Goal: Transaction & Acquisition: Purchase product/service

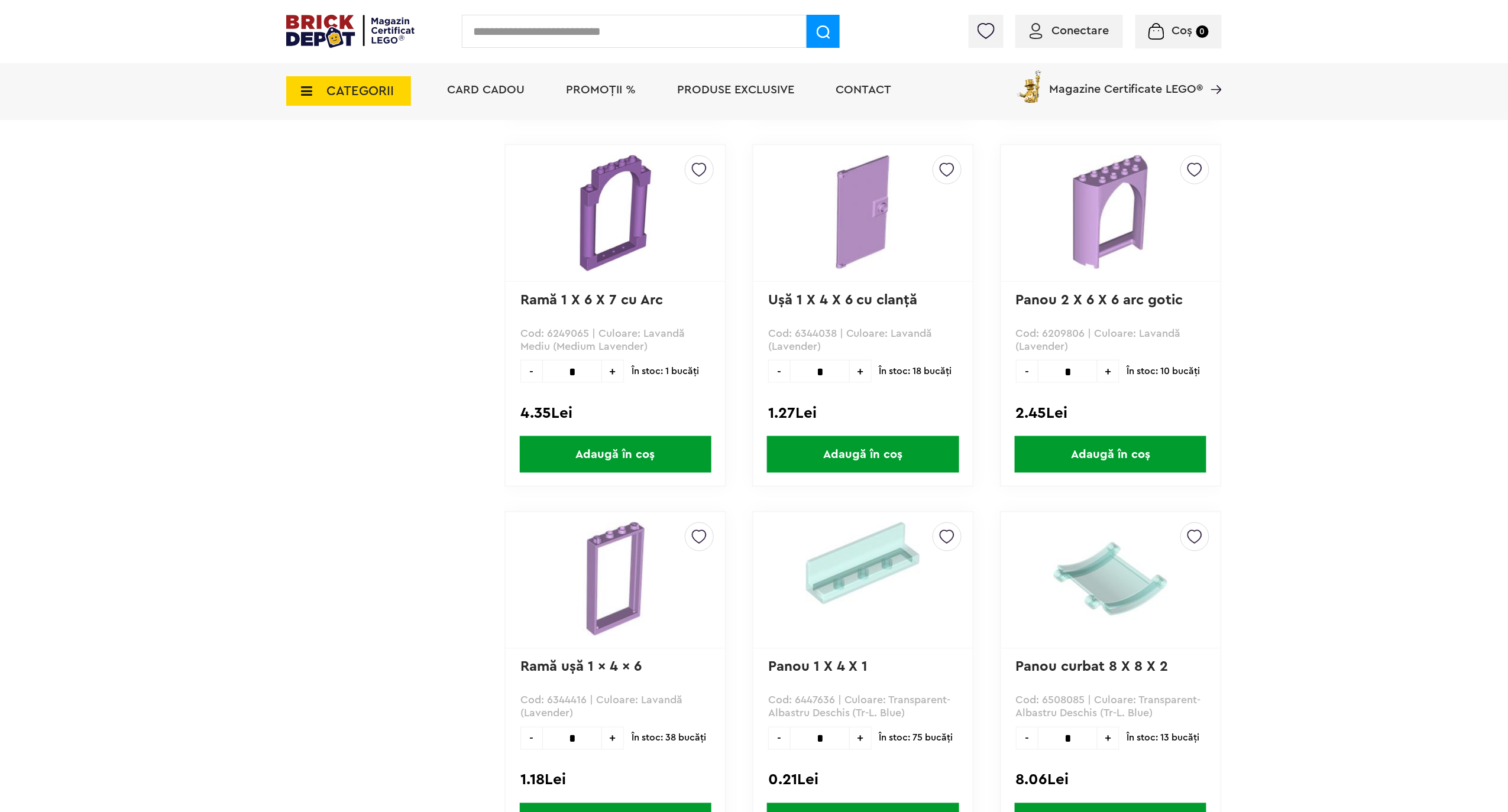
scroll to position [3074, 0]
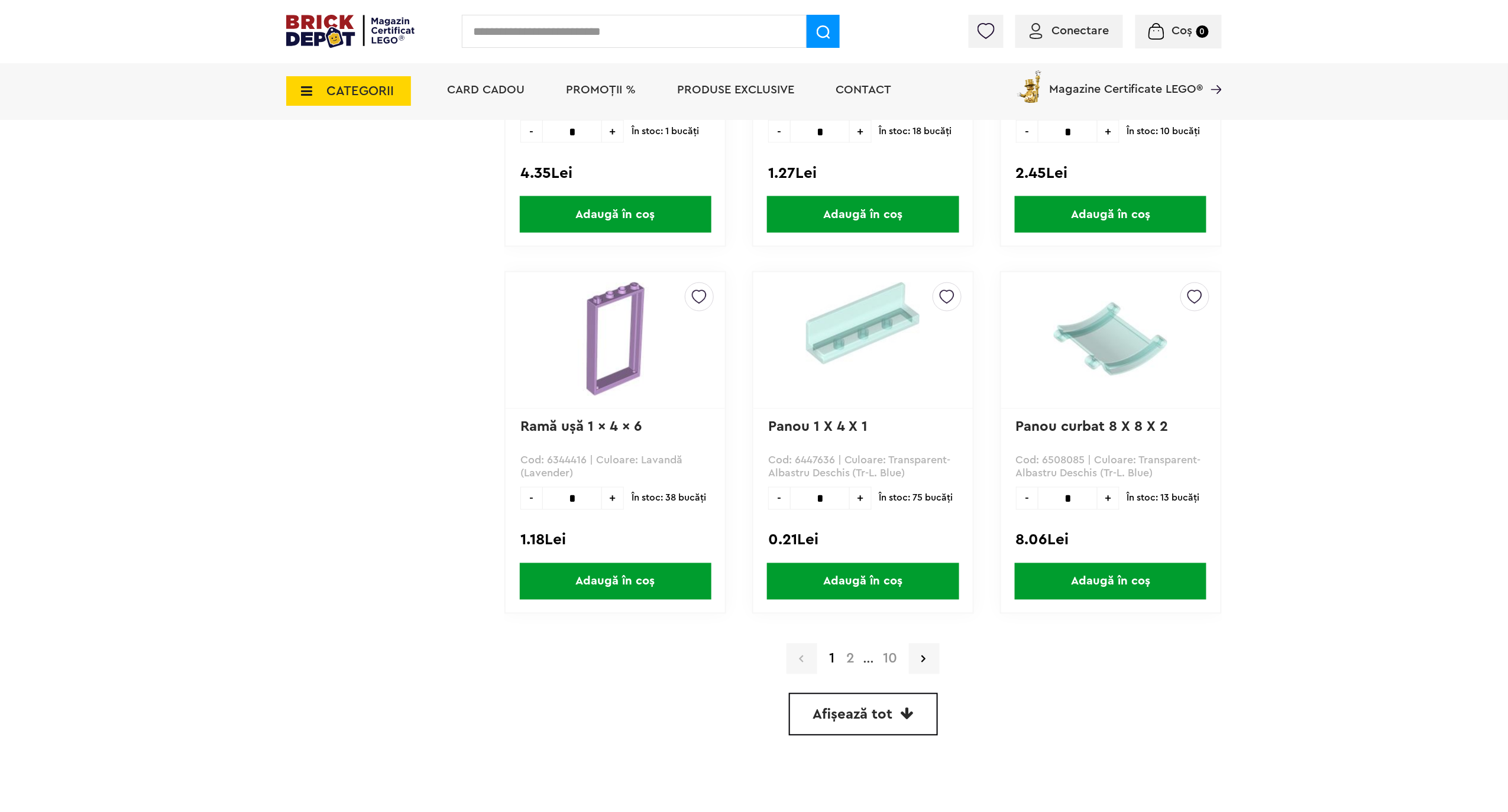
click at [857, 708] on span "Afișează tot" at bounding box center [853, 715] width 80 height 14
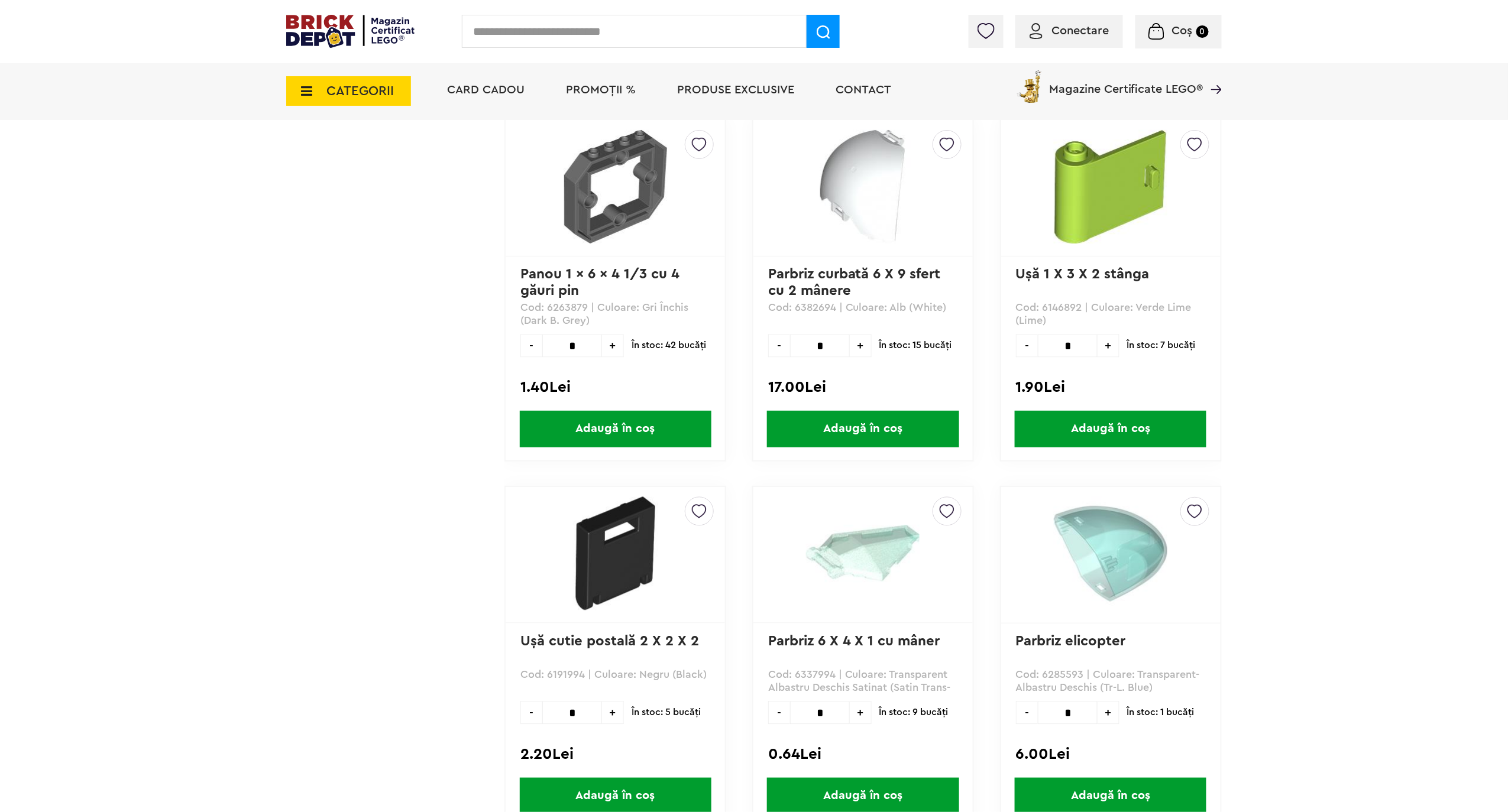
scroll to position [5456, 0]
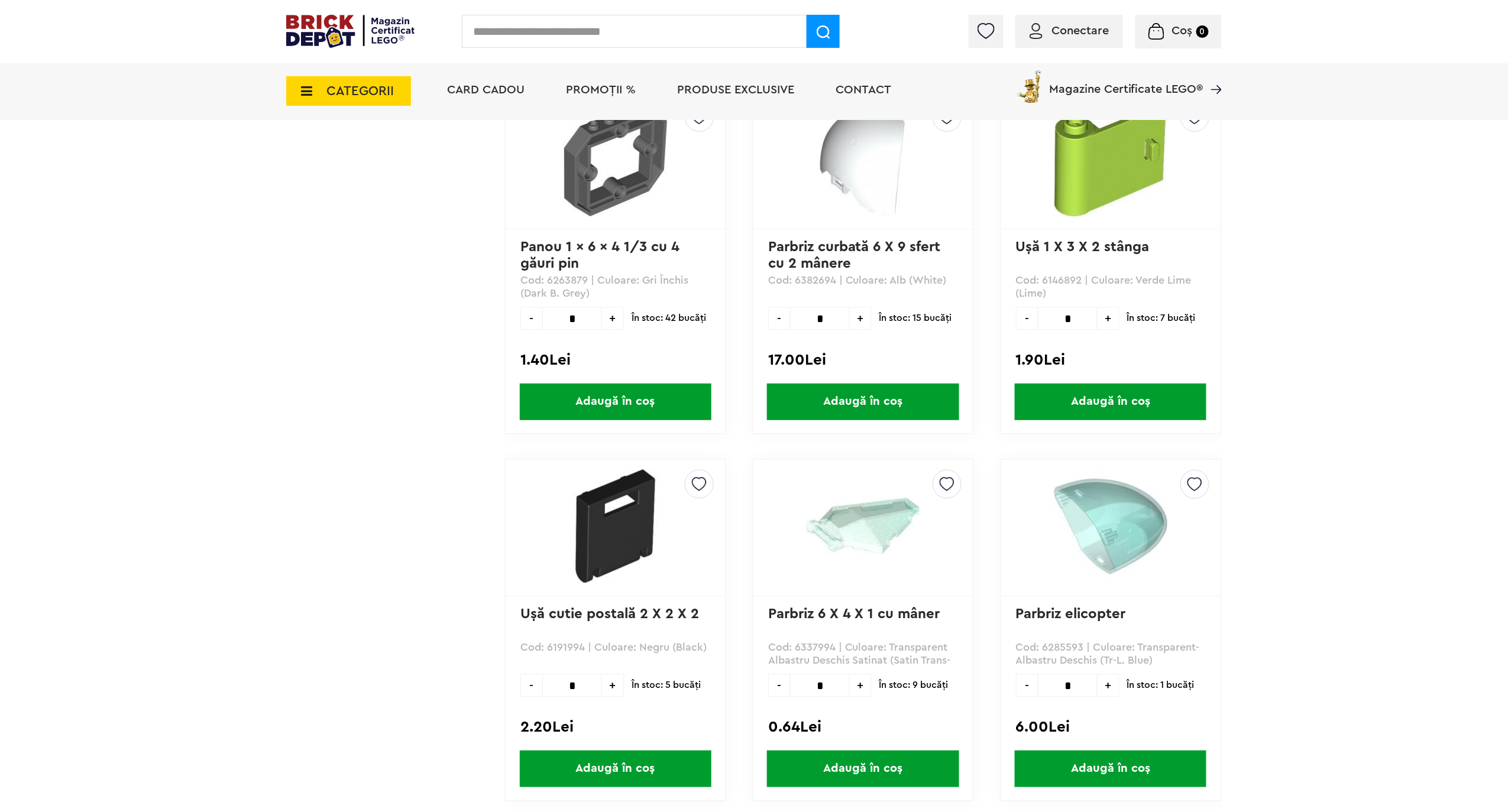
click at [605, 383] on span "Adaugă în coș" at bounding box center [615, 401] width 191 height 36
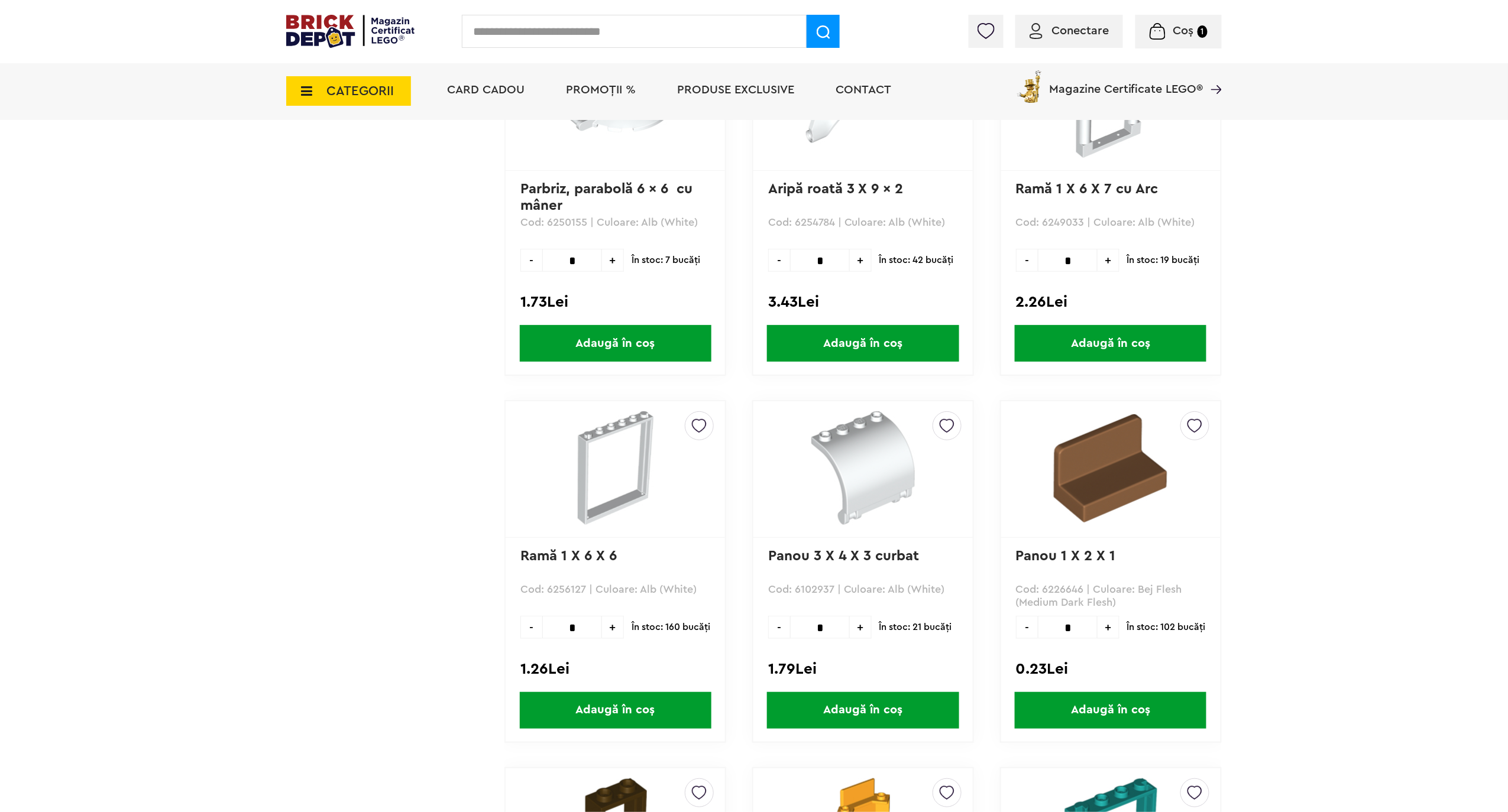
scroll to position [11761, 0]
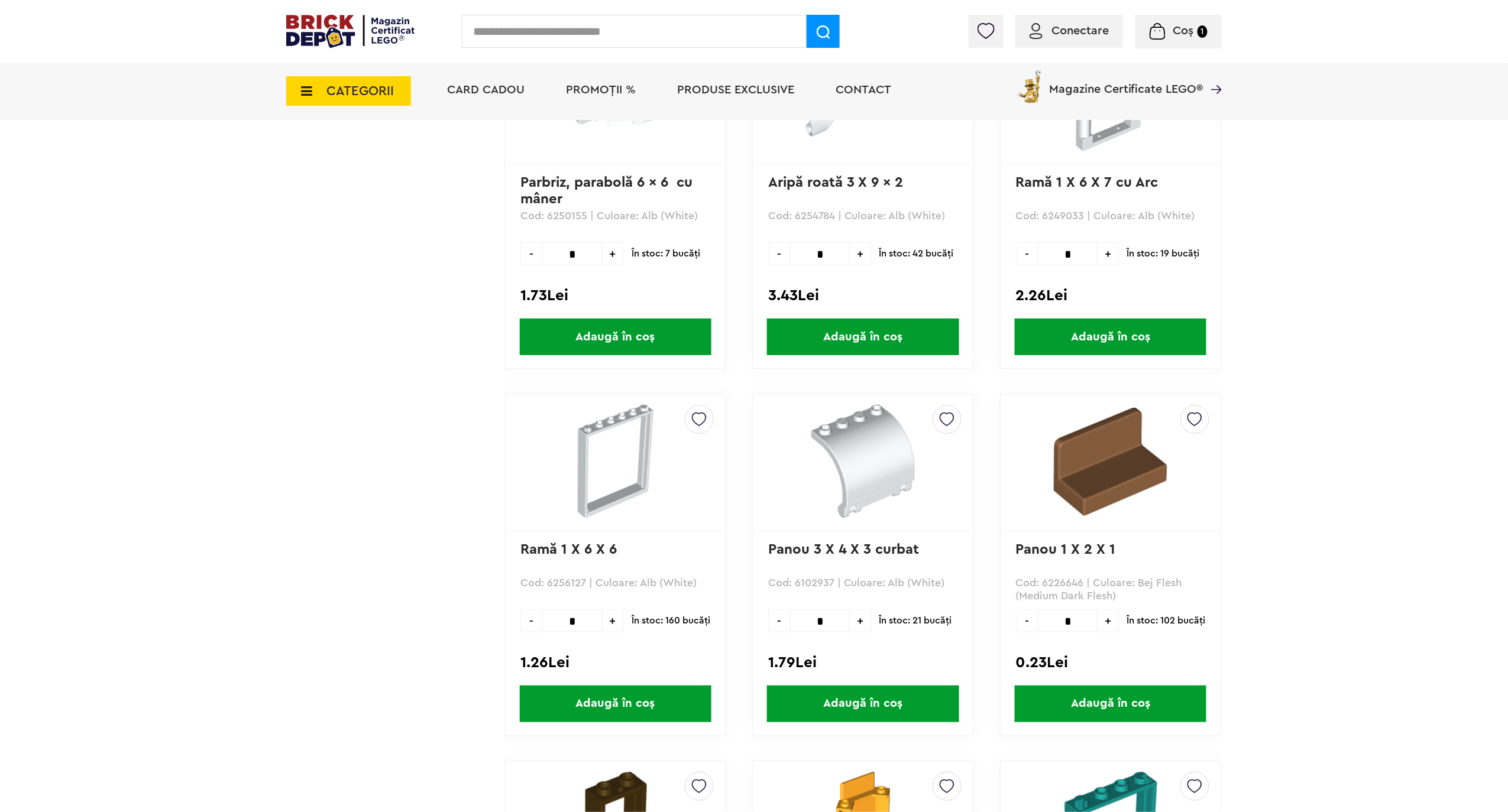
click at [878, 685] on span "Adaugă în coș" at bounding box center [862, 703] width 191 height 36
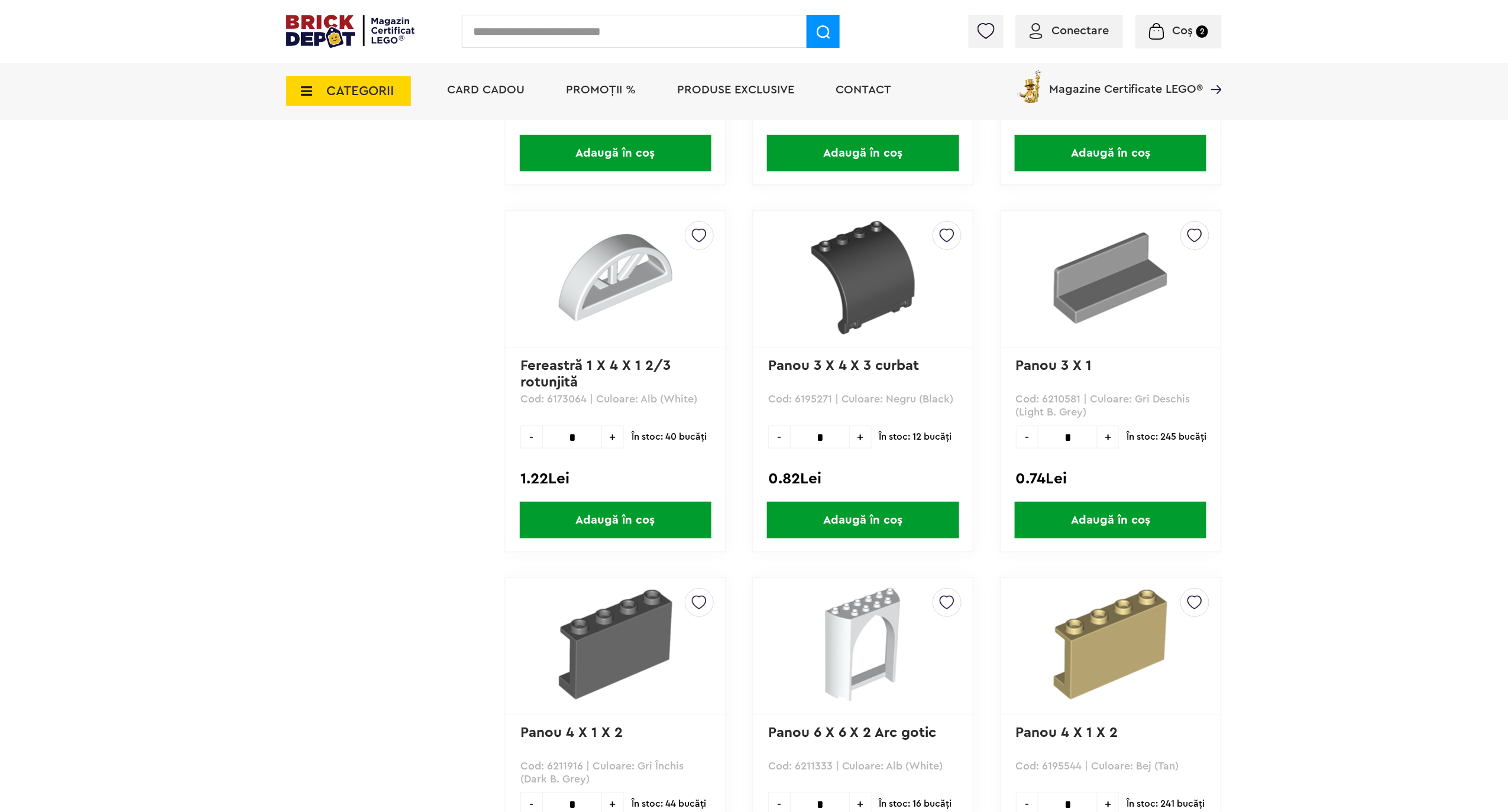
scroll to position [31780, 0]
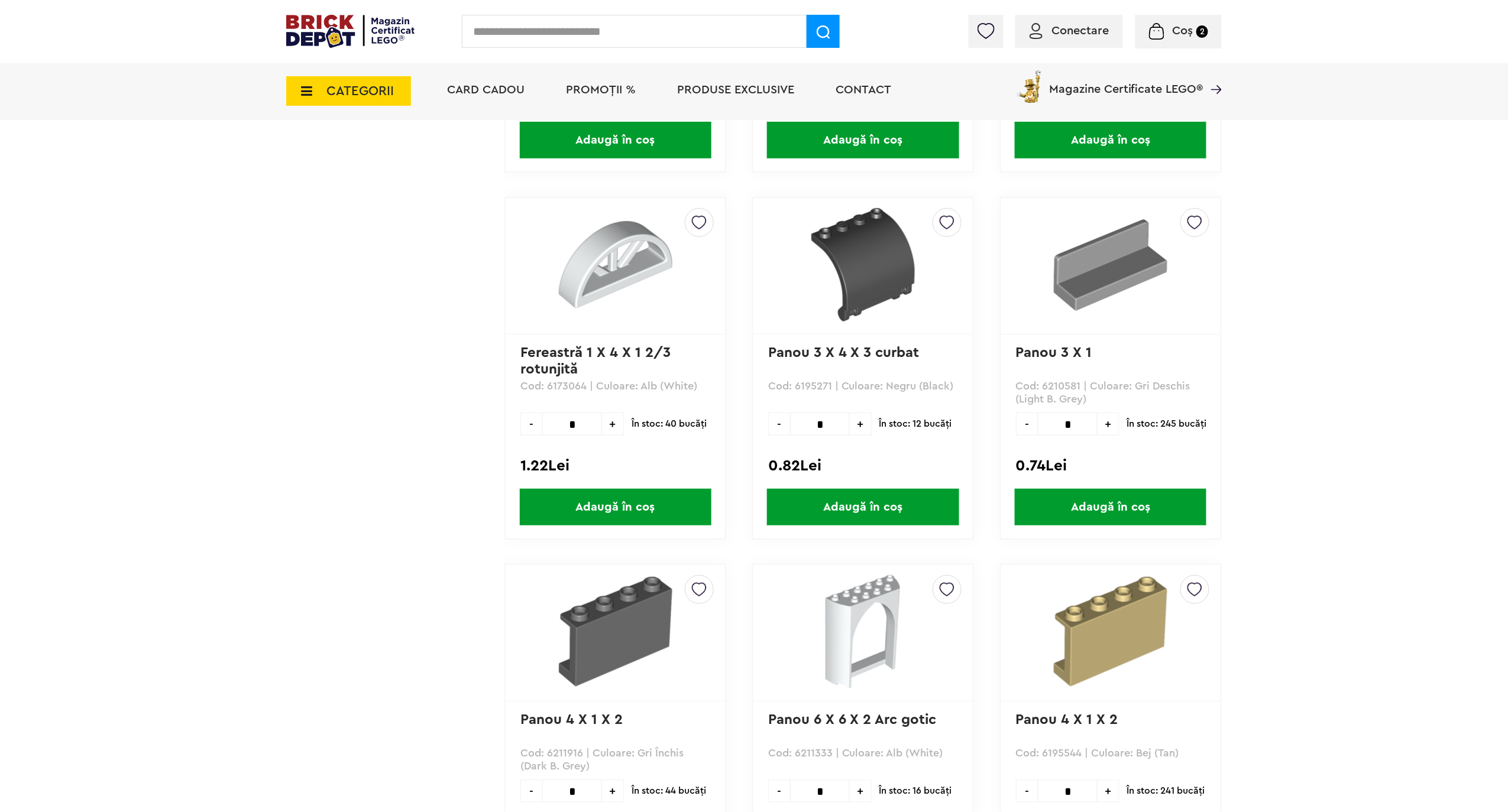
click at [859, 489] on span "Adaugă în coș" at bounding box center [862, 507] width 191 height 36
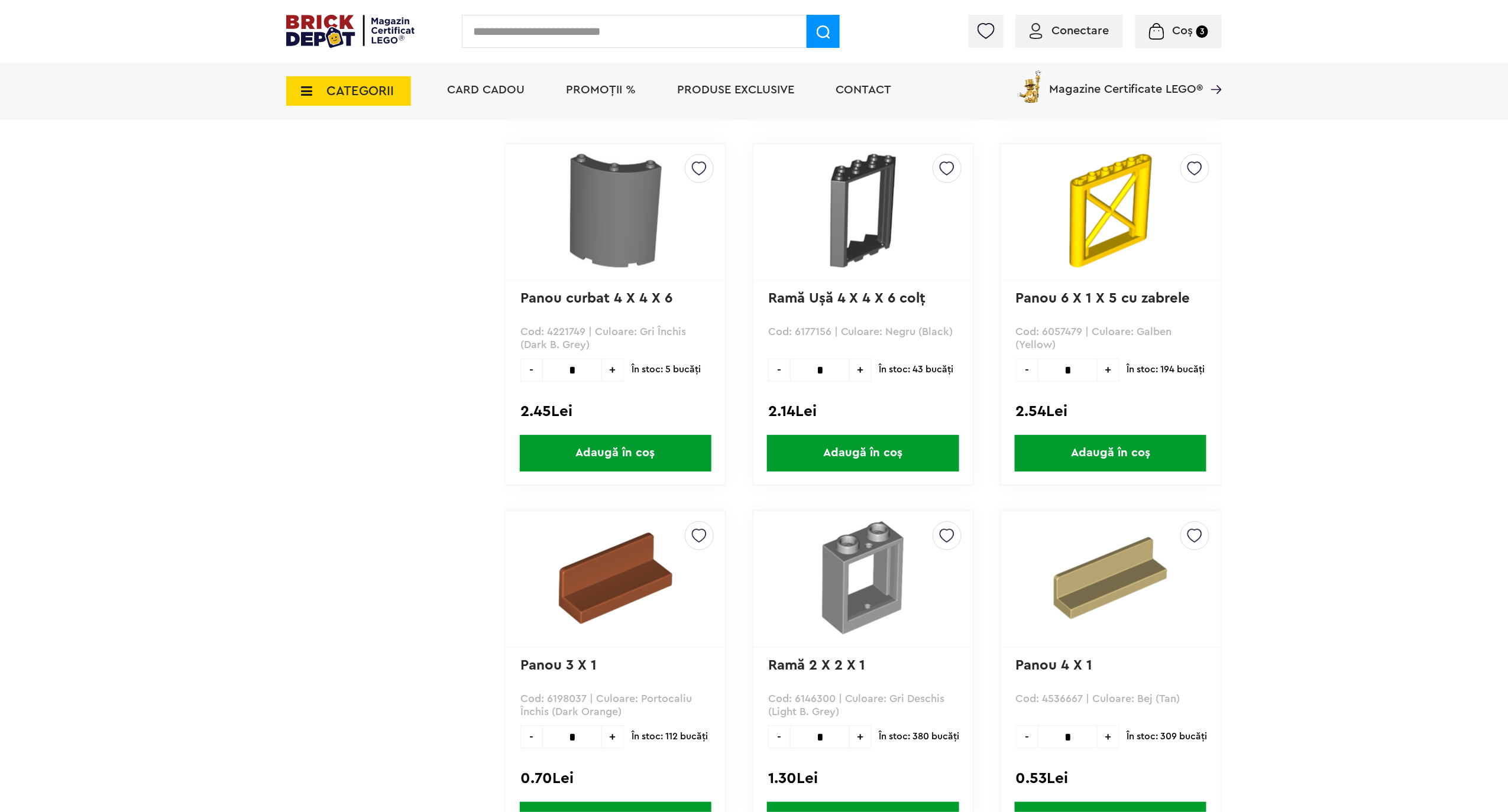
scroll to position [32173, 0]
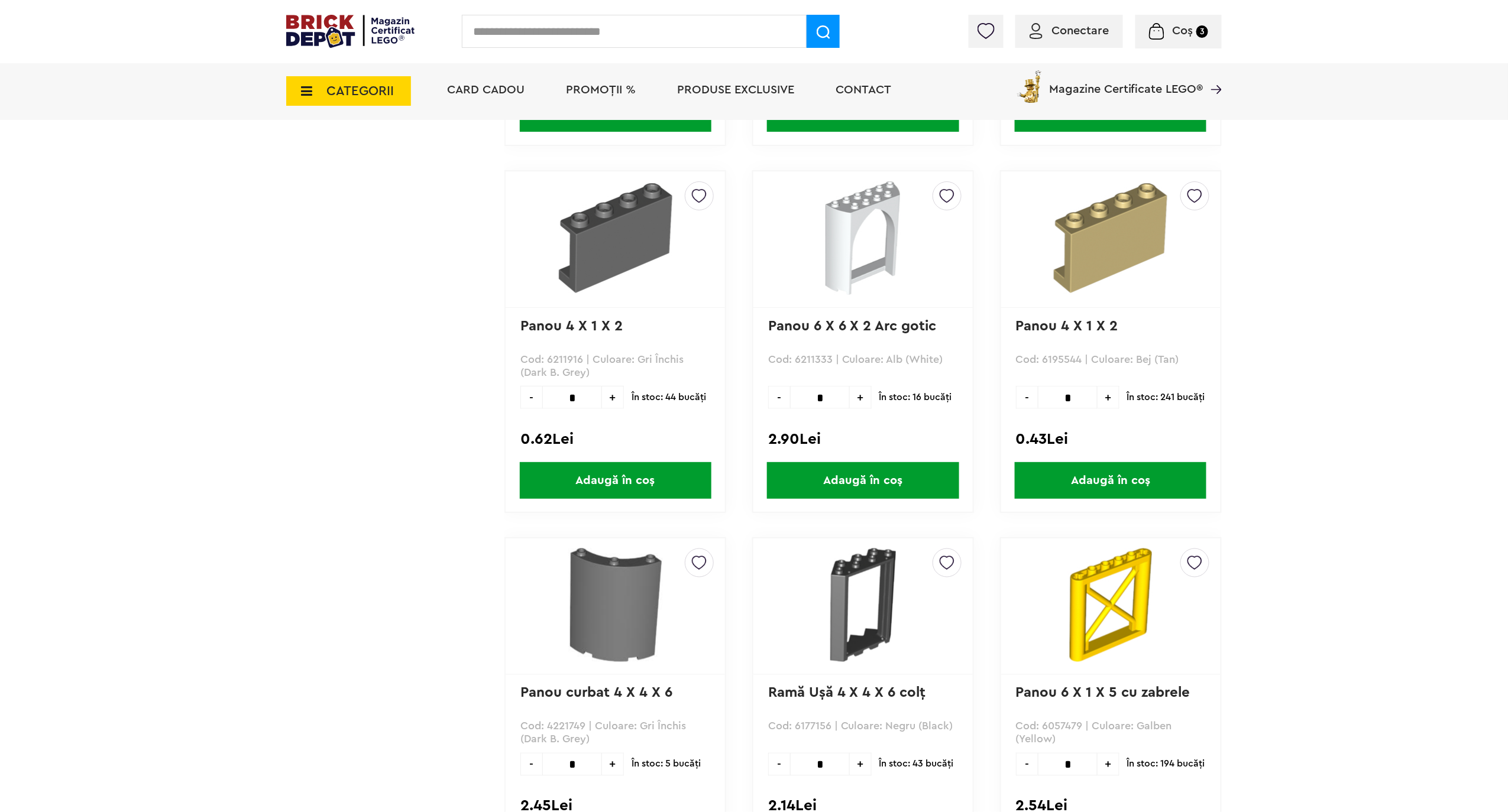
click at [1054, 25] on span "Conectare" at bounding box center [1080, 31] width 57 height 12
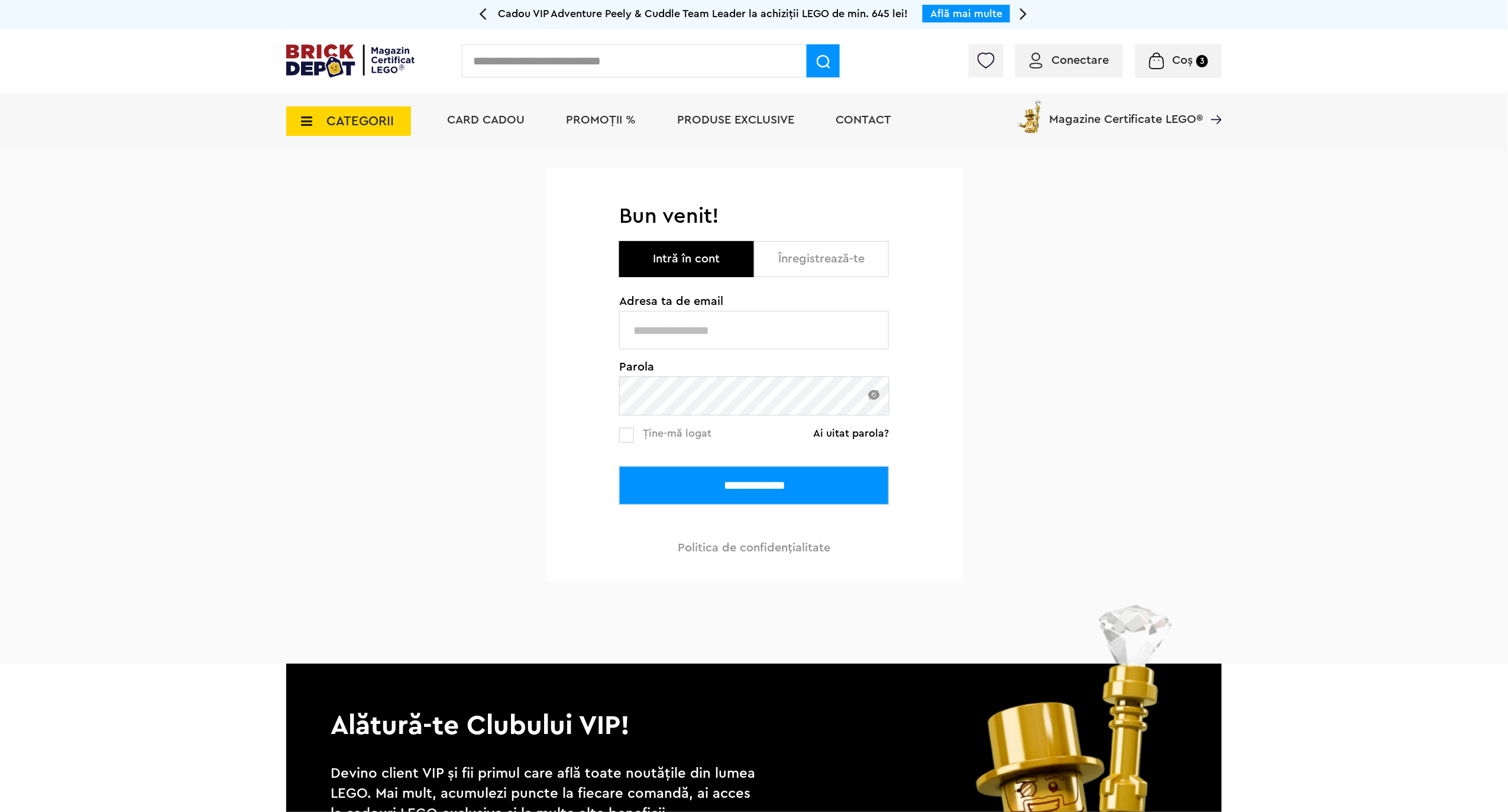
type input "**********"
click at [720, 479] on input "**********" at bounding box center [754, 486] width 270 height 39
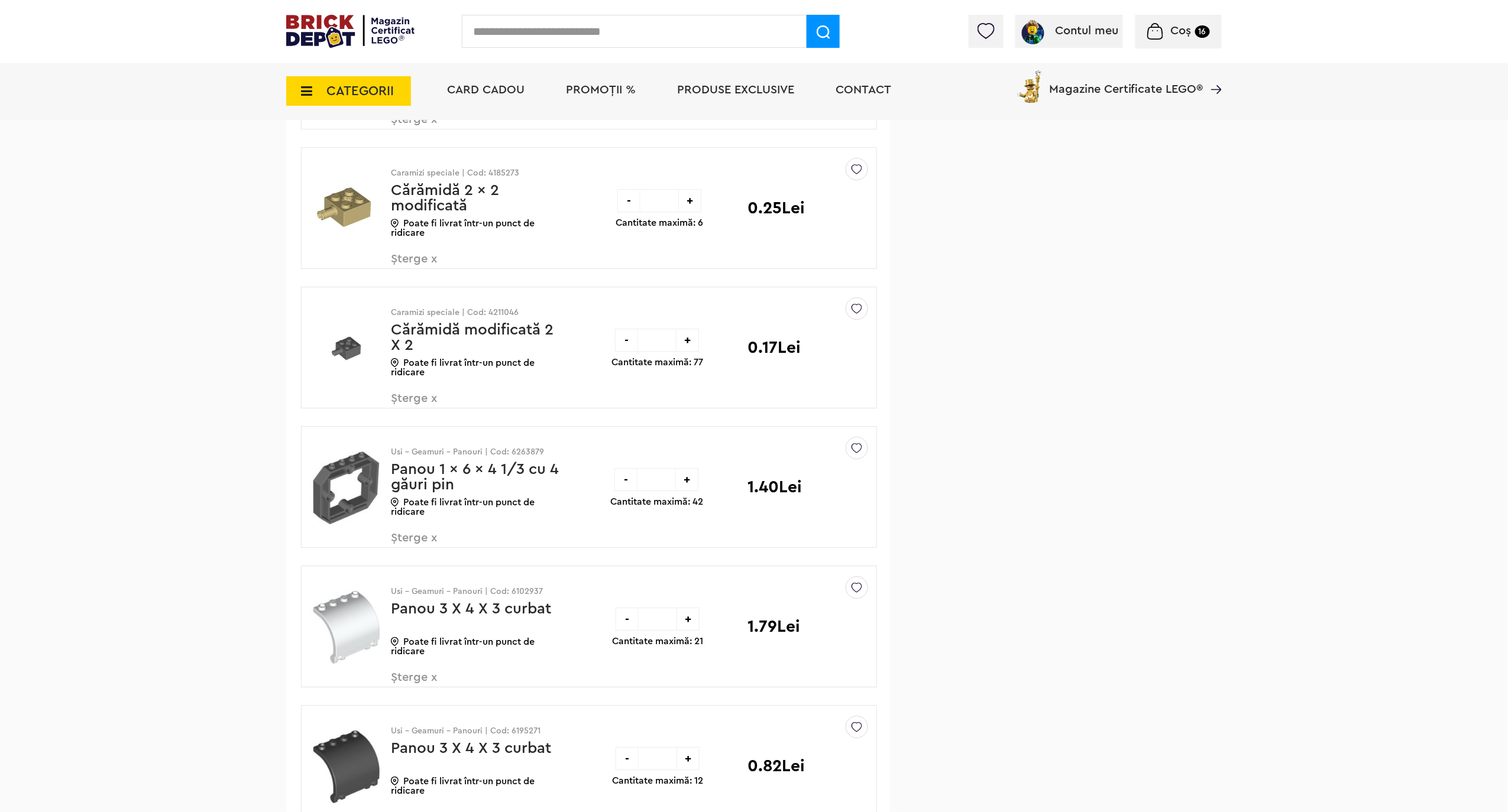
scroll to position [1733, 0]
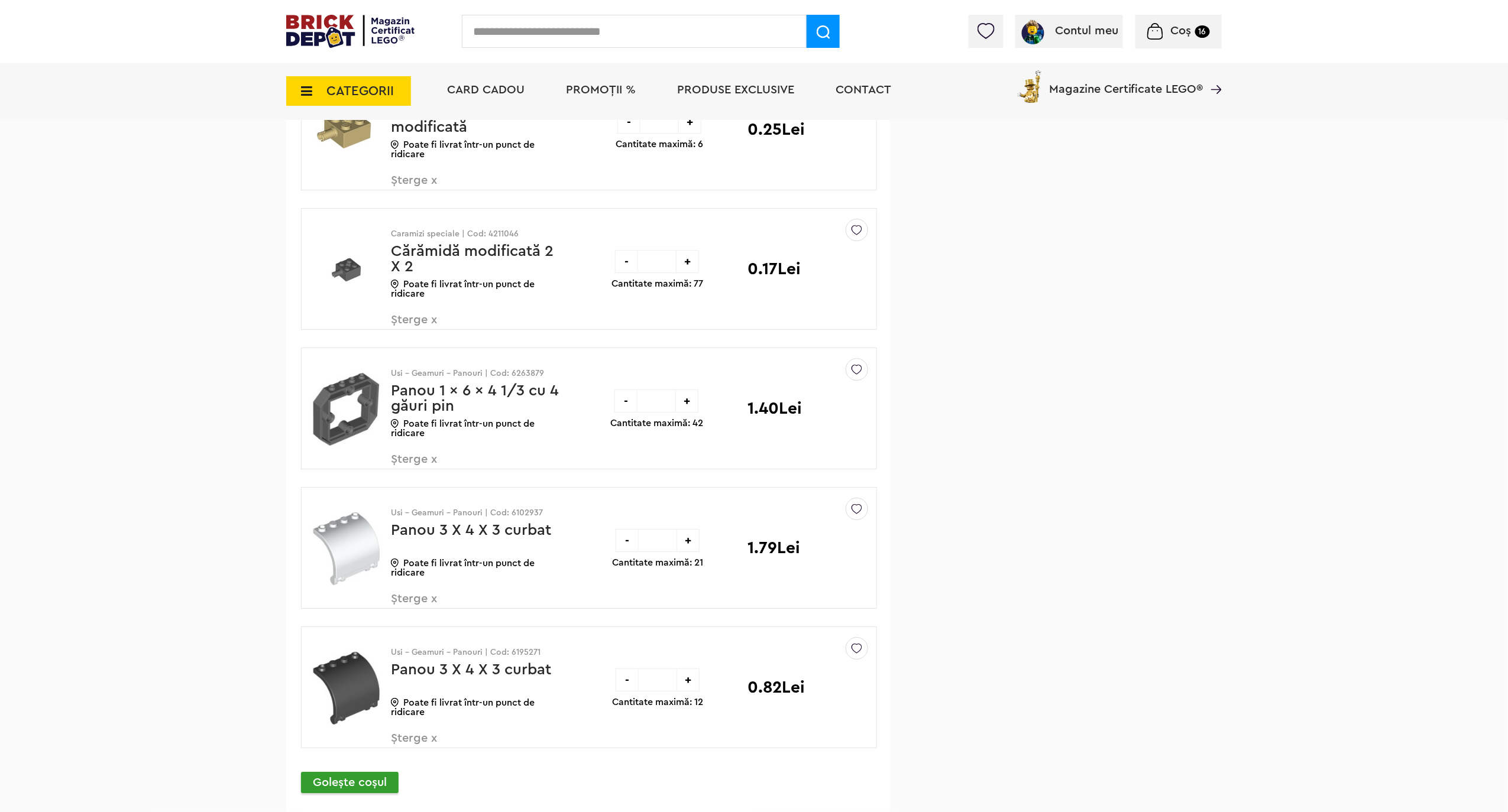
click at [687, 405] on div "+" at bounding box center [687, 400] width 23 height 23
type input "*"
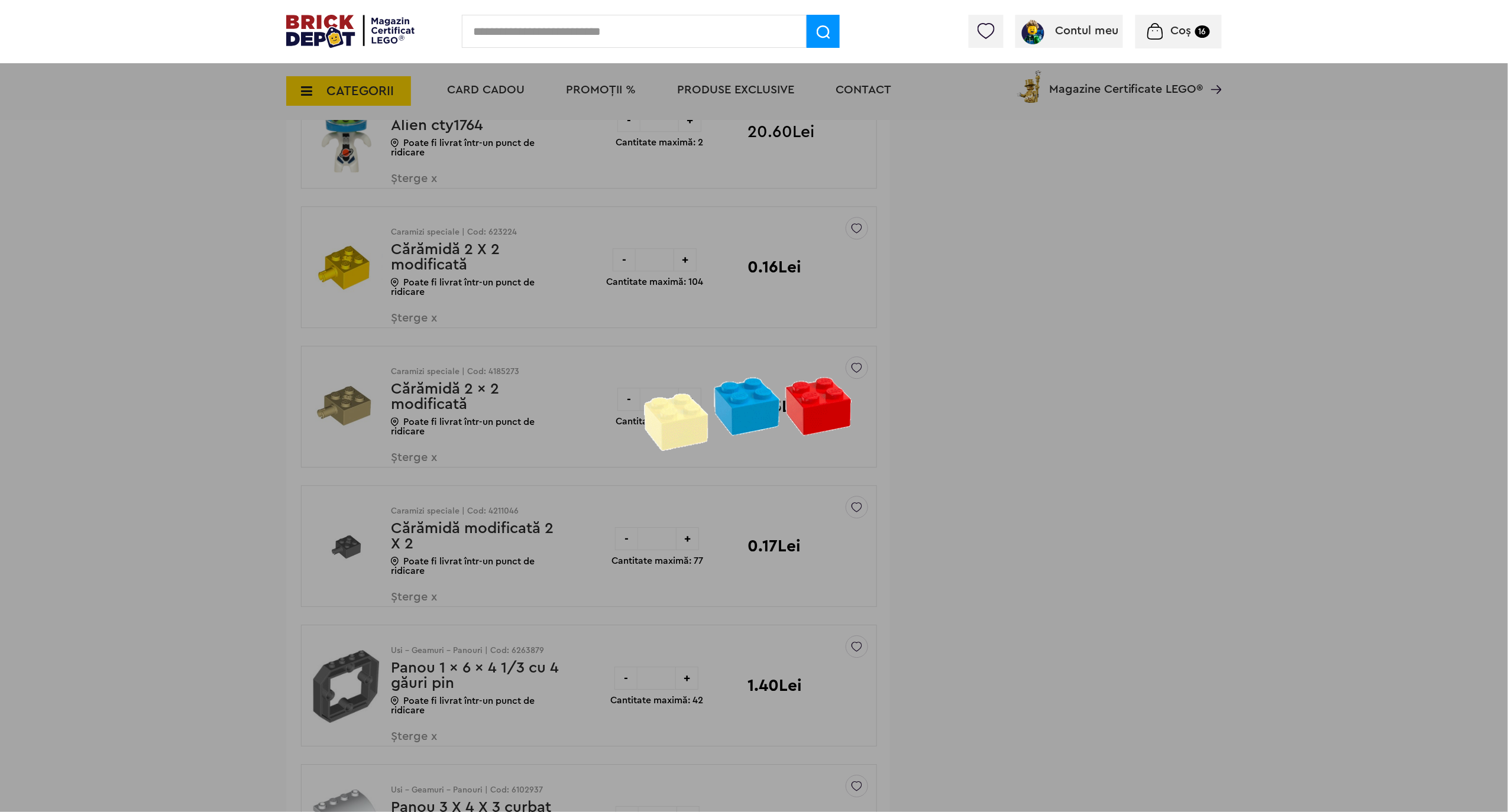
scroll to position [1419, 0]
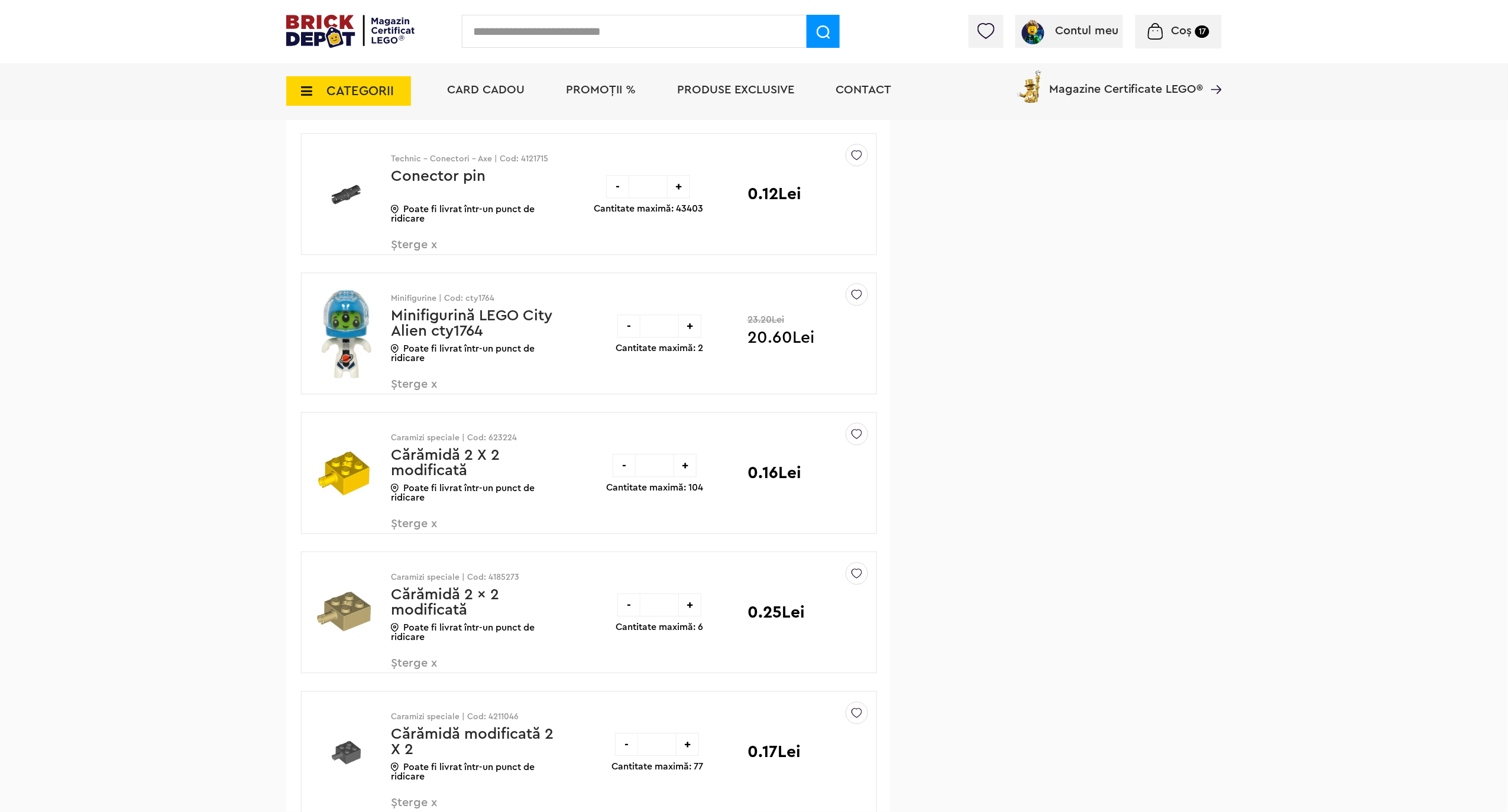
scroll to position [1261, 0]
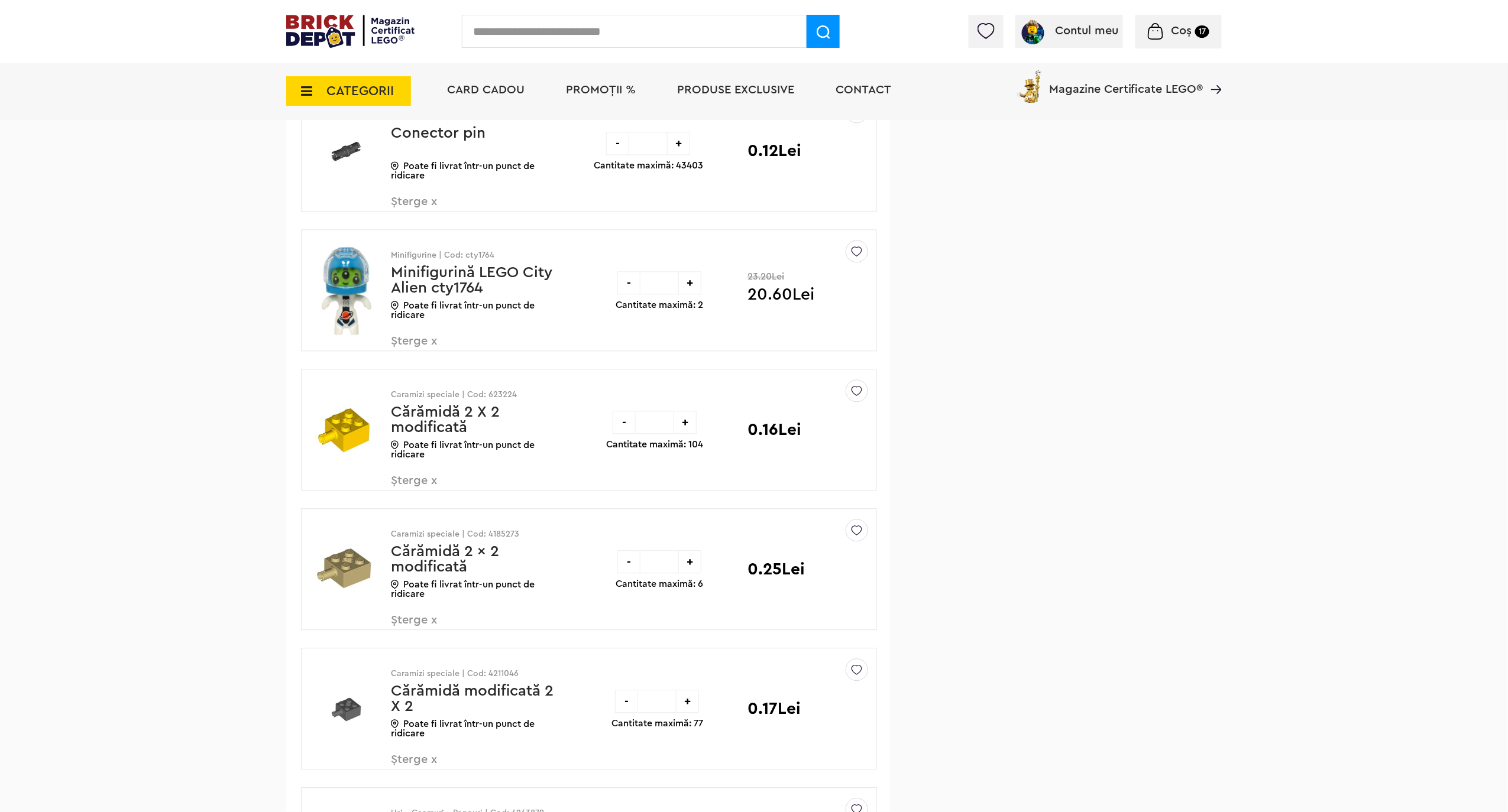
click at [625, 423] on div "-" at bounding box center [624, 422] width 23 height 23
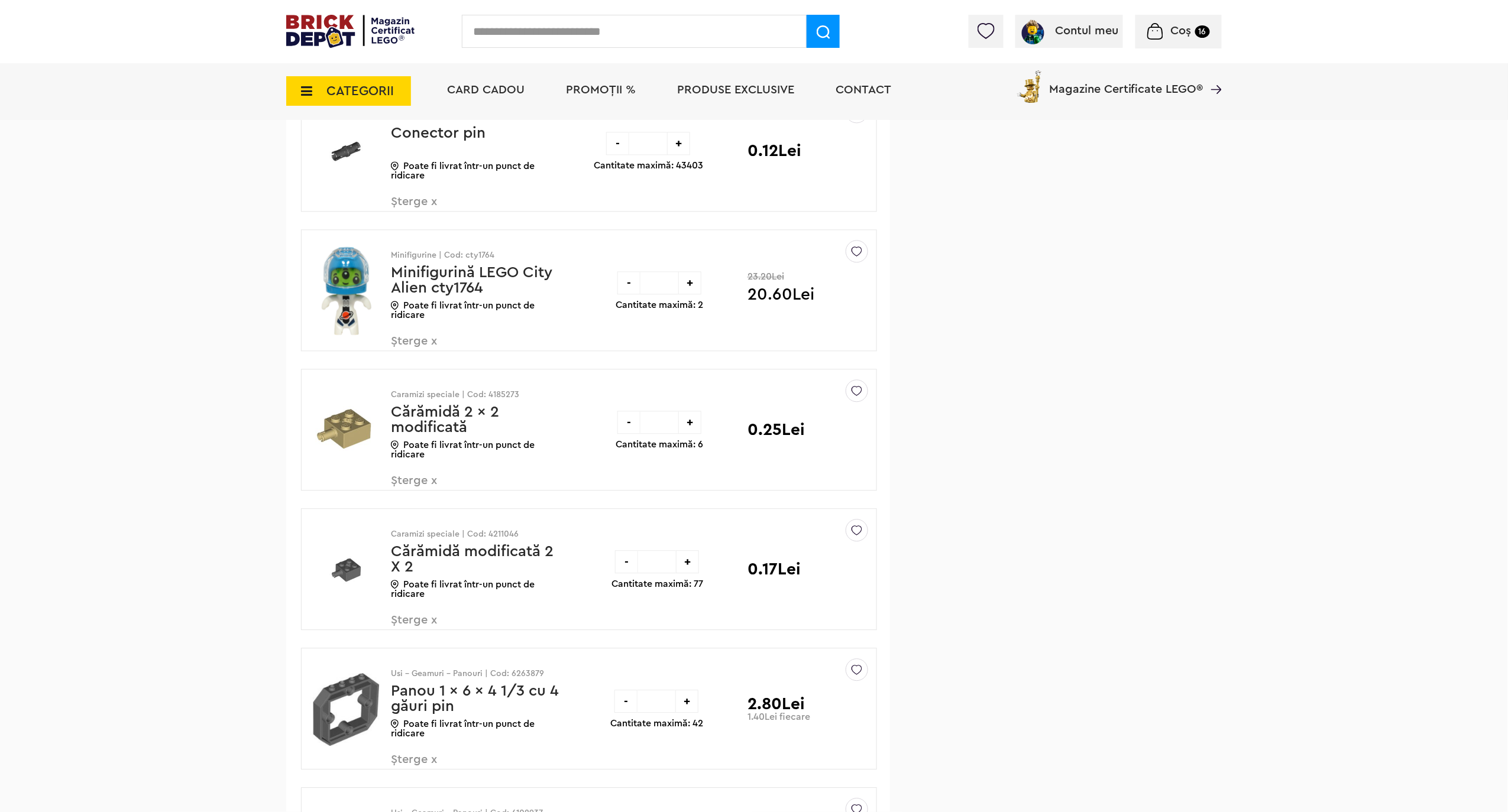
click at [626, 426] on div "-" at bounding box center [629, 422] width 23 height 23
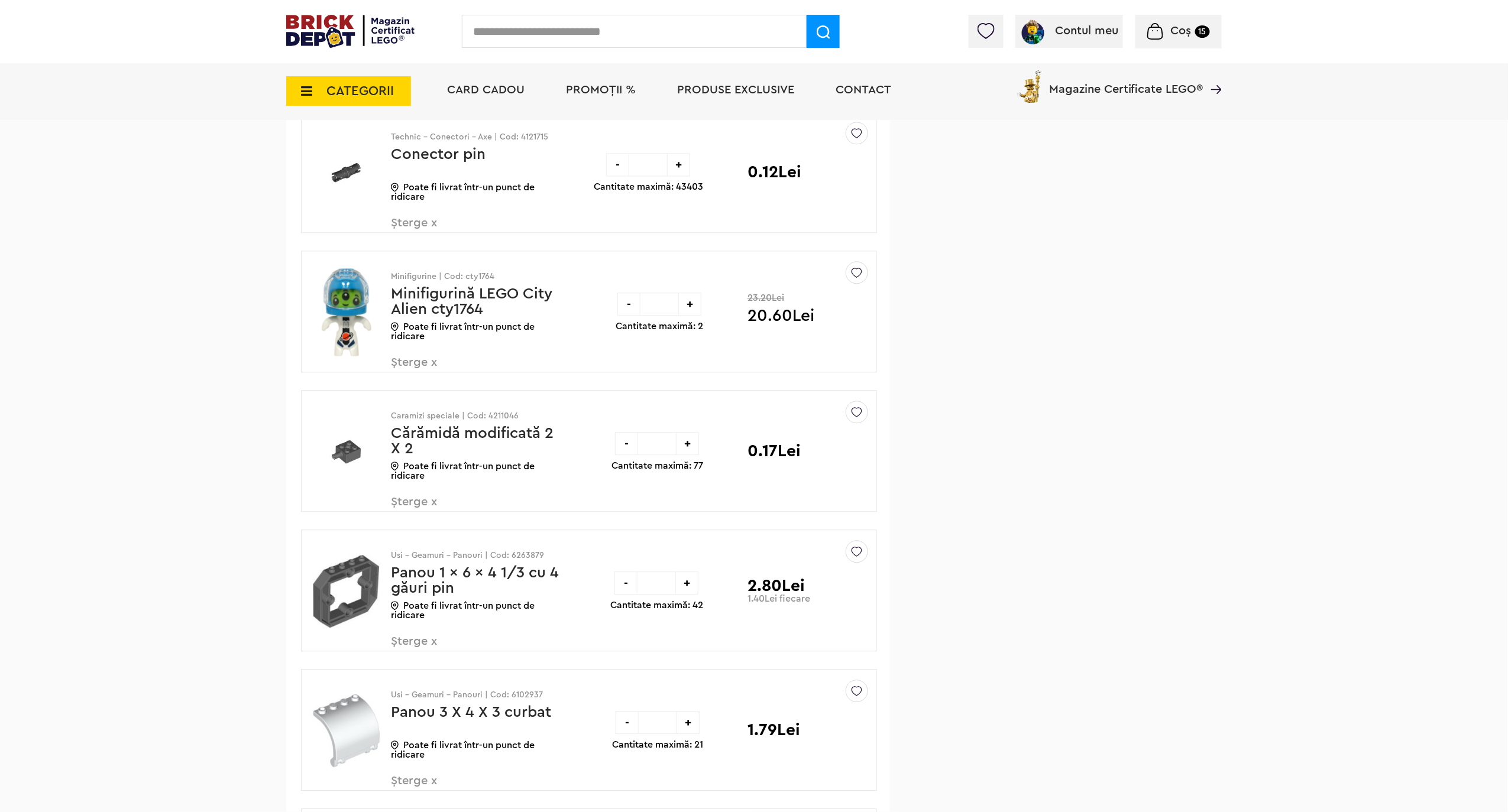
scroll to position [1261, 0]
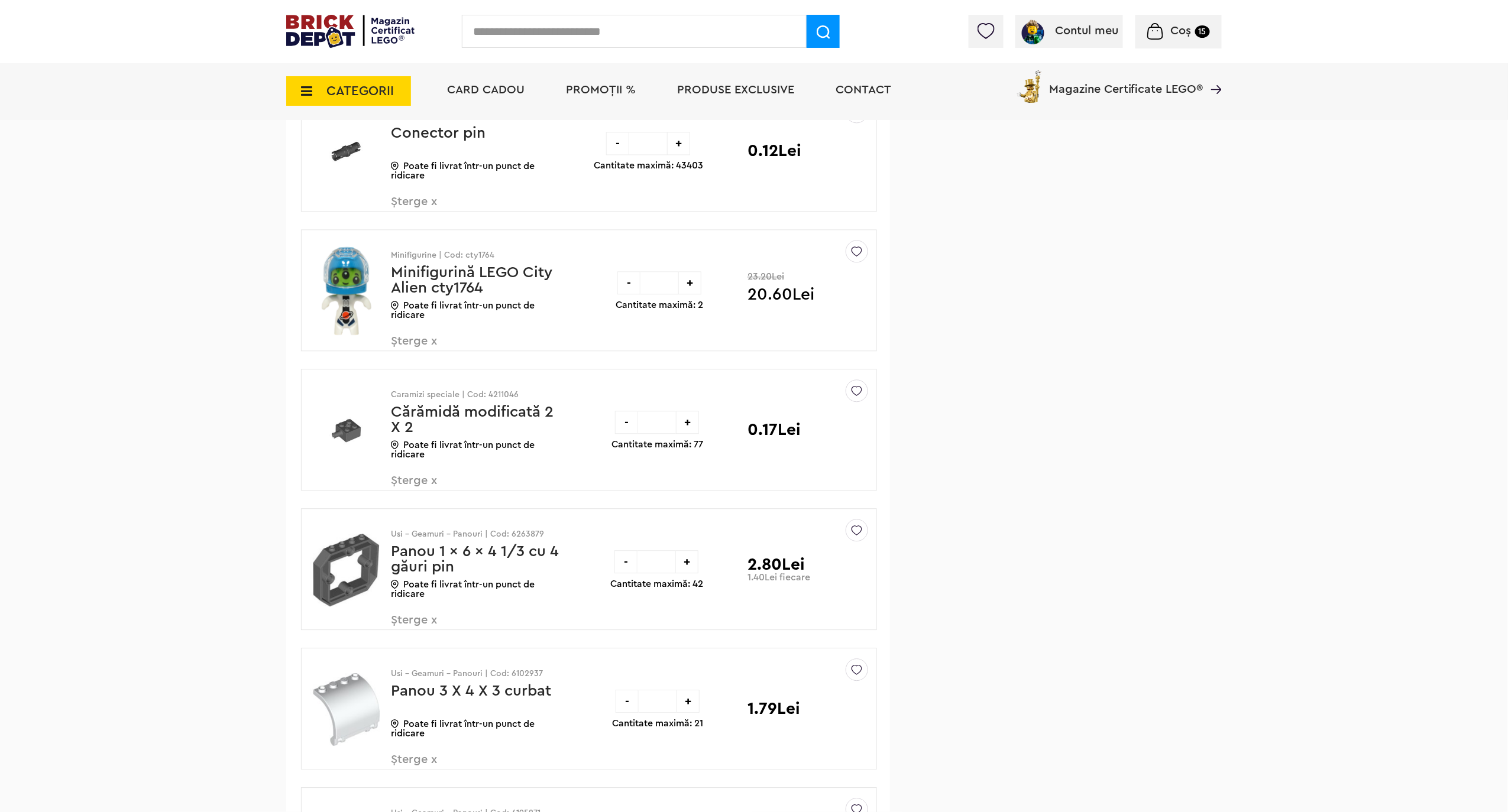
click at [660, 426] on input "*" at bounding box center [657, 422] width 38 height 23
type input "*"
click at [1103, 485] on div "Coșul meu (15 produse) 29.42 Lei Sterge Denumire Preț Sterge Technic - Conector…" at bounding box center [754, 2] width 935 height 2184
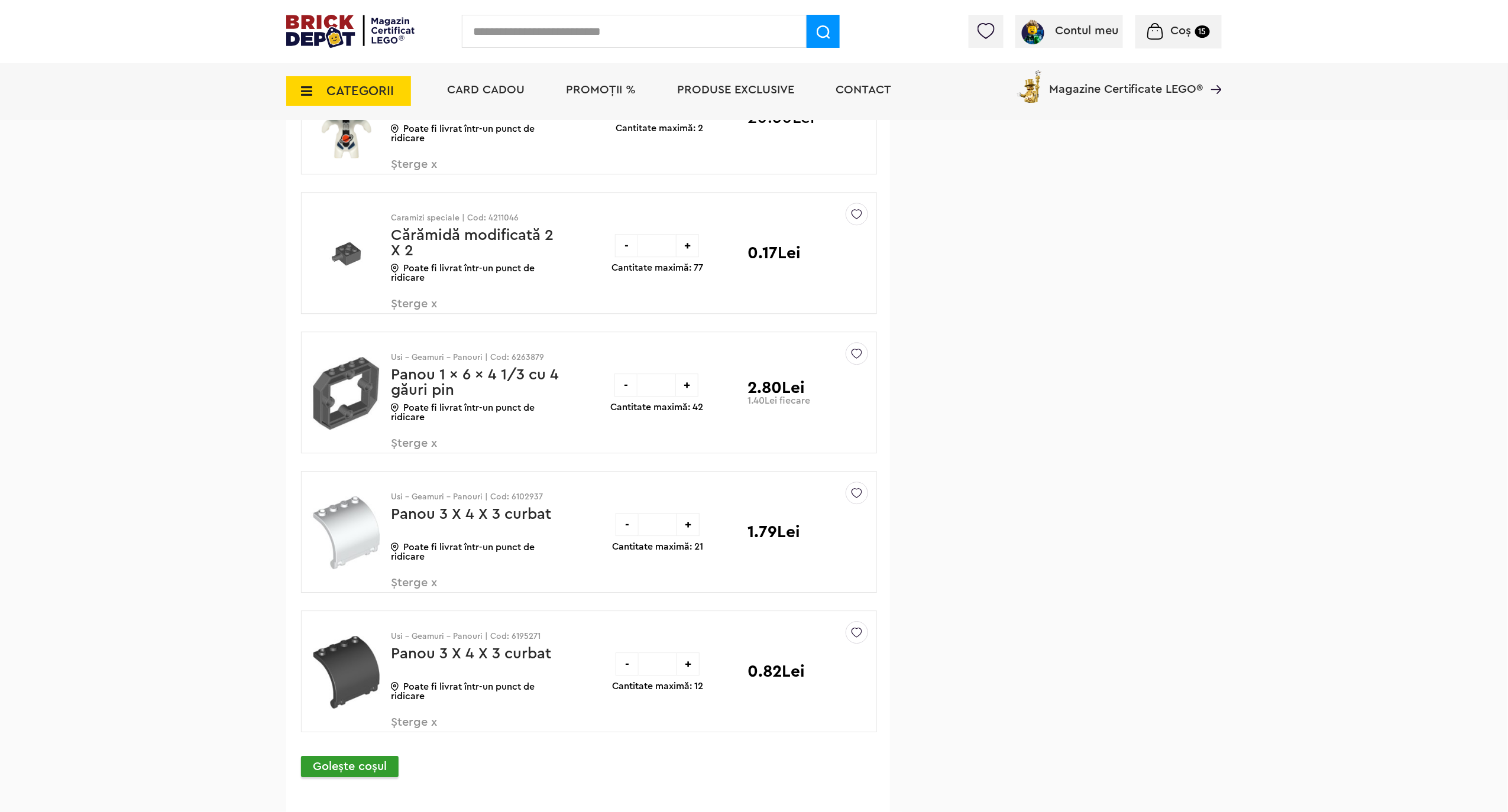
scroll to position [1497, 0]
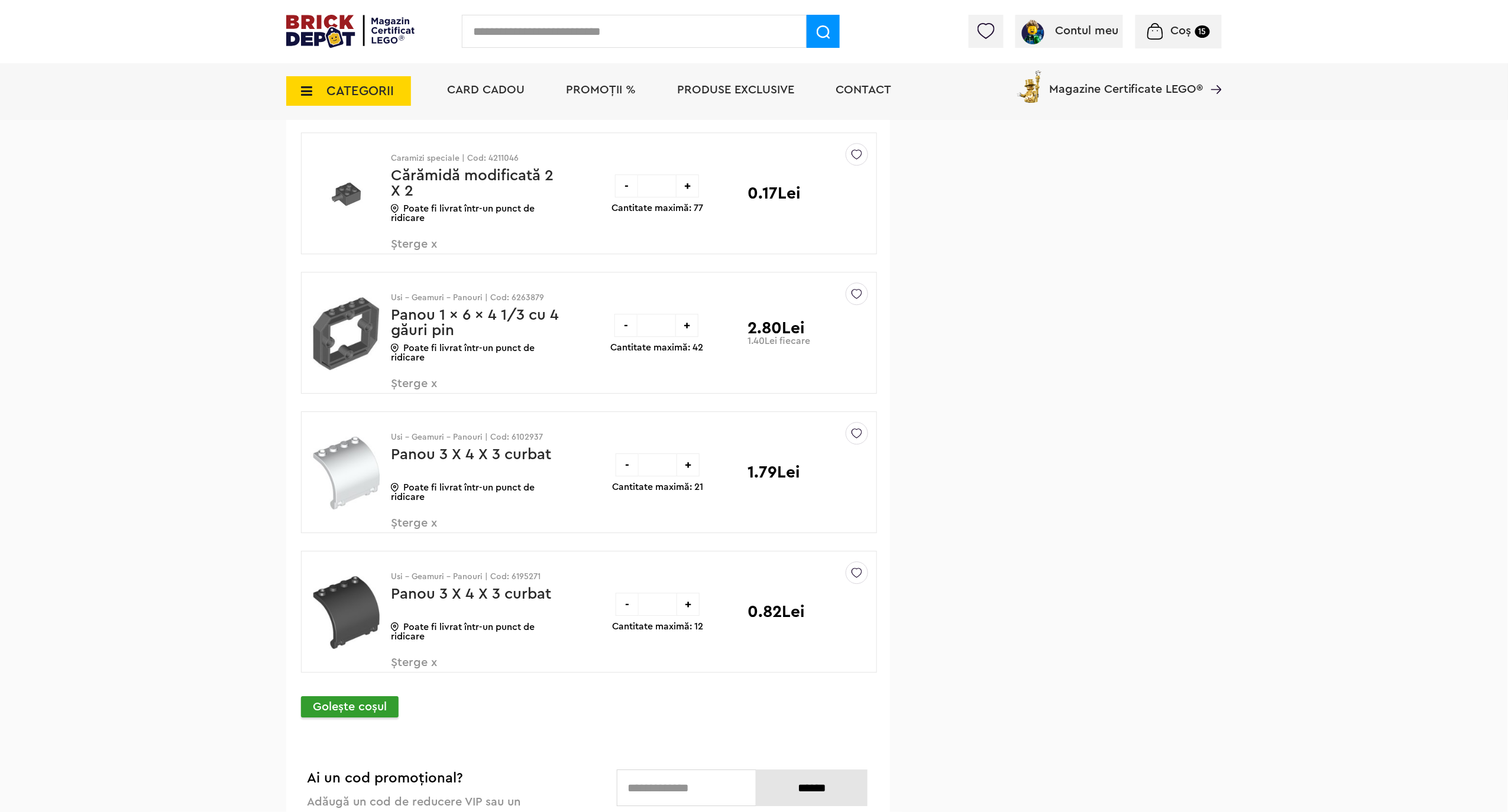
click at [628, 470] on div "-" at bounding box center [627, 464] width 23 height 23
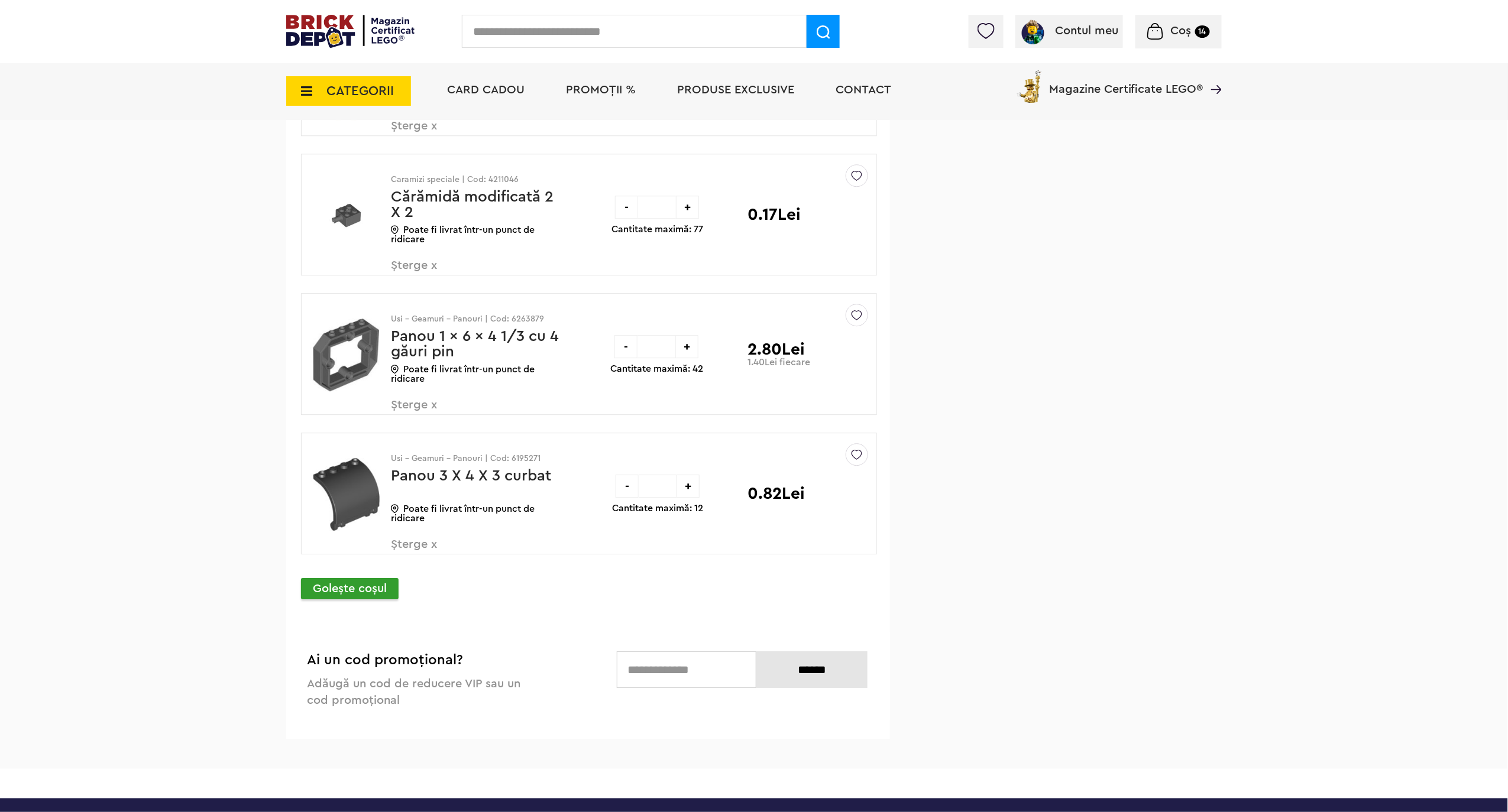
scroll to position [1497, 0]
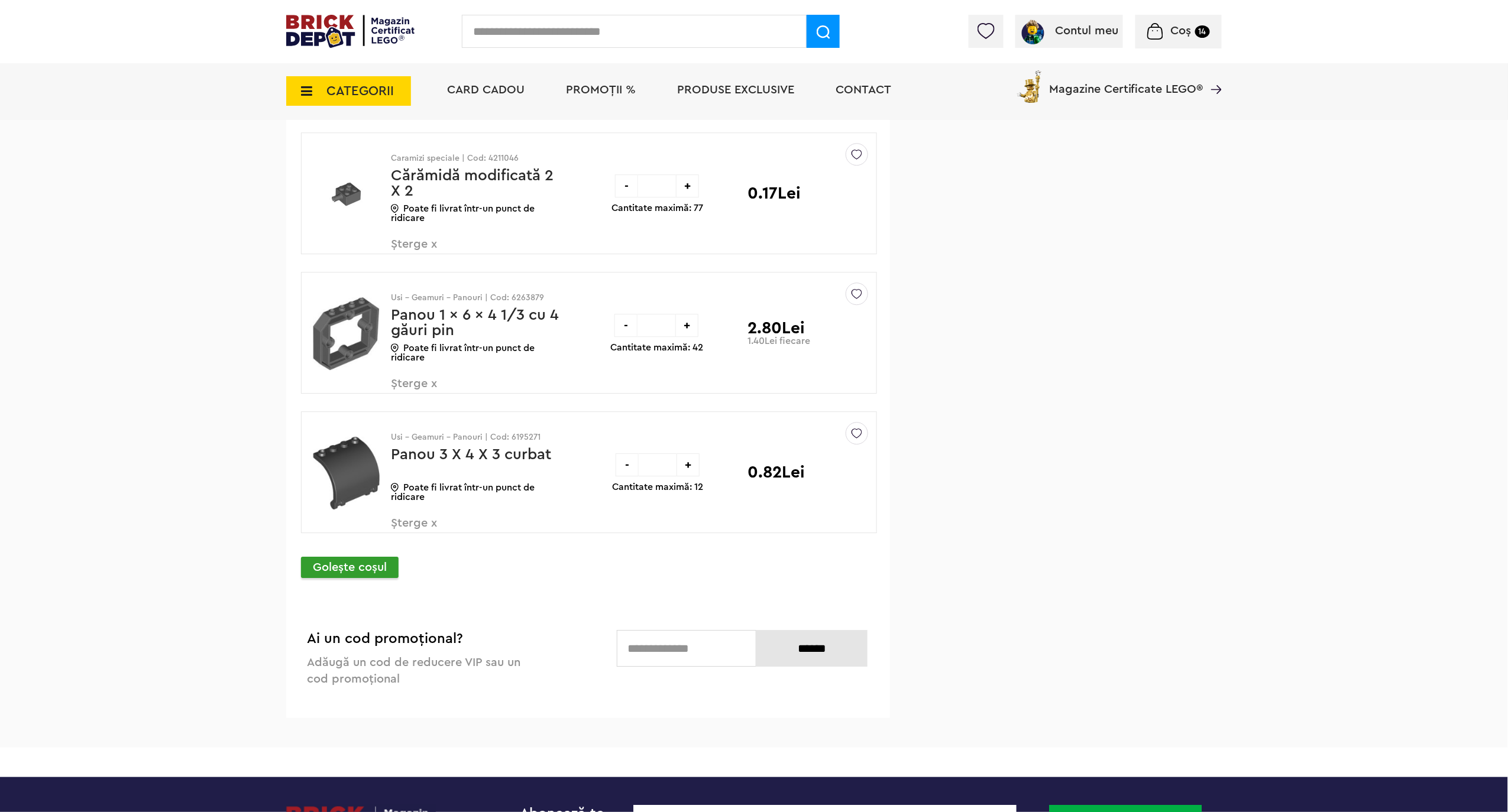
click at [689, 471] on div "+" at bounding box center [688, 464] width 23 height 23
type input "*"
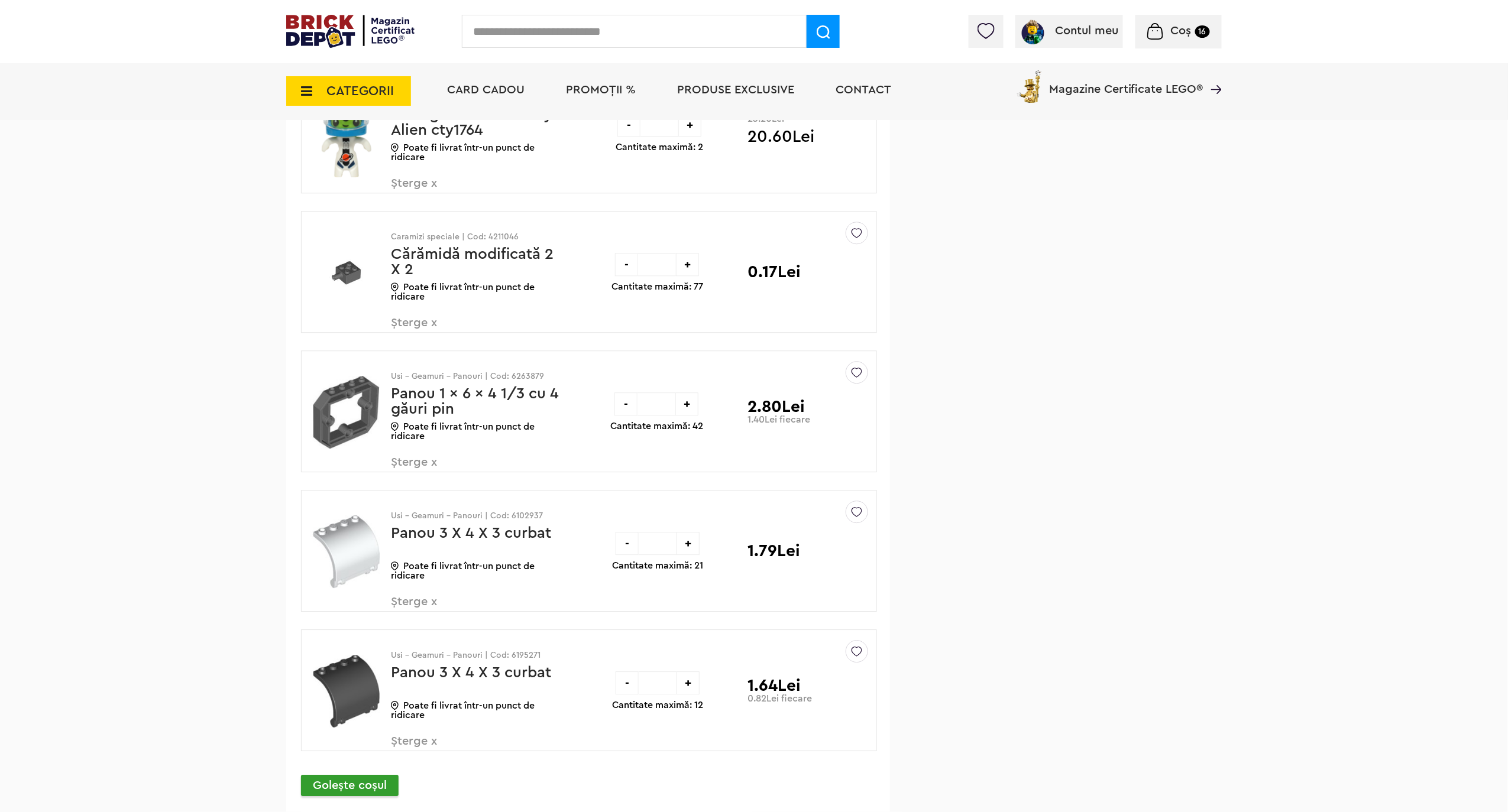
scroll to position [1497, 0]
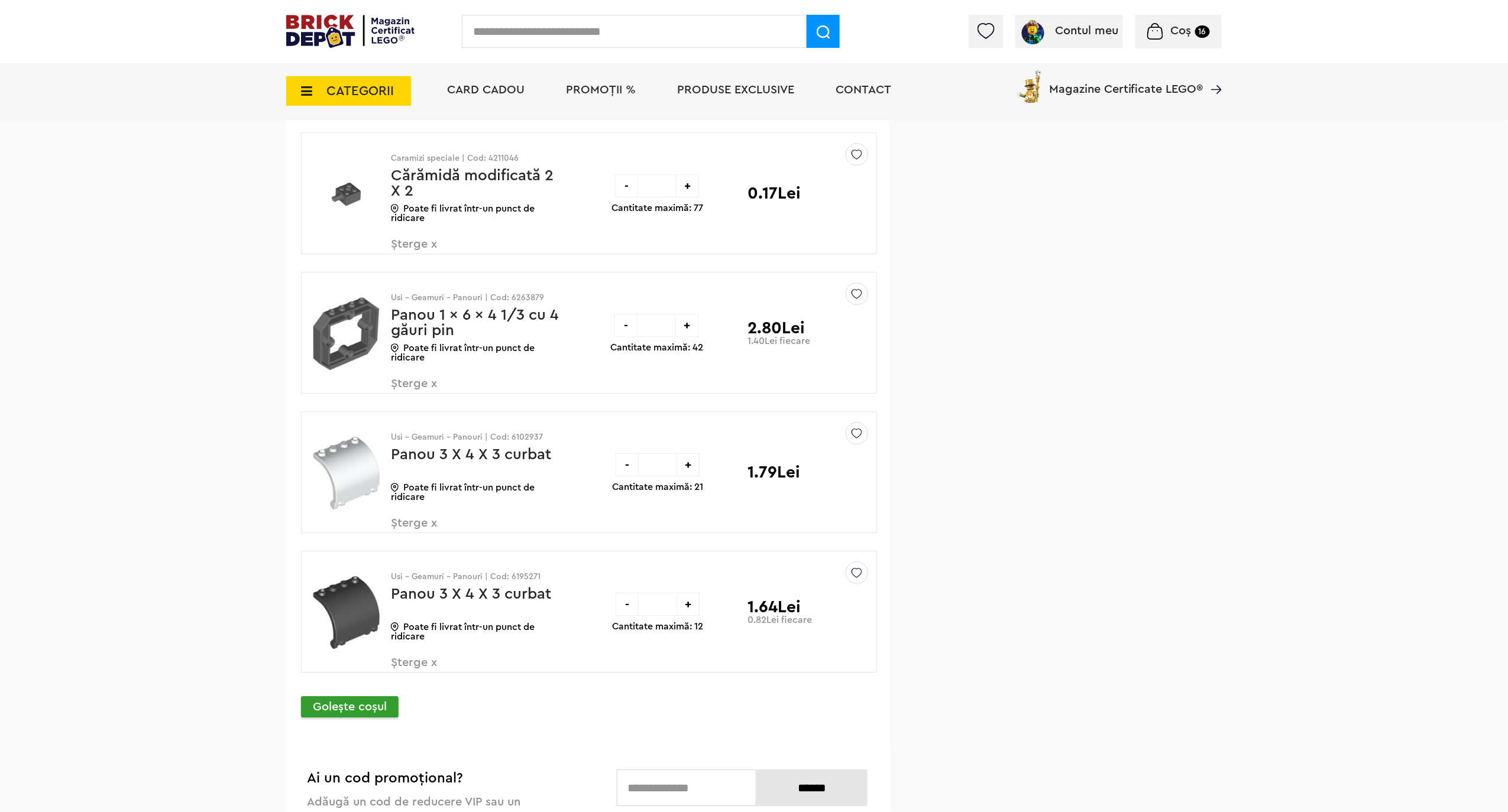
click at [625, 468] on div "-" at bounding box center [627, 464] width 23 height 23
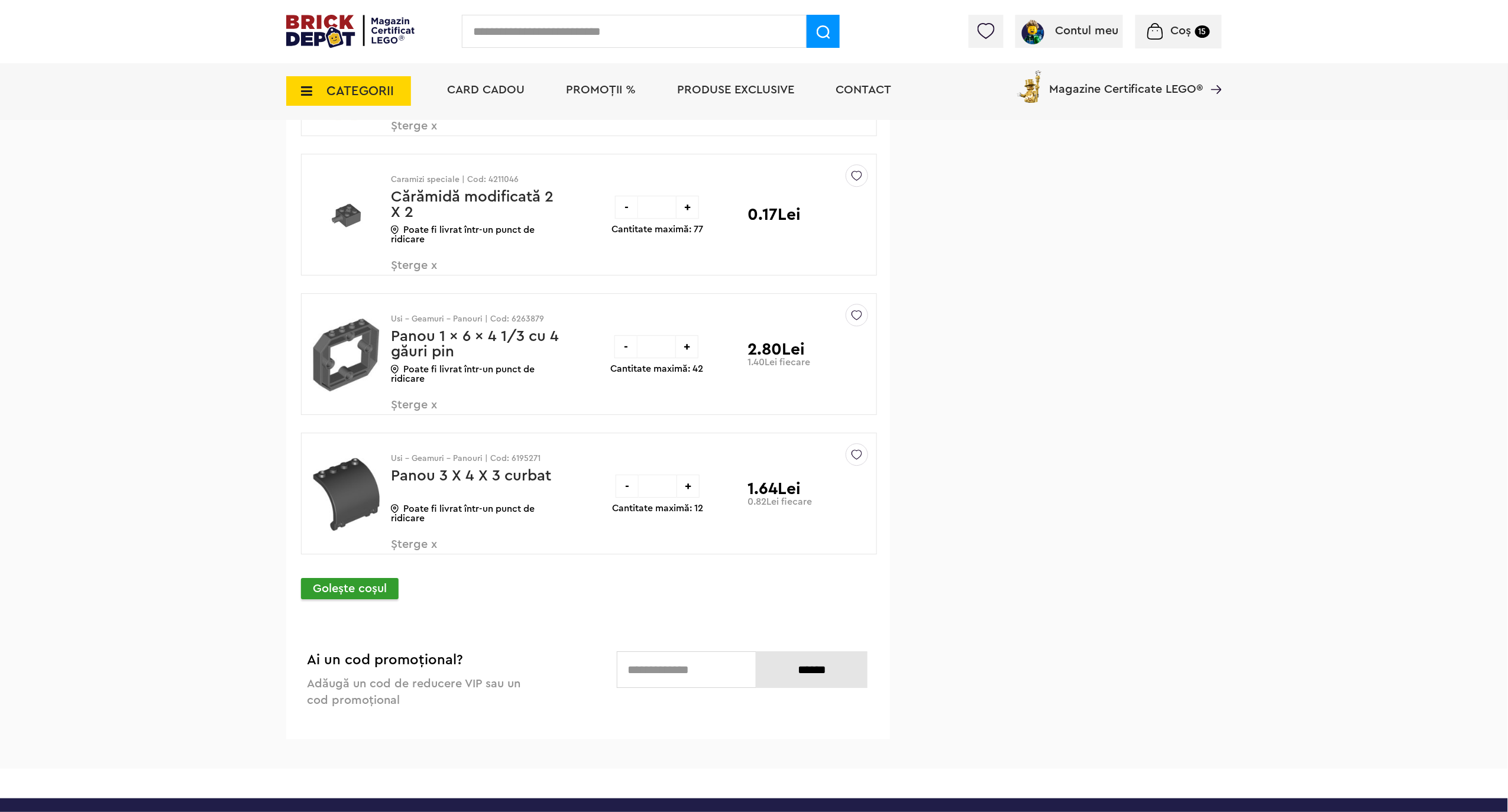
scroll to position [1497, 0]
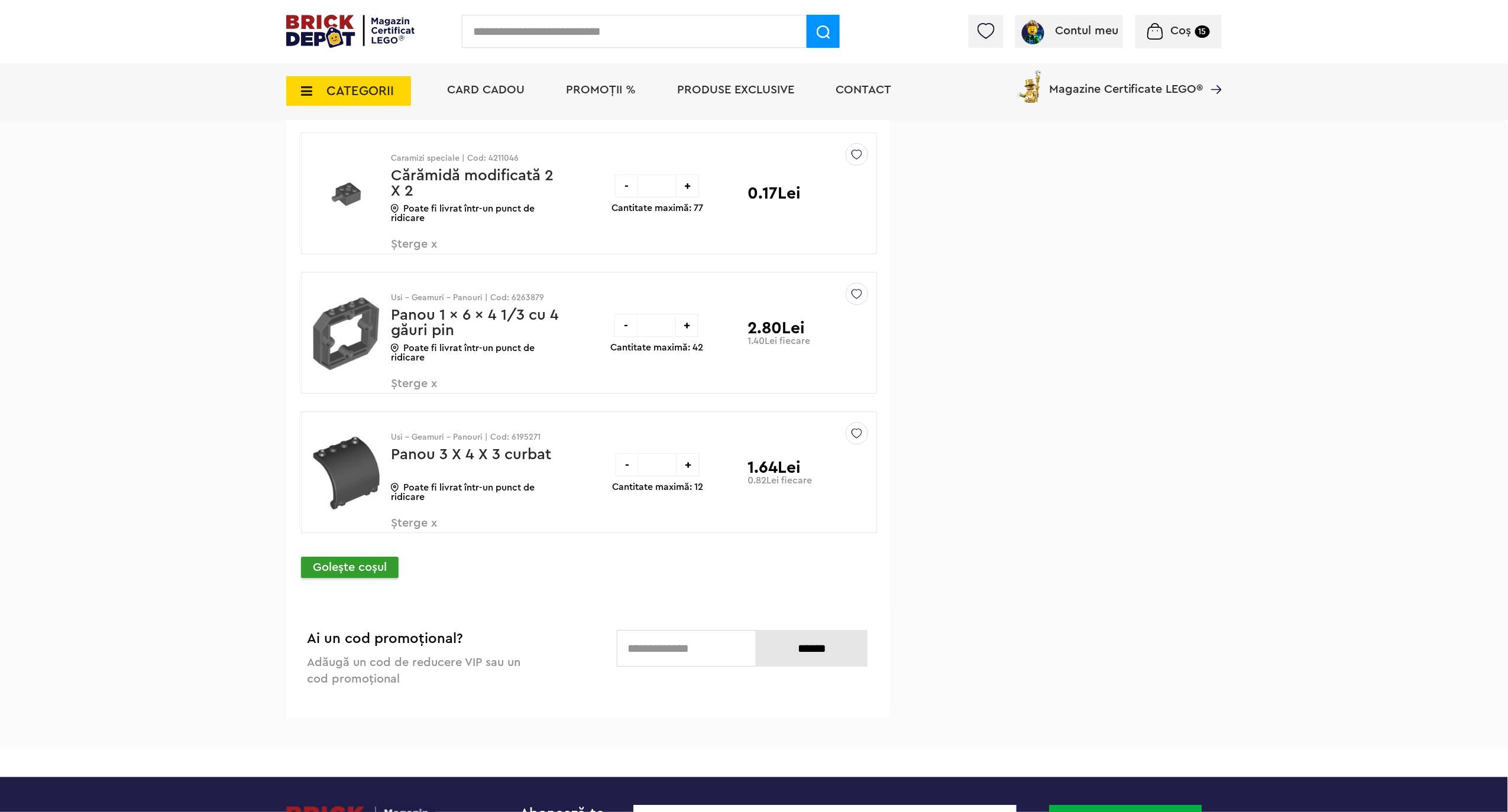
drag, startPoint x: 663, startPoint y: 331, endPoint x: 649, endPoint y: 332, distance: 14.0
click at [649, 332] on input "*" at bounding box center [656, 325] width 38 height 23
type input "*"
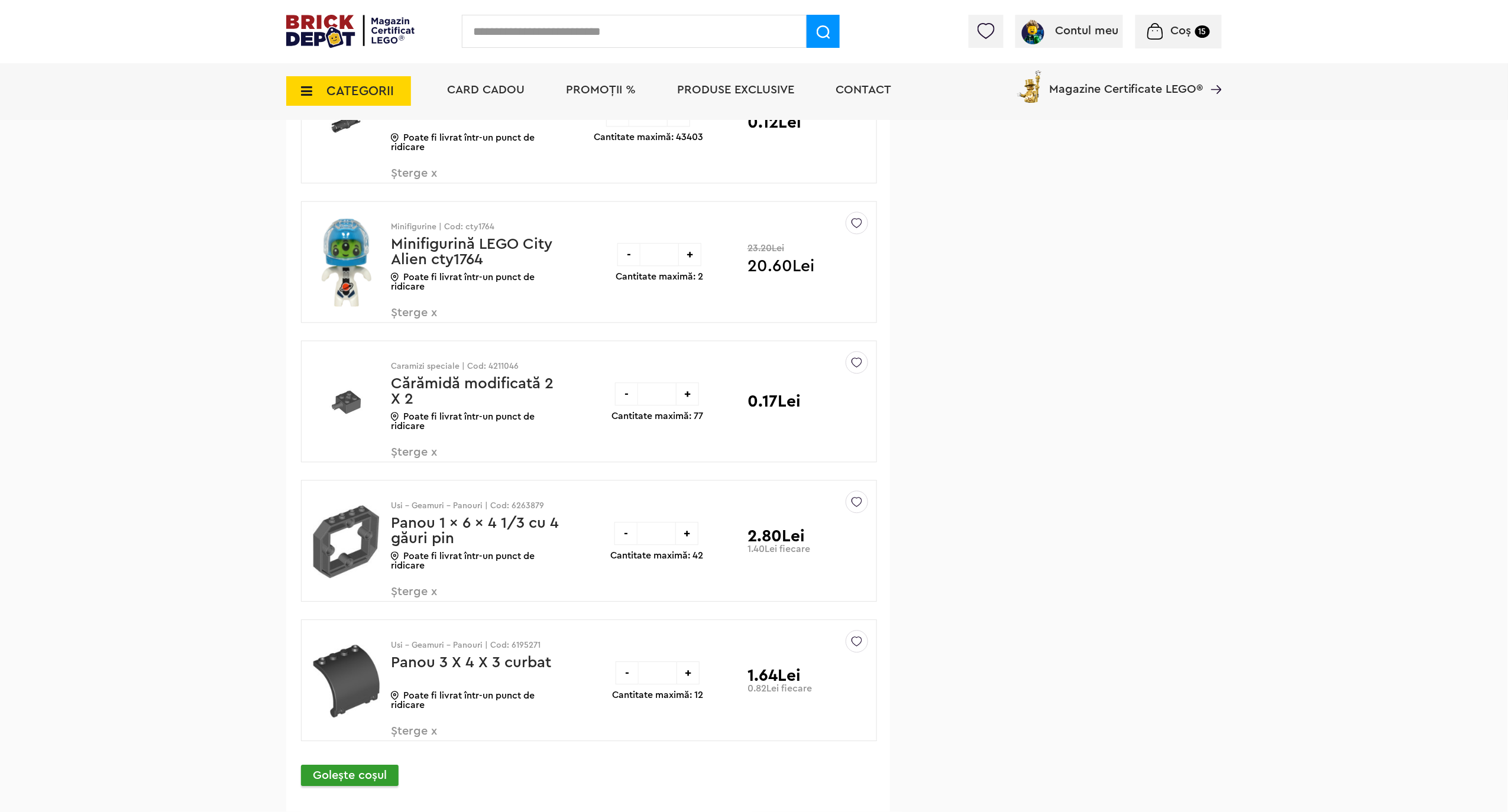
scroll to position [1261, 0]
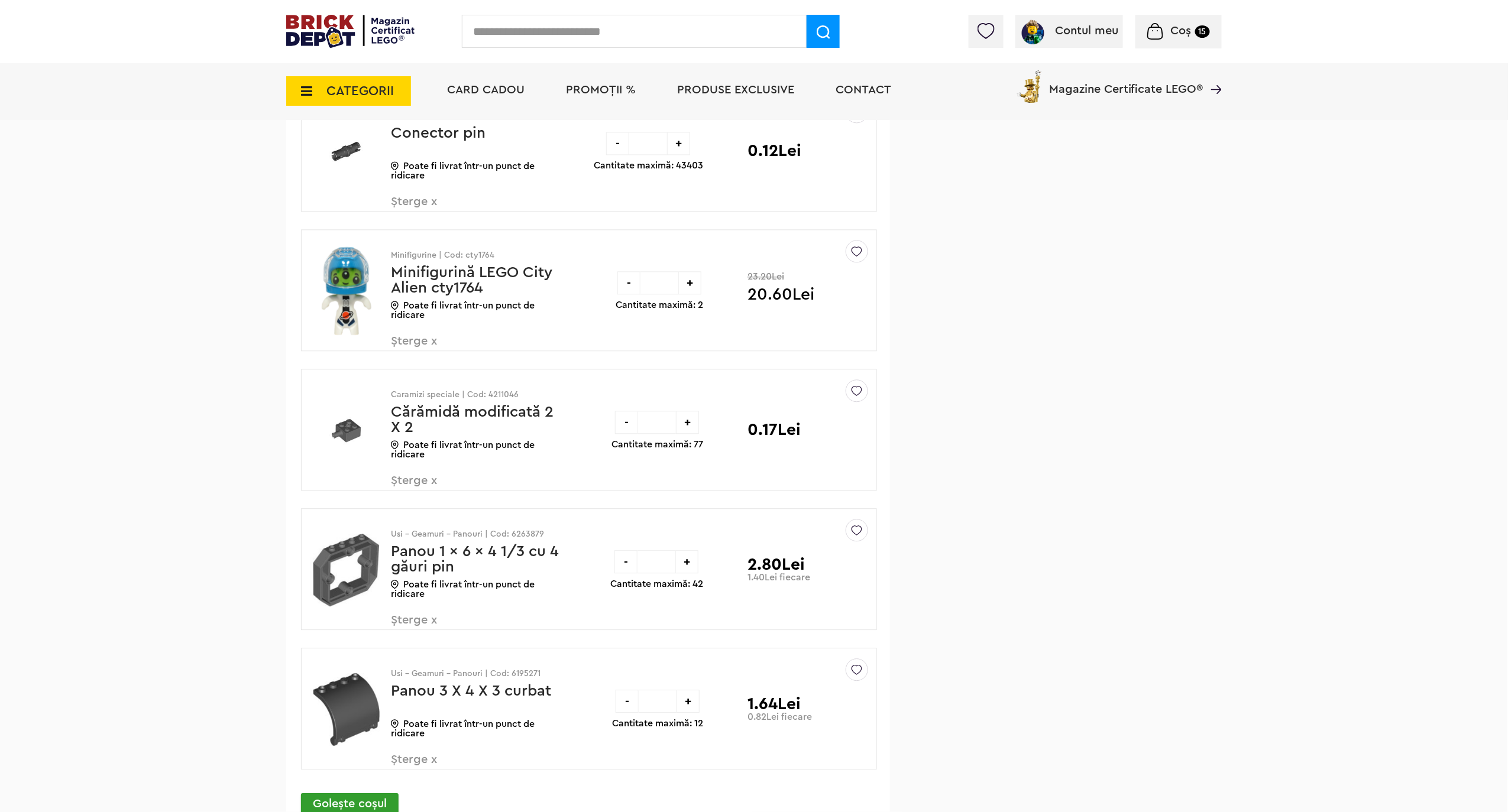
drag, startPoint x: 666, startPoint y: 422, endPoint x: 654, endPoint y: 421, distance: 12.0
click at [654, 421] on input "*" at bounding box center [657, 422] width 38 height 23
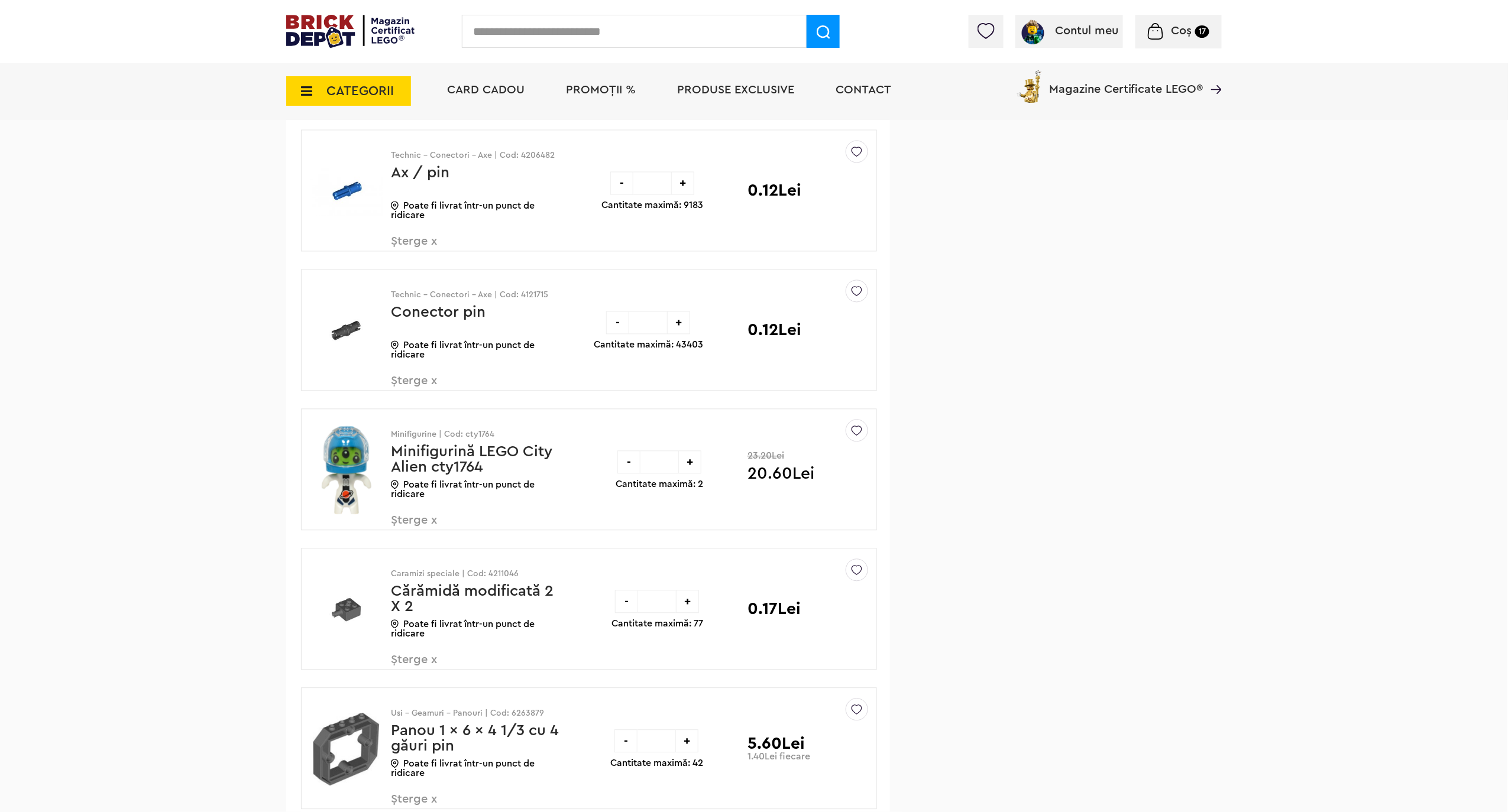
scroll to position [1103, 0]
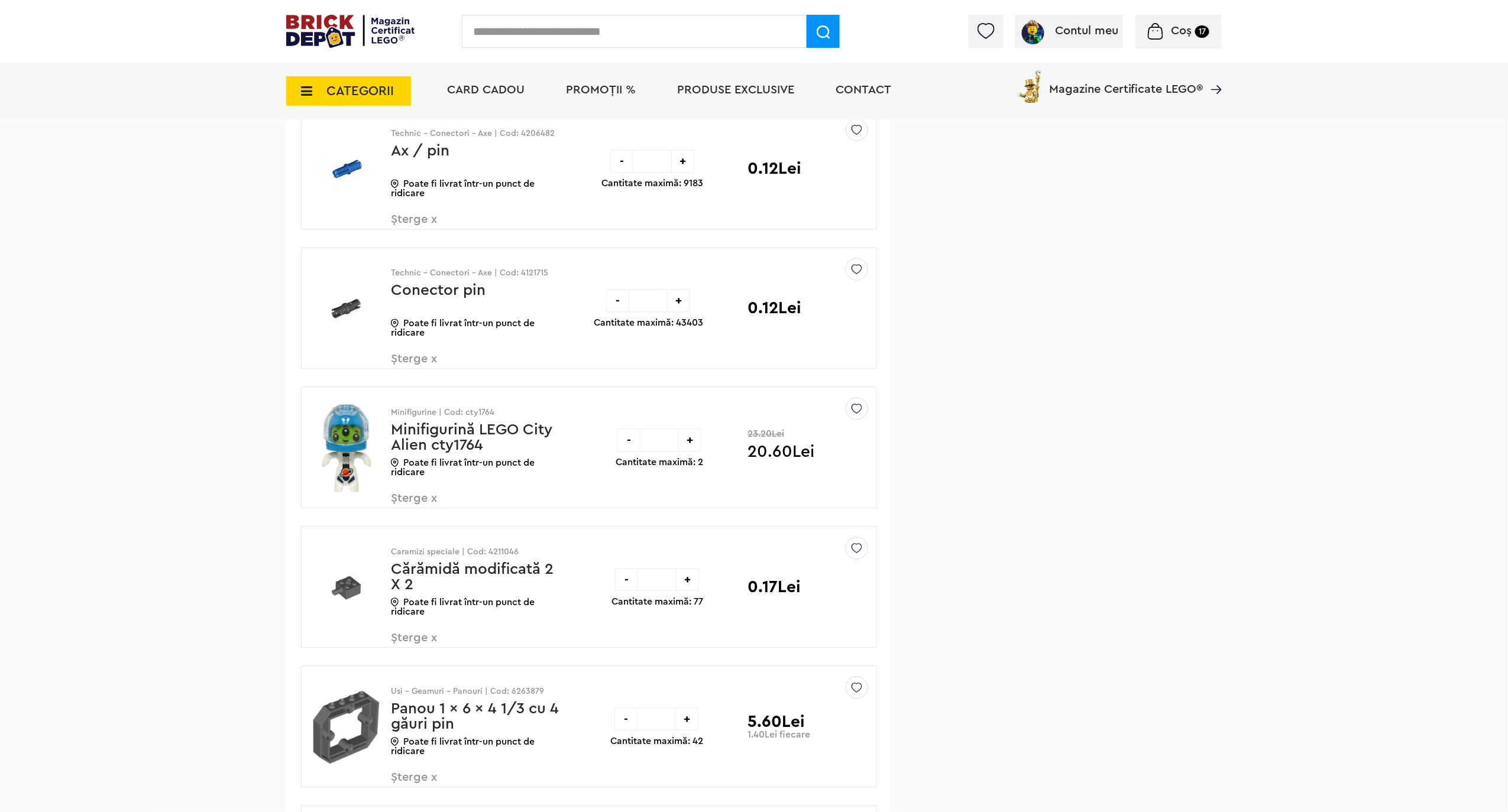
drag, startPoint x: 667, startPoint y: 583, endPoint x: 655, endPoint y: 583, distance: 12.0
click at [655, 583] on input "*" at bounding box center [657, 580] width 38 height 23
type input "*"
click at [734, 634] on div "- * + Cantitate maximă: 77 0.17Lei" at bounding box center [725, 587] width 229 height 121
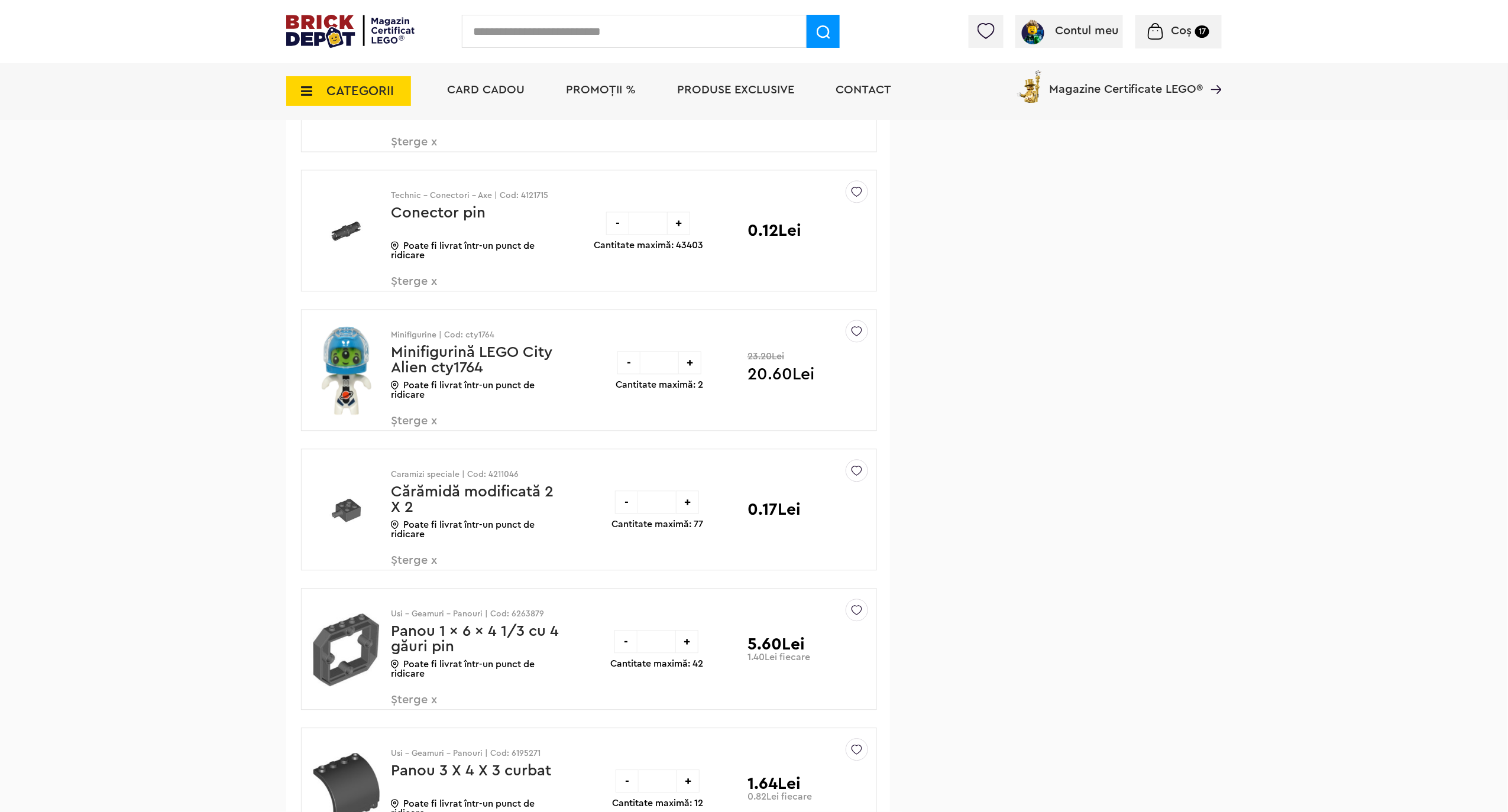
scroll to position [1182, 0]
click at [674, 569] on div "- * + Cantitate maximă: 77" at bounding box center [657, 508] width 92 height 121
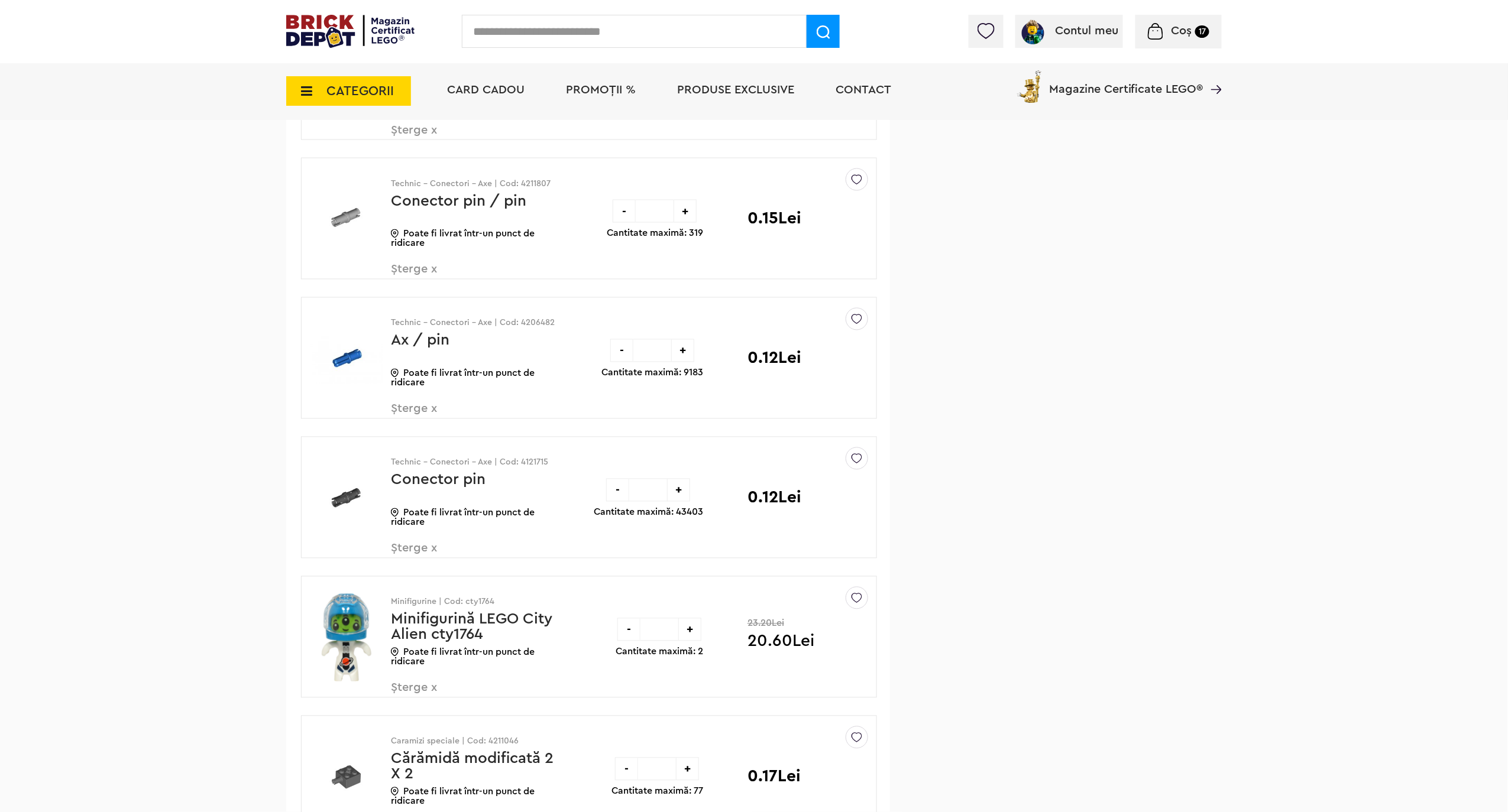
scroll to position [866, 0]
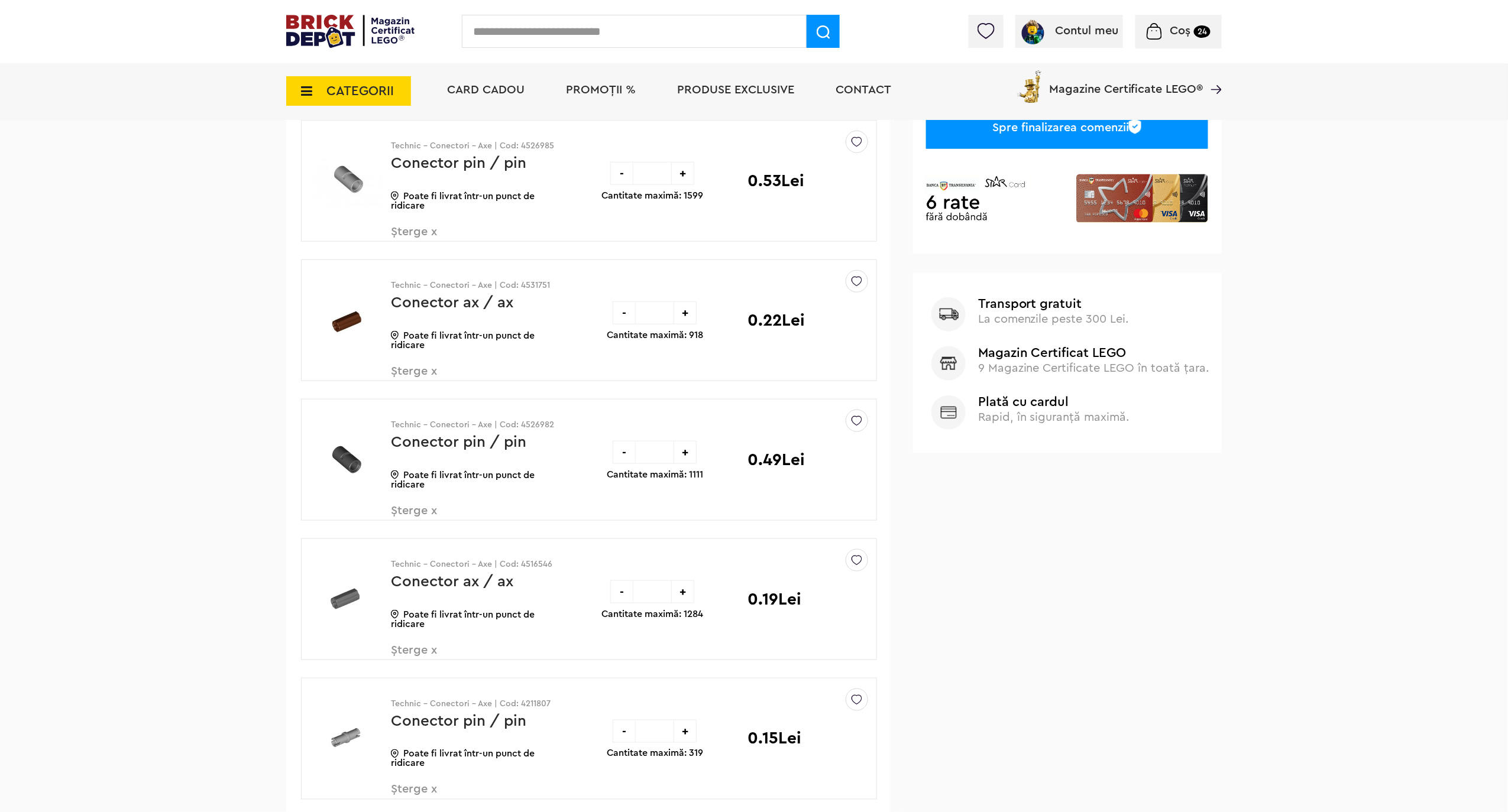
scroll to position [315, 0]
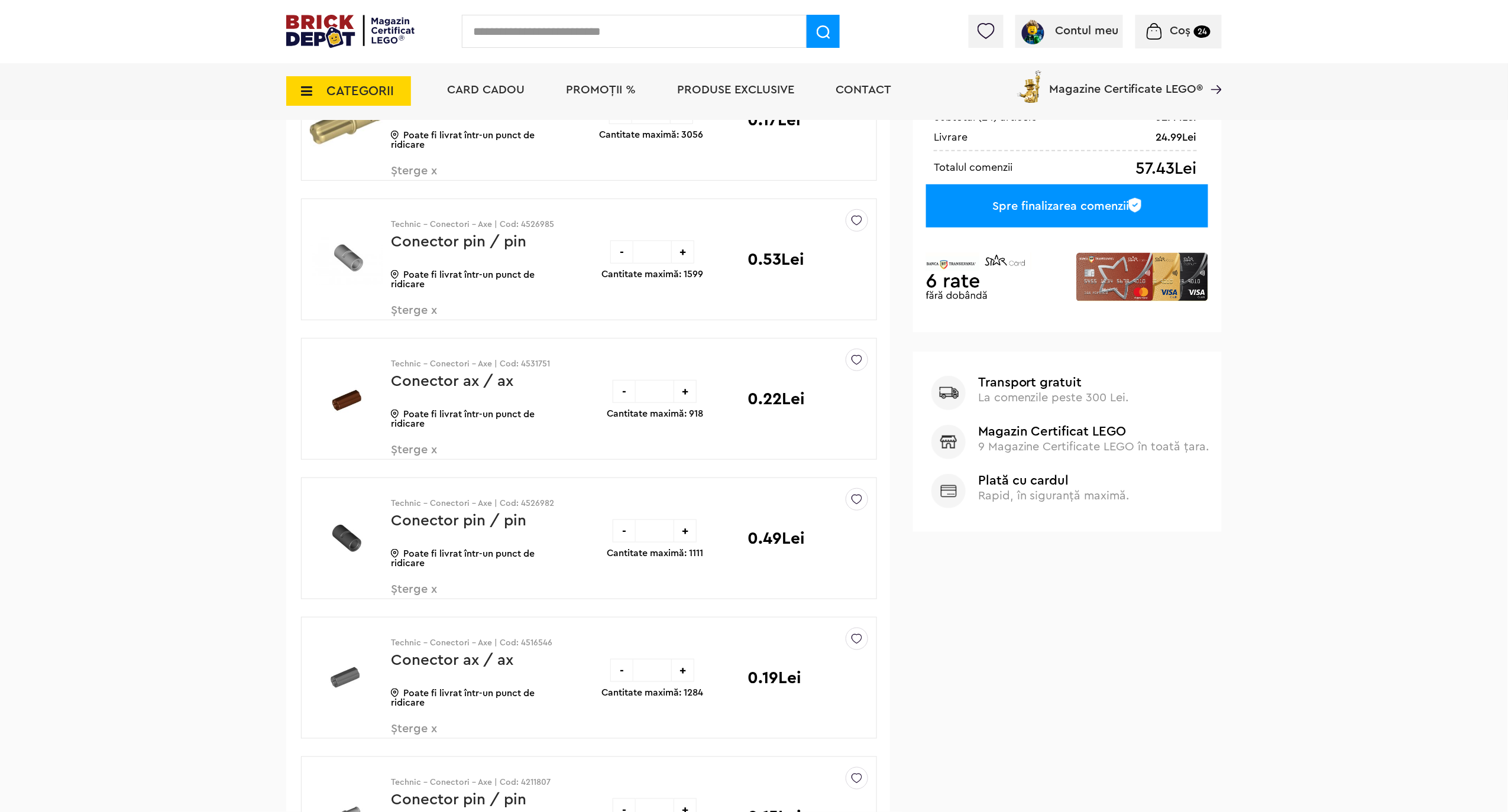
click at [623, 254] on div "-" at bounding box center [622, 252] width 23 height 23
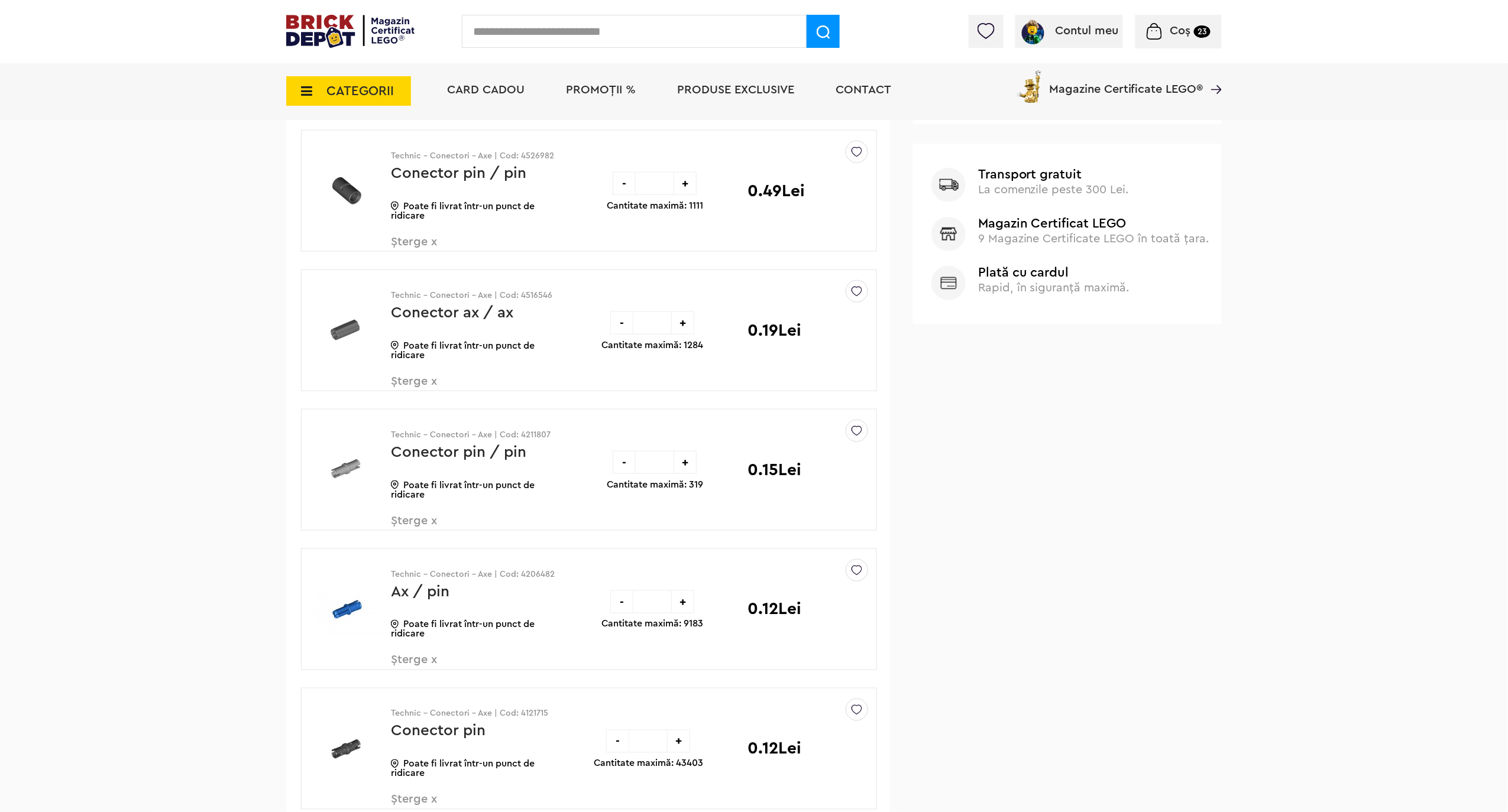
scroll to position [552, 0]
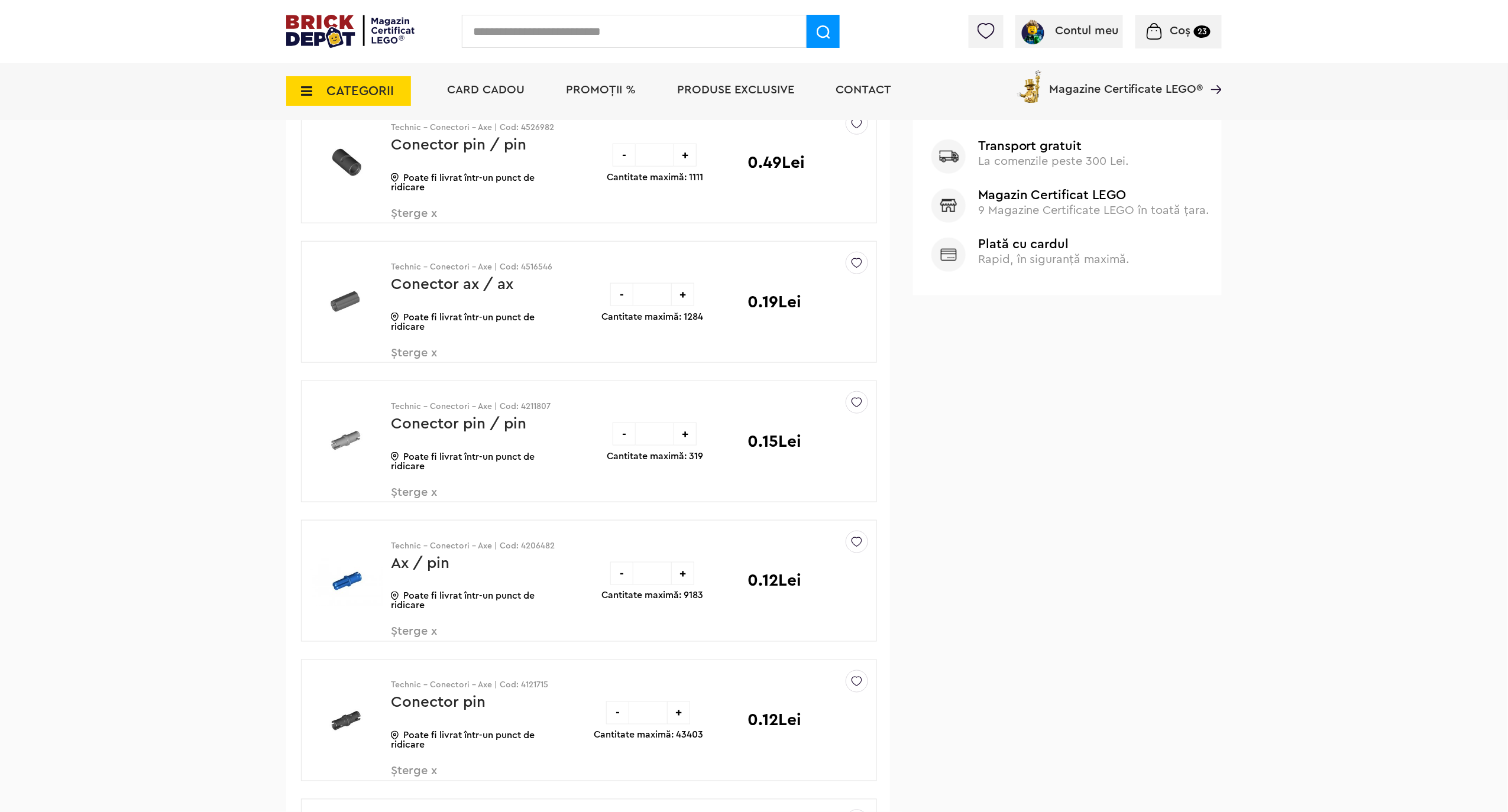
click at [623, 438] on div "-" at bounding box center [624, 434] width 23 height 23
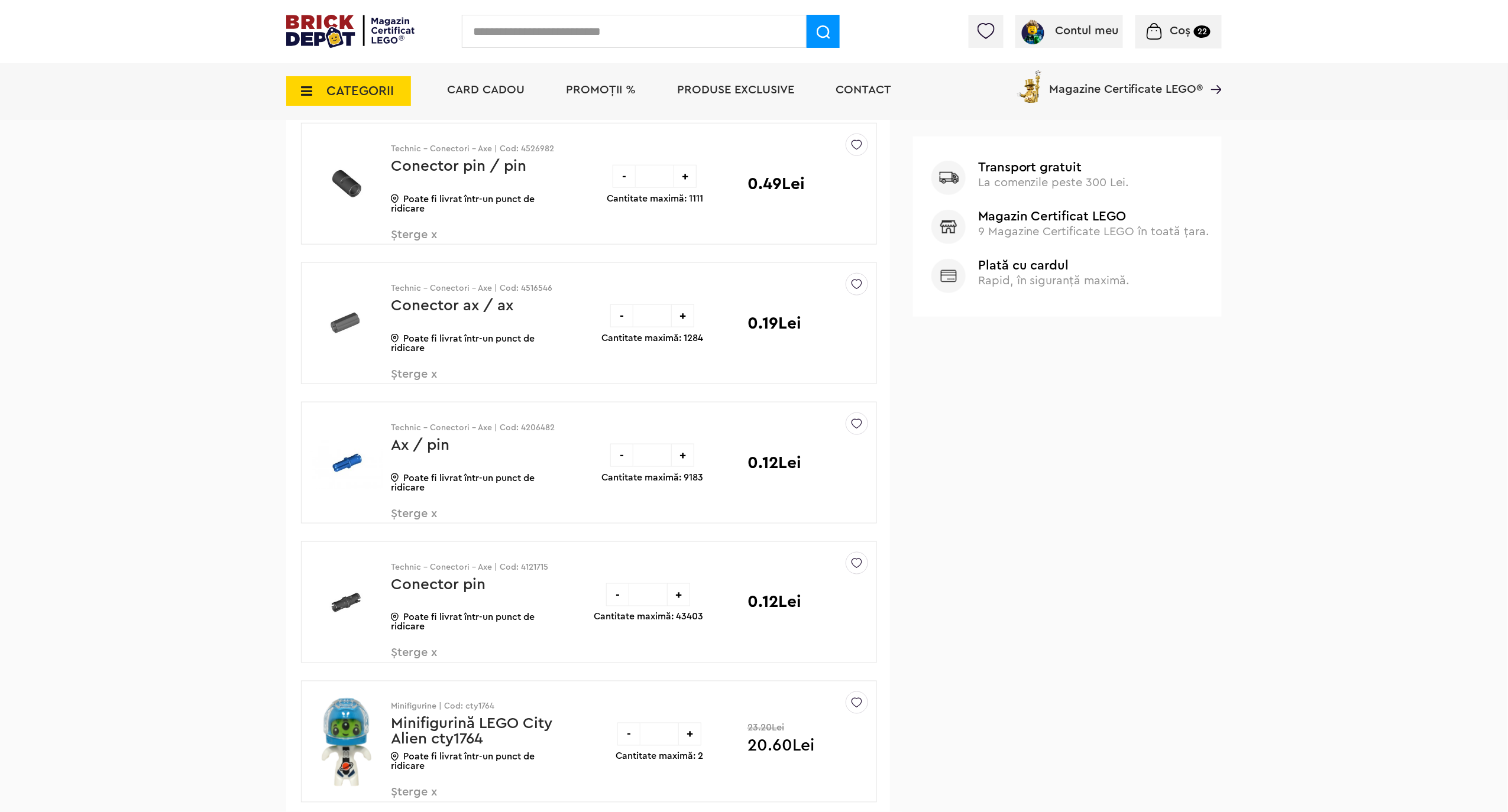
scroll to position [552, 0]
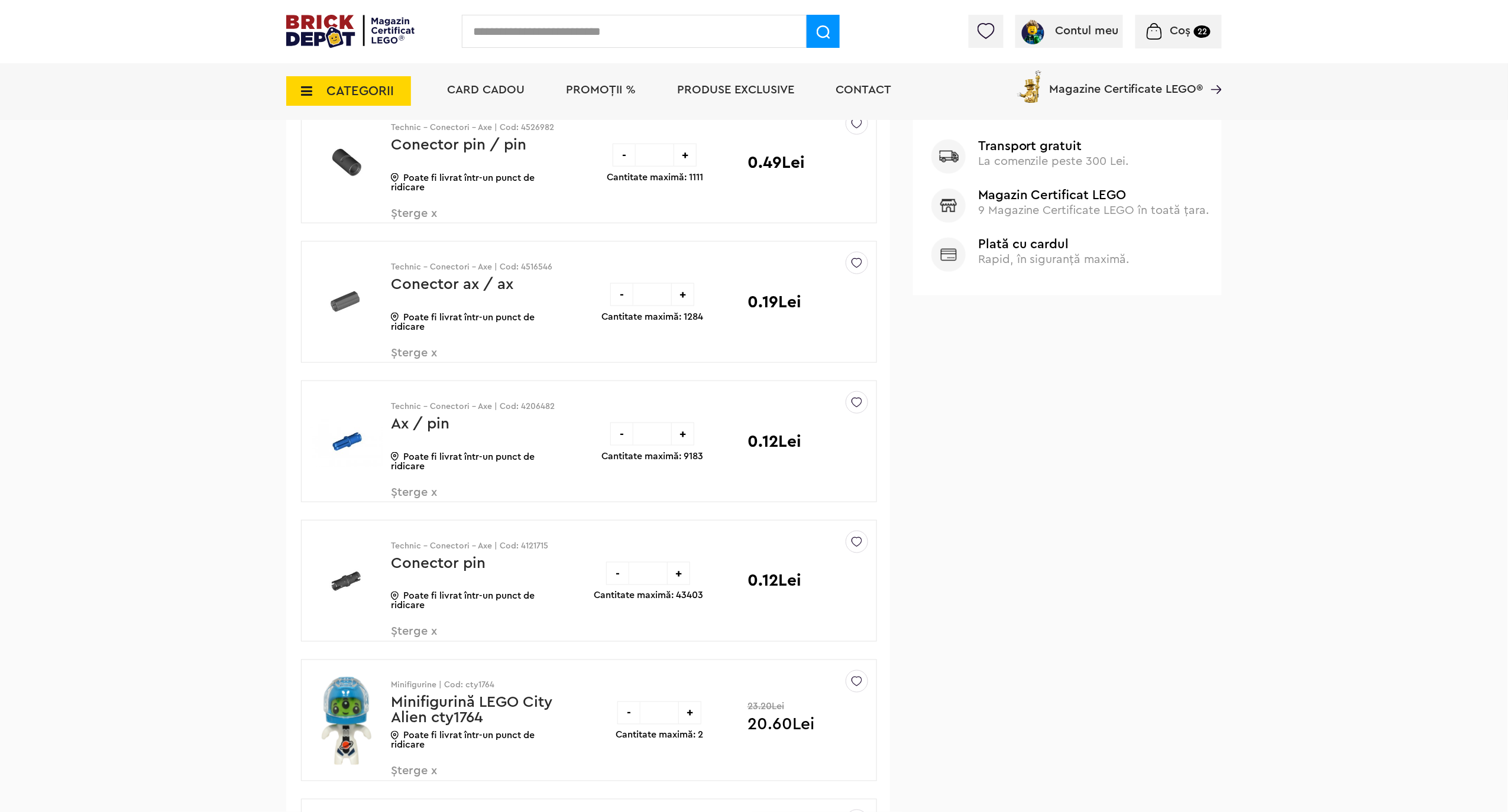
click at [653, 576] on input "*" at bounding box center [648, 573] width 38 height 23
type input "**"
click at [708, 639] on div "- ** + Cantitate maximă: 43403 0.12Lei" at bounding box center [716, 581] width 246 height 121
click at [655, 434] on input "*" at bounding box center [652, 434] width 38 height 23
type input "**"
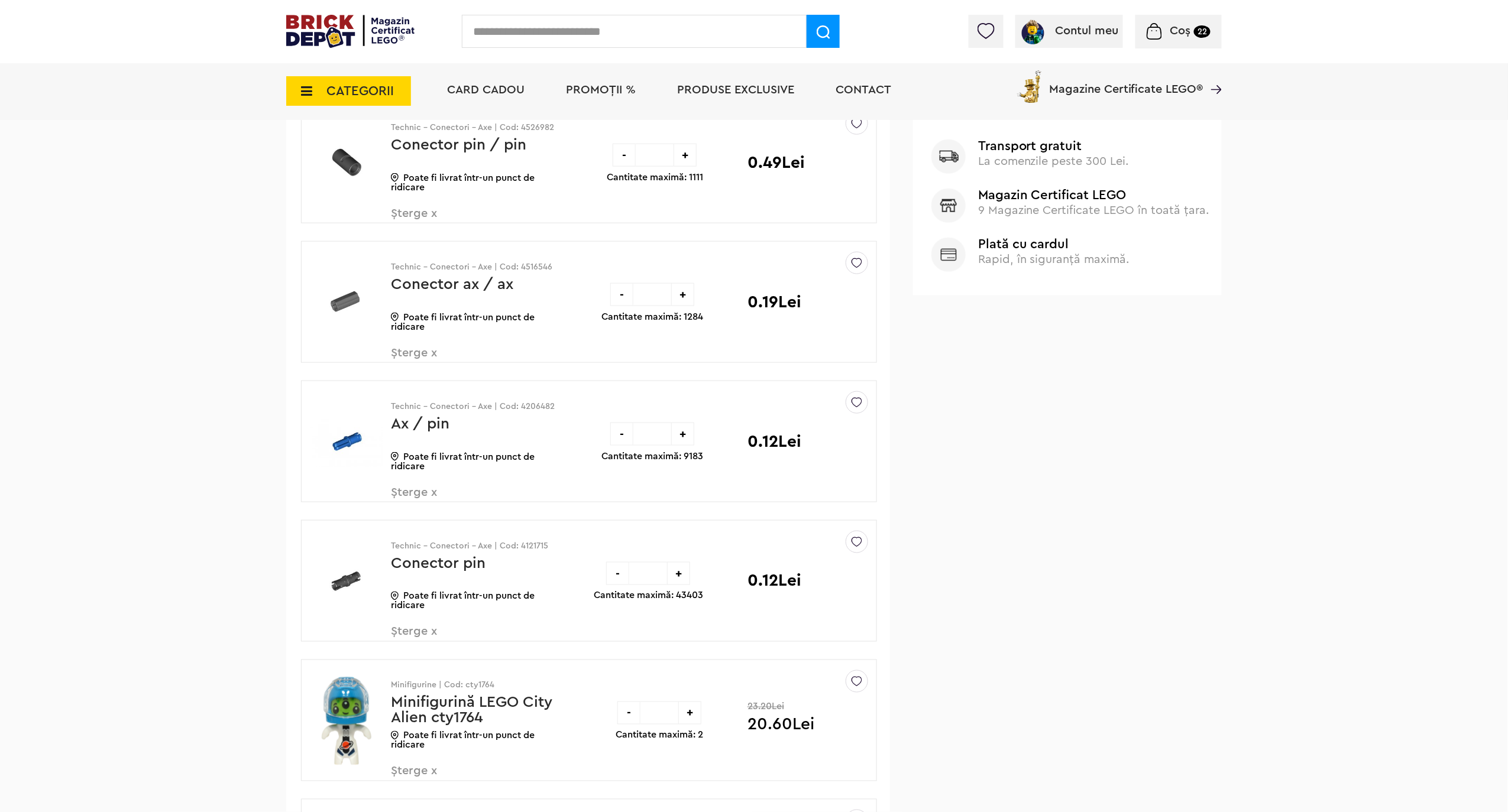
click at [855, 508] on div "Sterge Denumire Preț Sterge Technic - Conectori - Axe | Cod: 6365624 Conector p…" at bounding box center [589, 441] width 576 height 1517
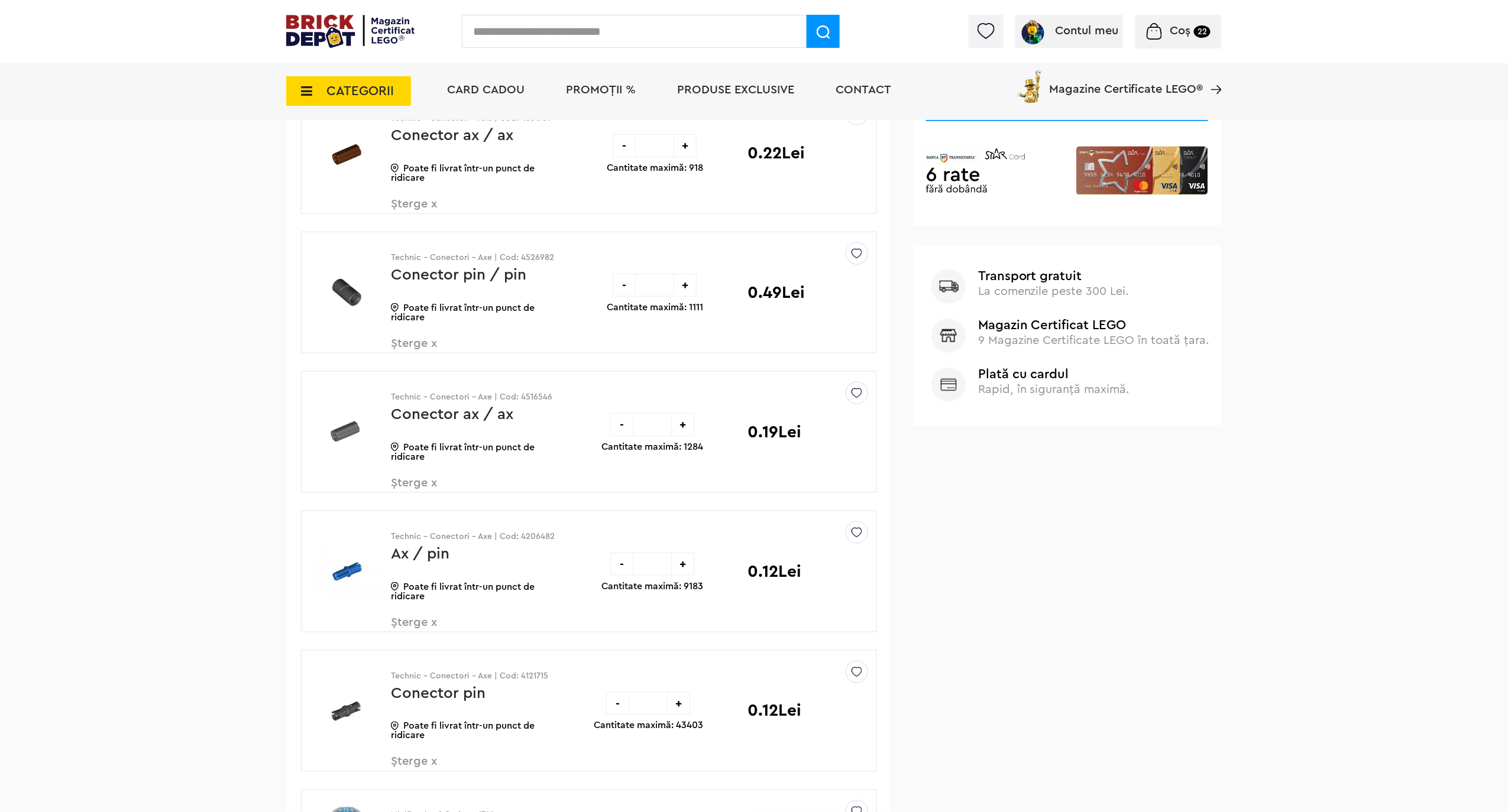
scroll to position [394, 0]
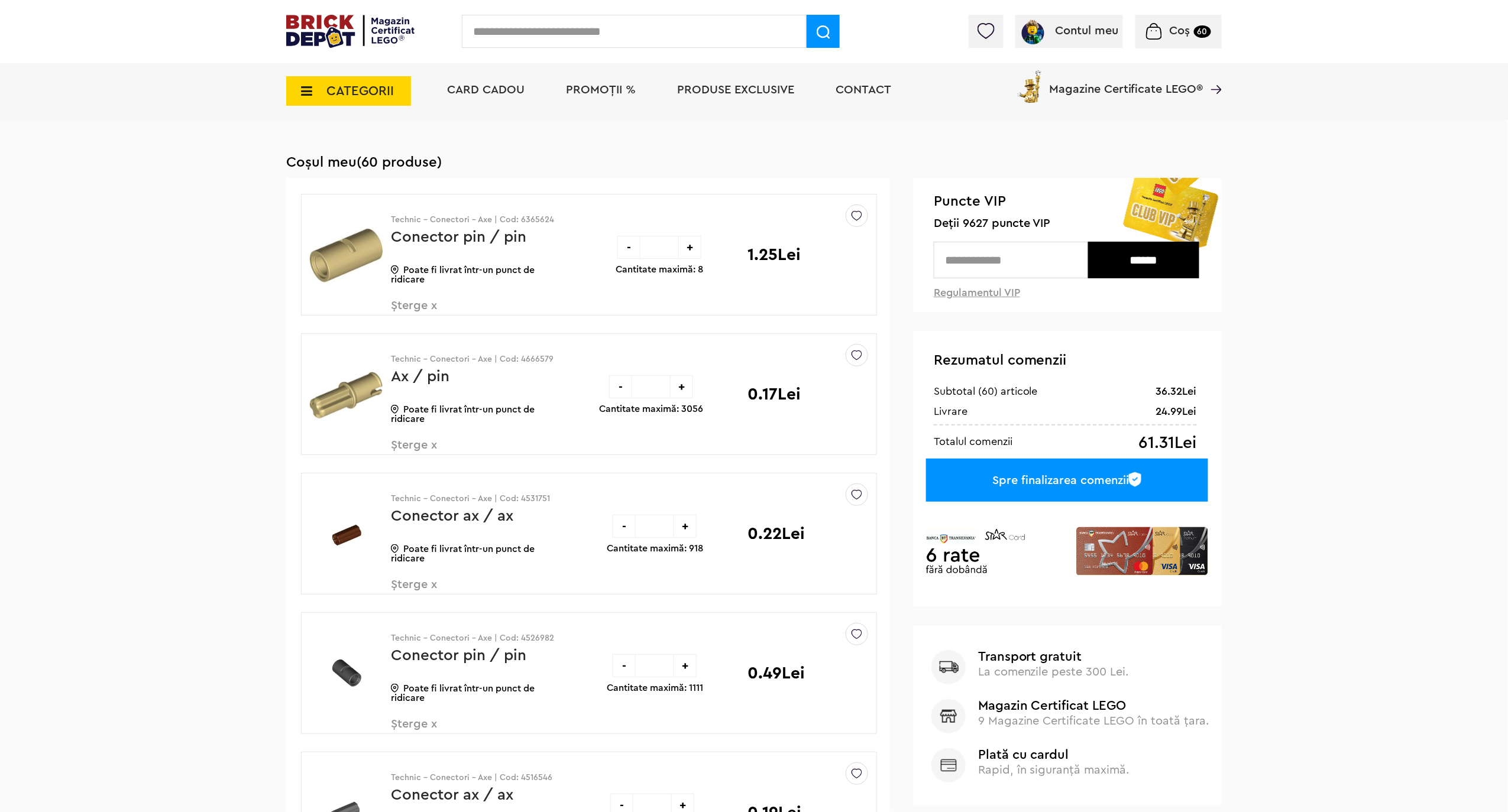
scroll to position [79, 0]
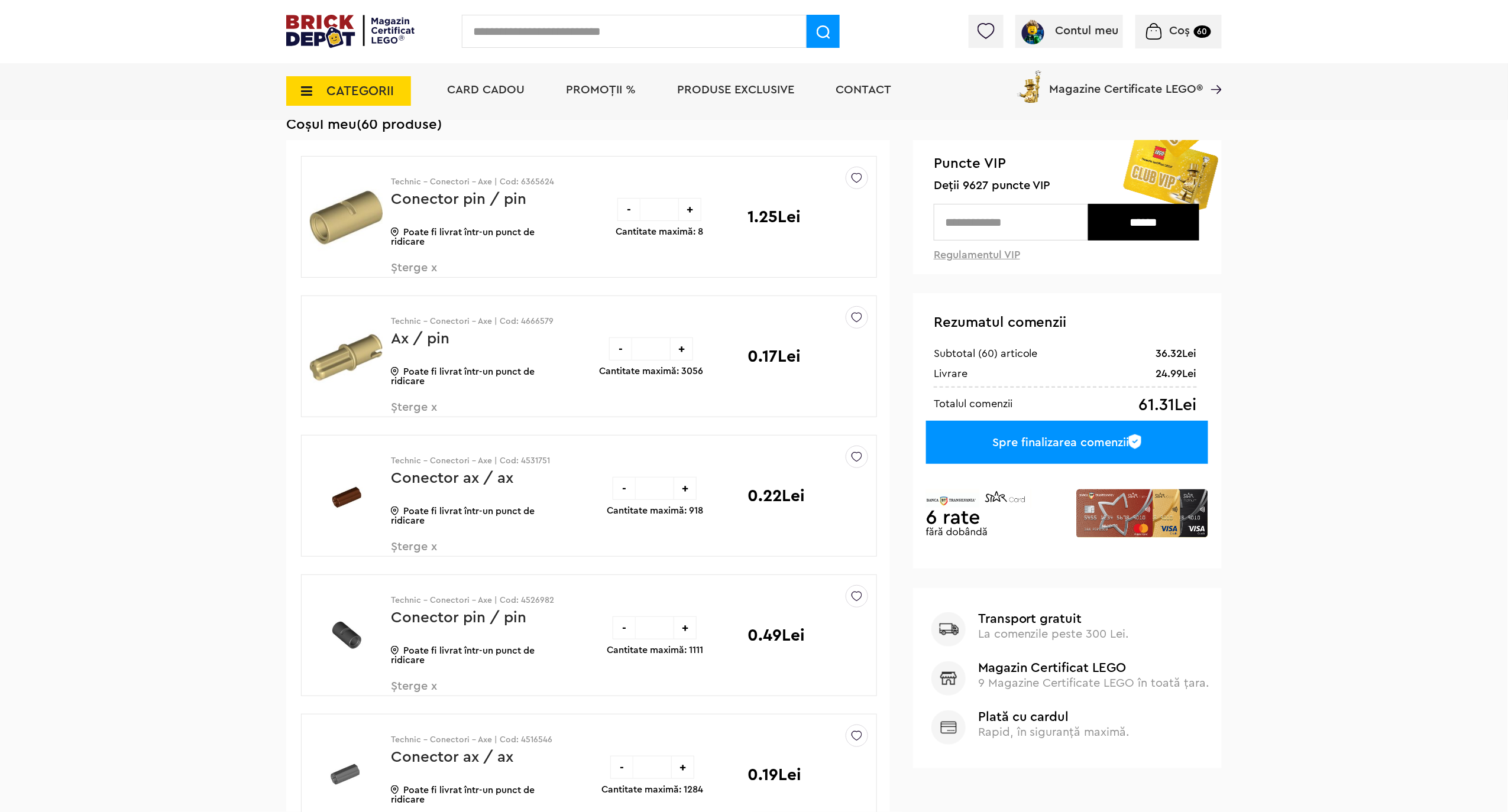
click at [628, 211] on div "-" at bounding box center [629, 209] width 23 height 23
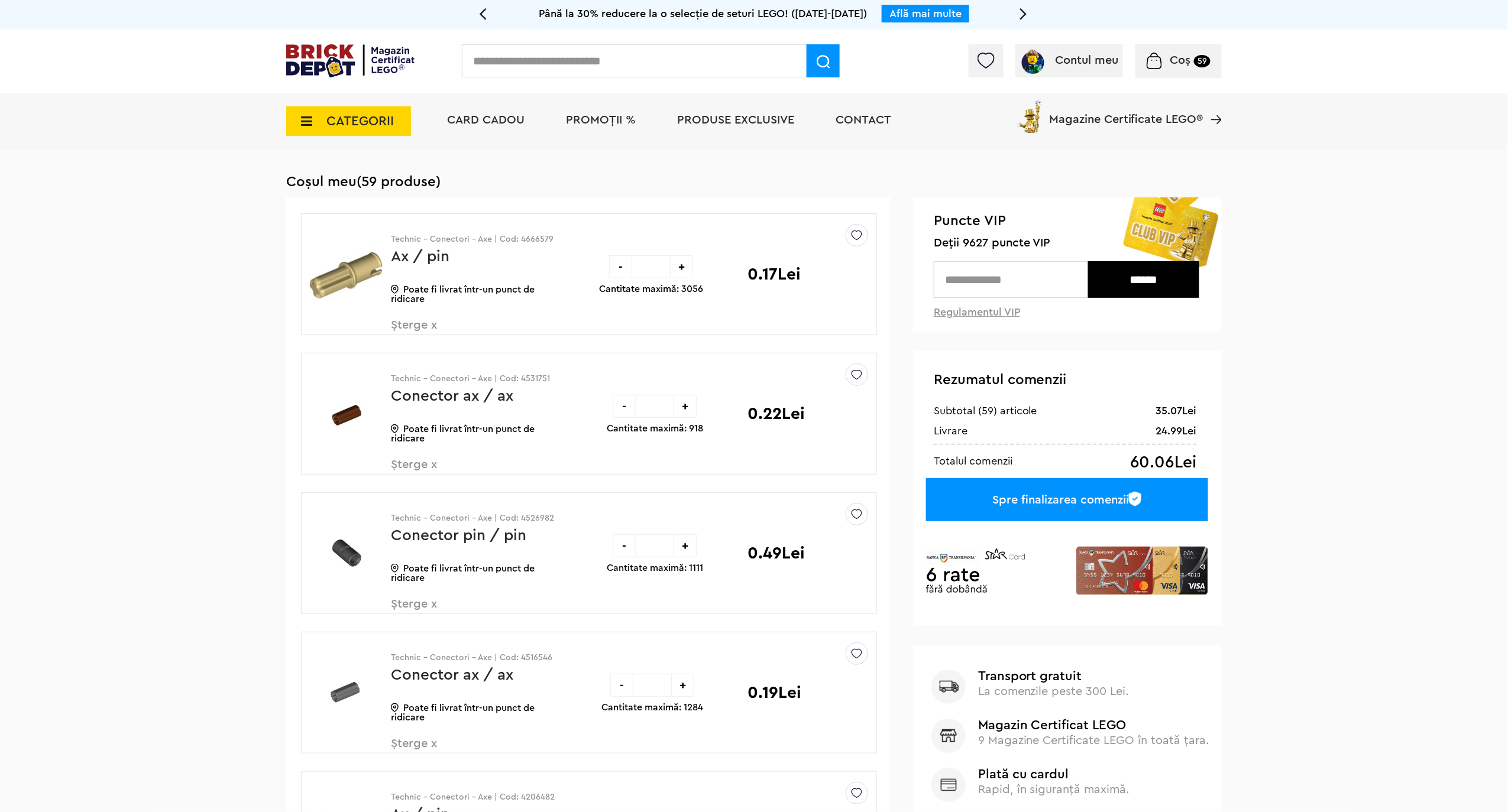
click at [620, 263] on div "-" at bounding box center [620, 266] width 23 height 23
click at [620, 263] on div "-" at bounding box center [624, 266] width 23 height 23
drag, startPoint x: 661, startPoint y: 266, endPoint x: 641, endPoint y: 267, distance: 20.0
click at [641, 267] on input "*" at bounding box center [655, 266] width 38 height 23
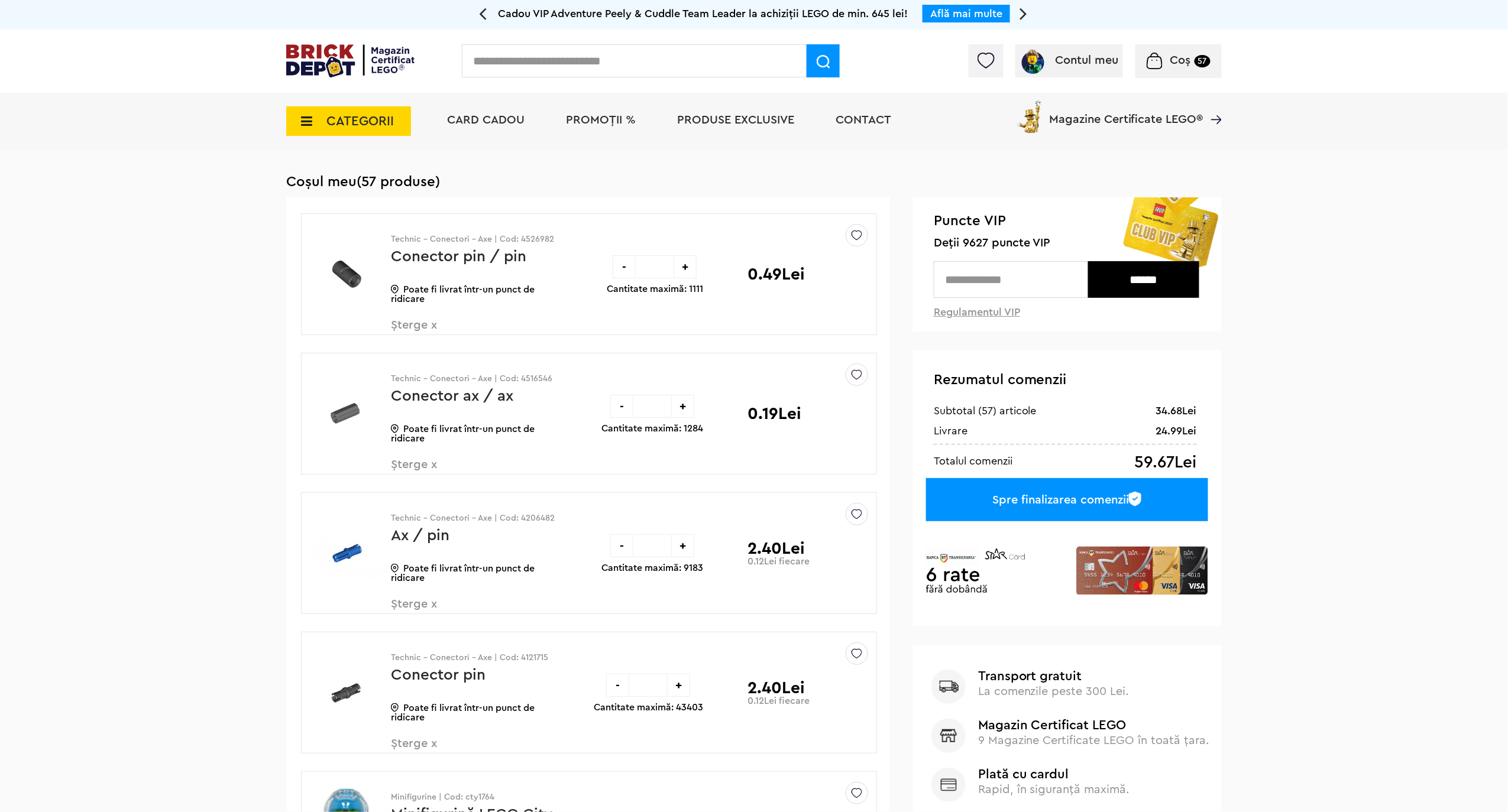
type input "*"
click at [663, 346] on div "Sterge Denumire Preț Sterge Technic - Conectori - Axe | Cod: 4526982 Conector p…" at bounding box center [589, 763] width 576 height 1099
click at [654, 307] on div "- * + Cantitate maximă: 1111" at bounding box center [655, 274] width 96 height 121
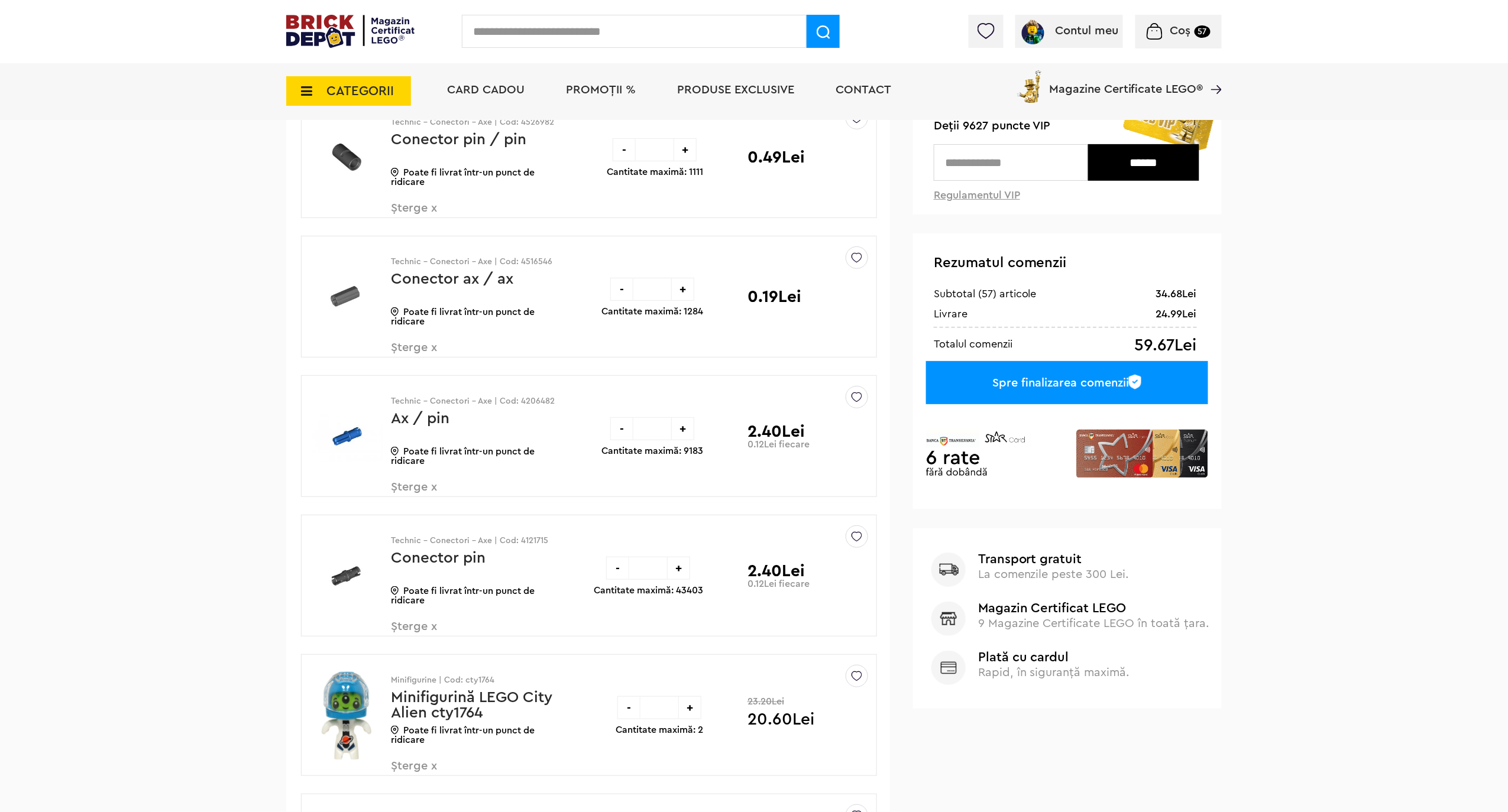
scroll to position [157, 0]
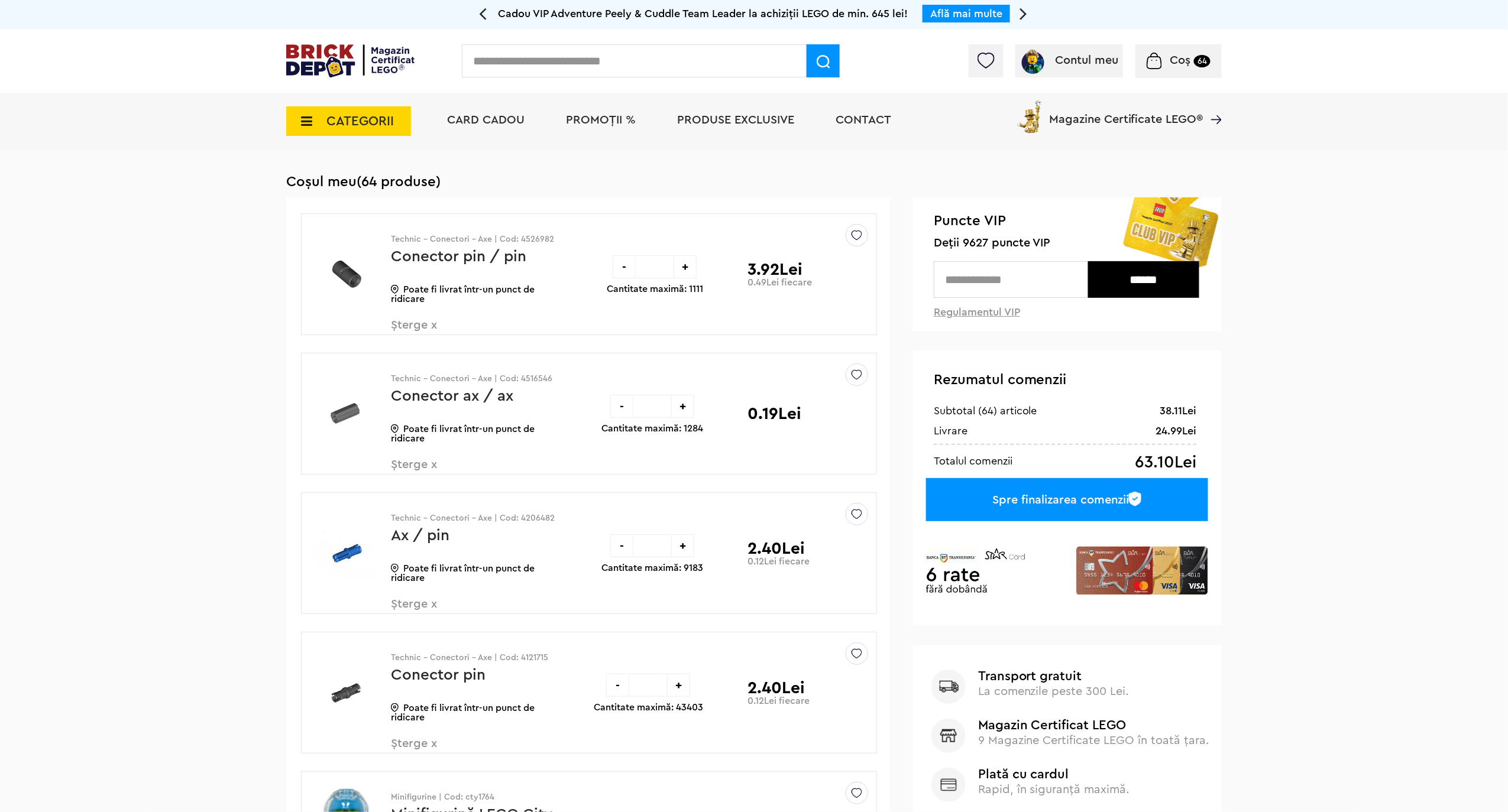
drag, startPoint x: 656, startPoint y: 404, endPoint x: 639, endPoint y: 407, distance: 17.3
click at [639, 407] on input "*" at bounding box center [652, 406] width 38 height 23
type input "*"
click at [655, 456] on div "- * + Cantitate maximă: 1284" at bounding box center [652, 414] width 102 height 121
click at [679, 483] on div "Sterge Denumire Preț Sterge Technic - Conectori - Axe | Cod: 4526982 Conector p…" at bounding box center [589, 763] width 576 height 1099
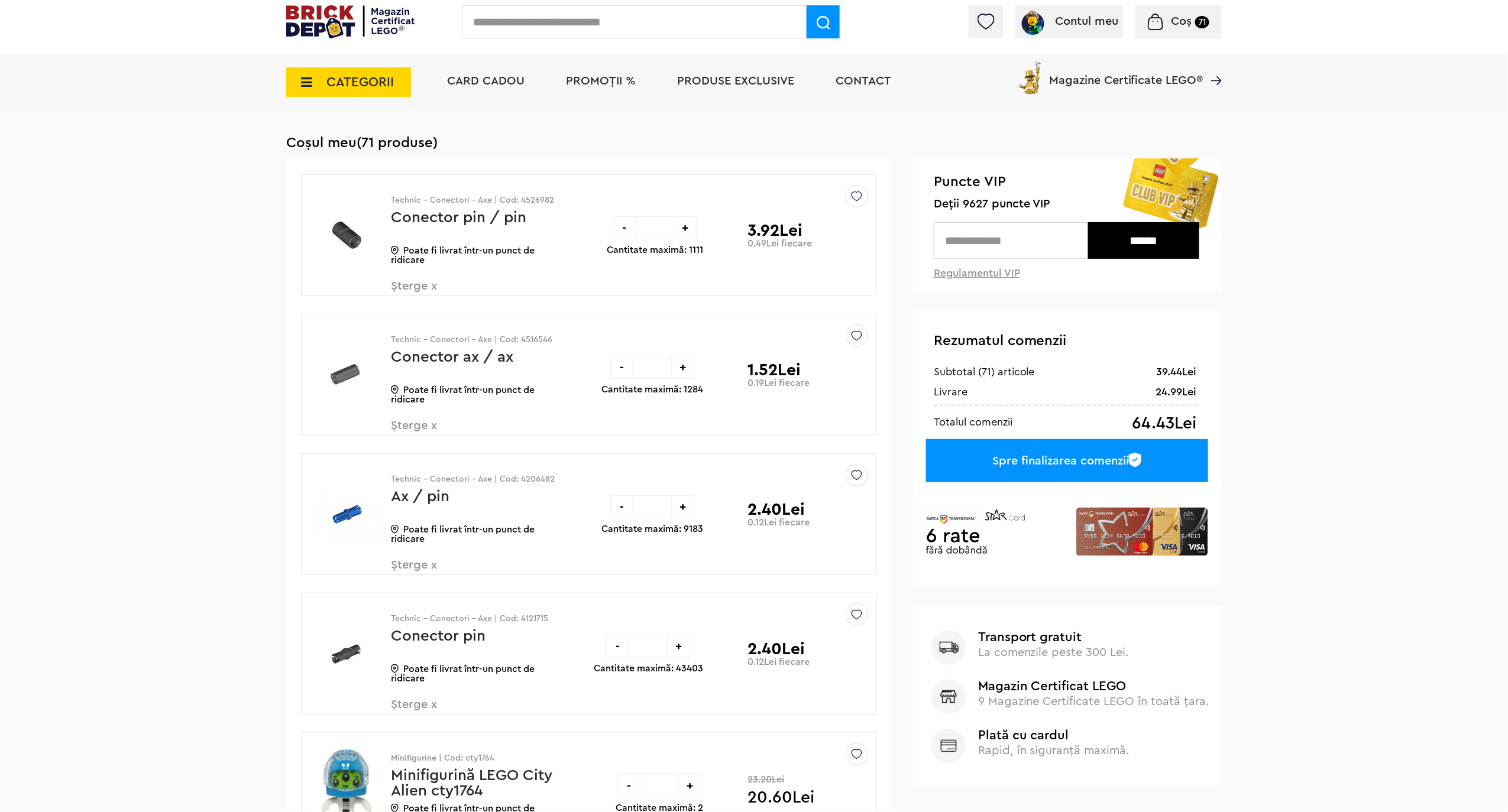
scroll to position [79, 0]
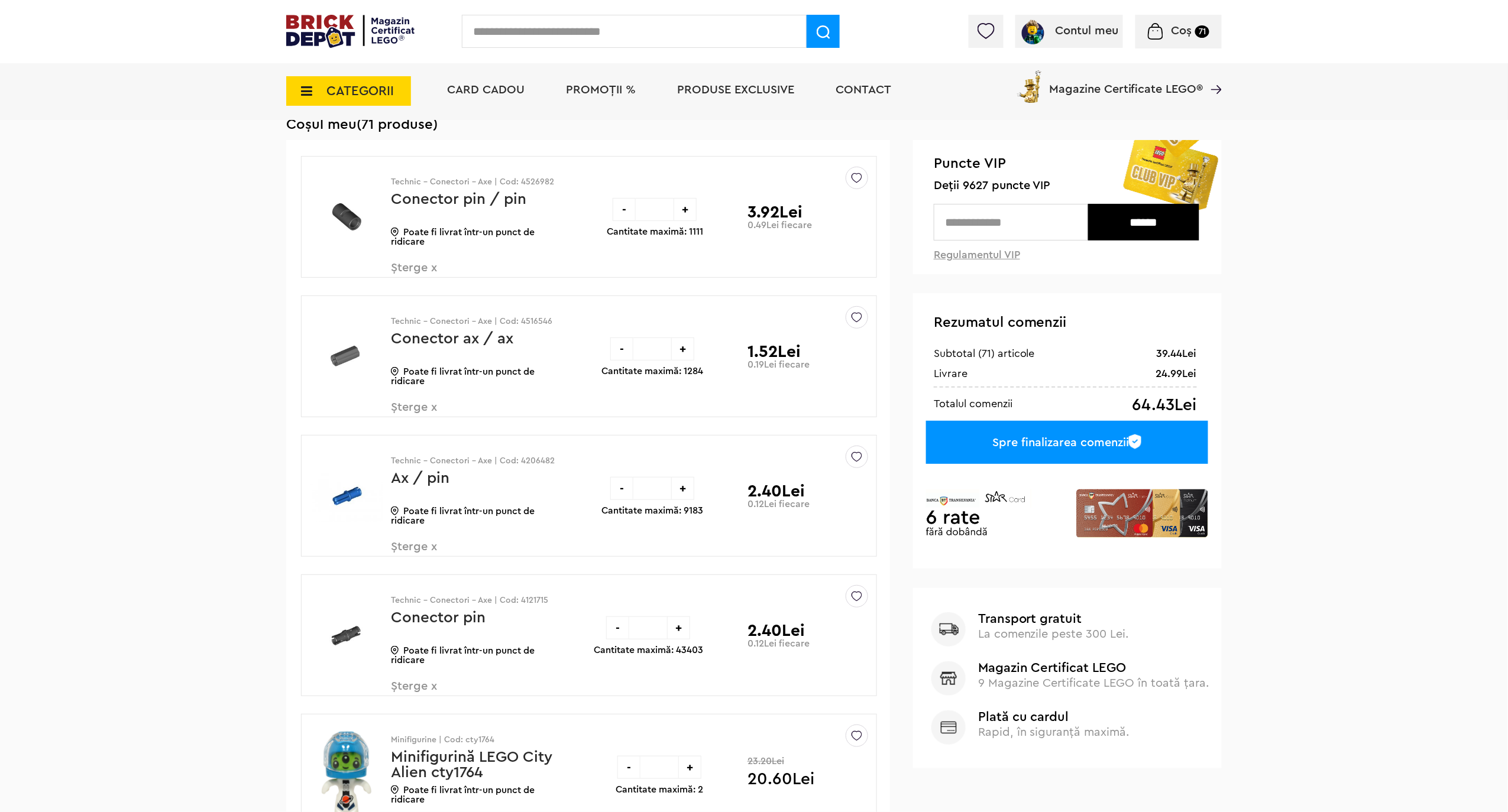
click at [647, 630] on input "**" at bounding box center [648, 627] width 38 height 23
type input "**"
click at [672, 587] on div "- ** + Cantitate maximă: 43403" at bounding box center [648, 636] width 109 height 121
click at [651, 492] on input "**" at bounding box center [652, 488] width 38 height 23
type input "**"
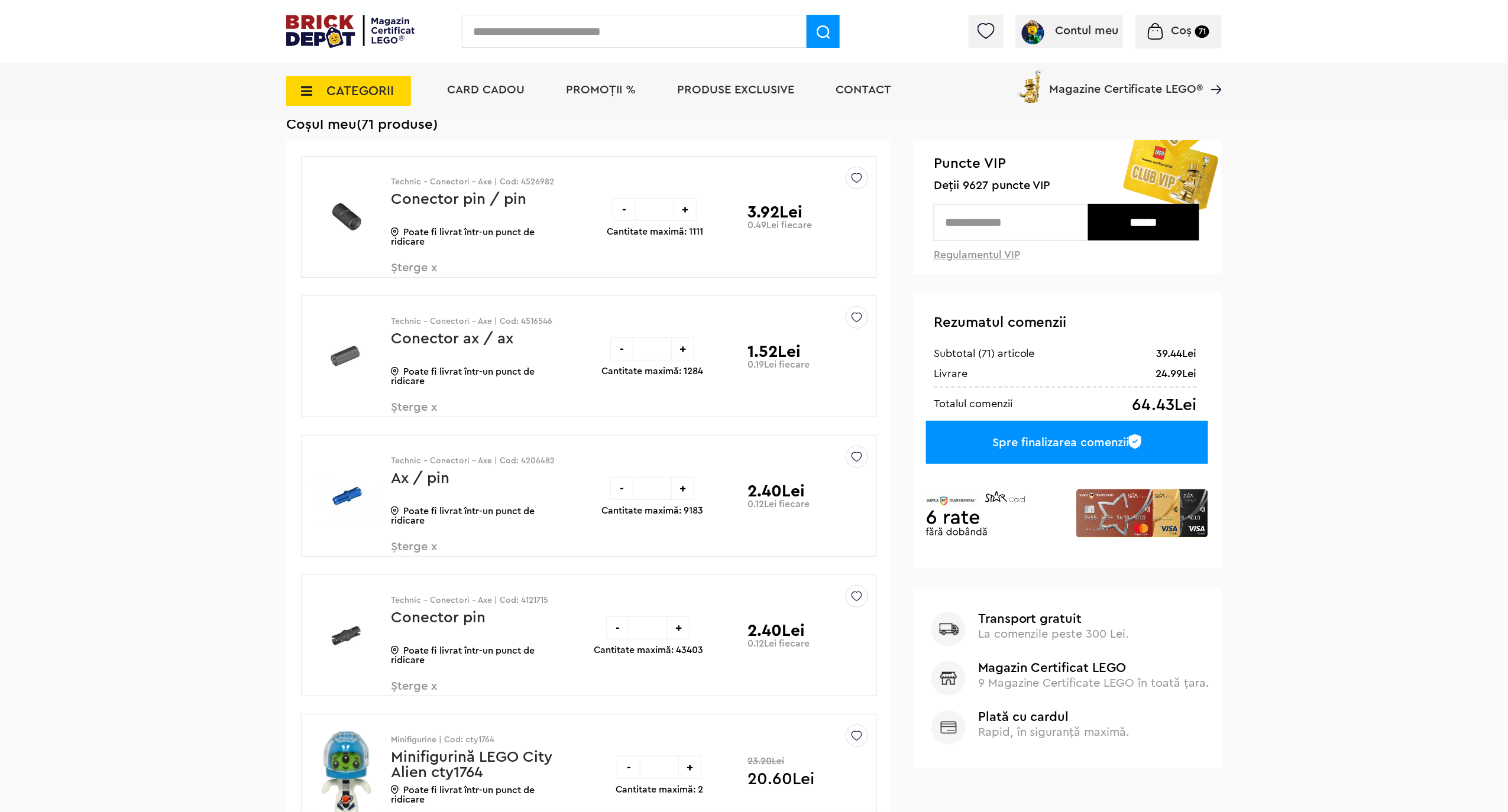
click at [691, 590] on div "- ** + Cantitate maximă: 43403" at bounding box center [648, 636] width 109 height 121
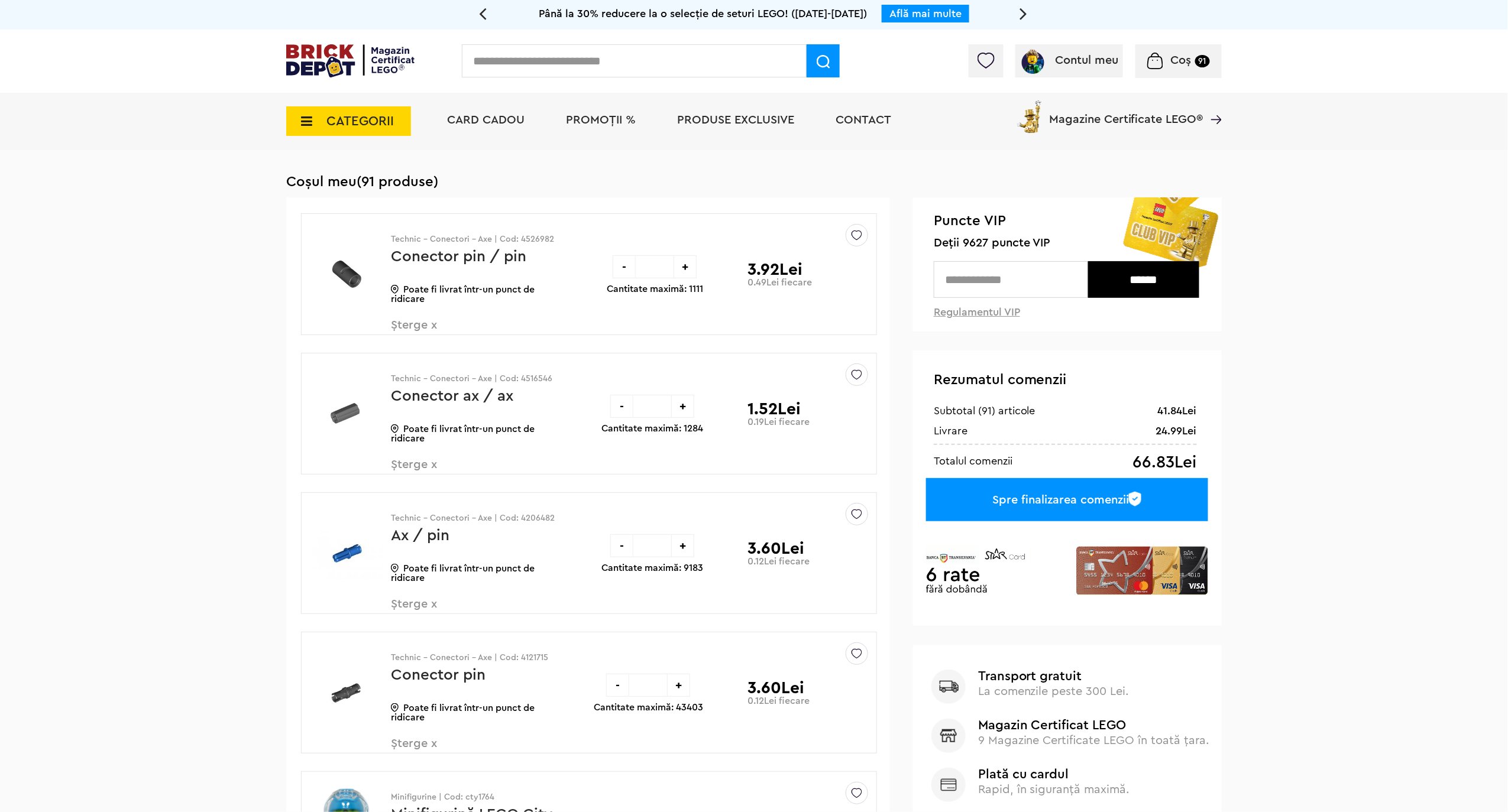
click at [1108, 504] on div "Spre finalizarea comenzii" at bounding box center [1067, 500] width 282 height 43
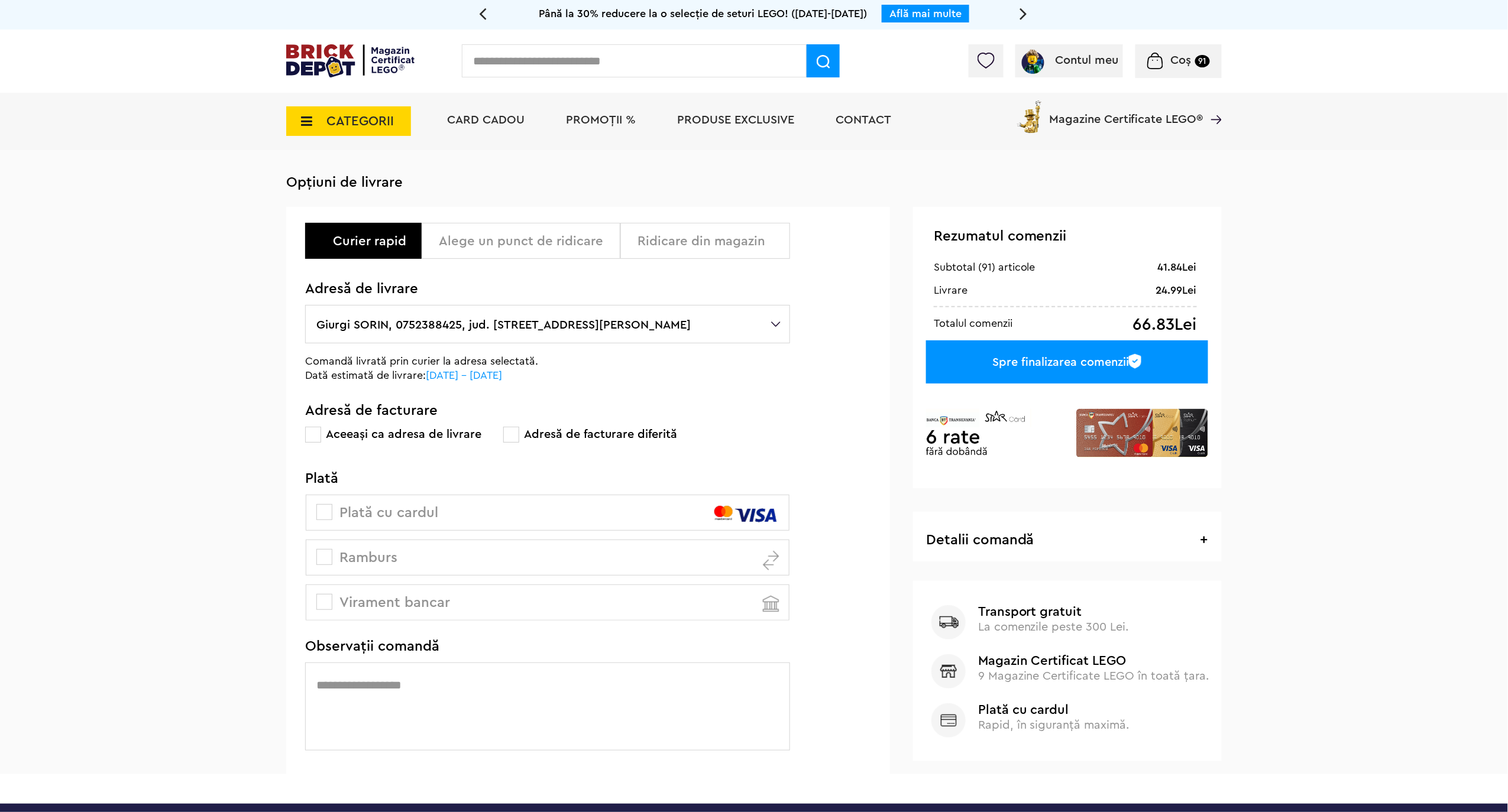
click at [668, 242] on div "Ridicare din magazin" at bounding box center [709, 240] width 144 height 14
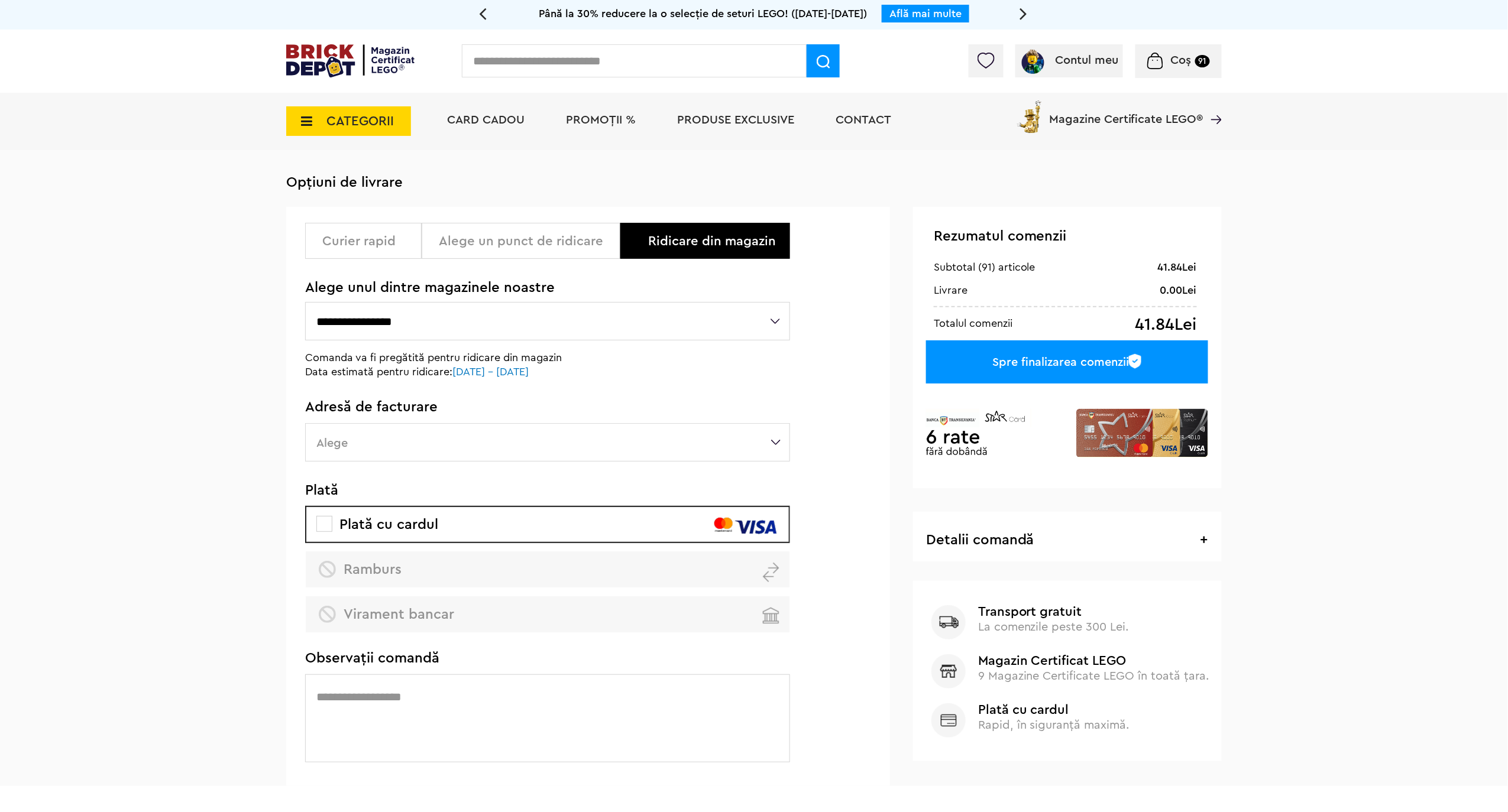
click at [777, 316] on select "**********" at bounding box center [547, 322] width 485 height 39
select select "**"
click at [305, 302] on select "**********" at bounding box center [547, 322] width 485 height 39
click at [776, 444] on label "Alege" at bounding box center [547, 443] width 485 height 39
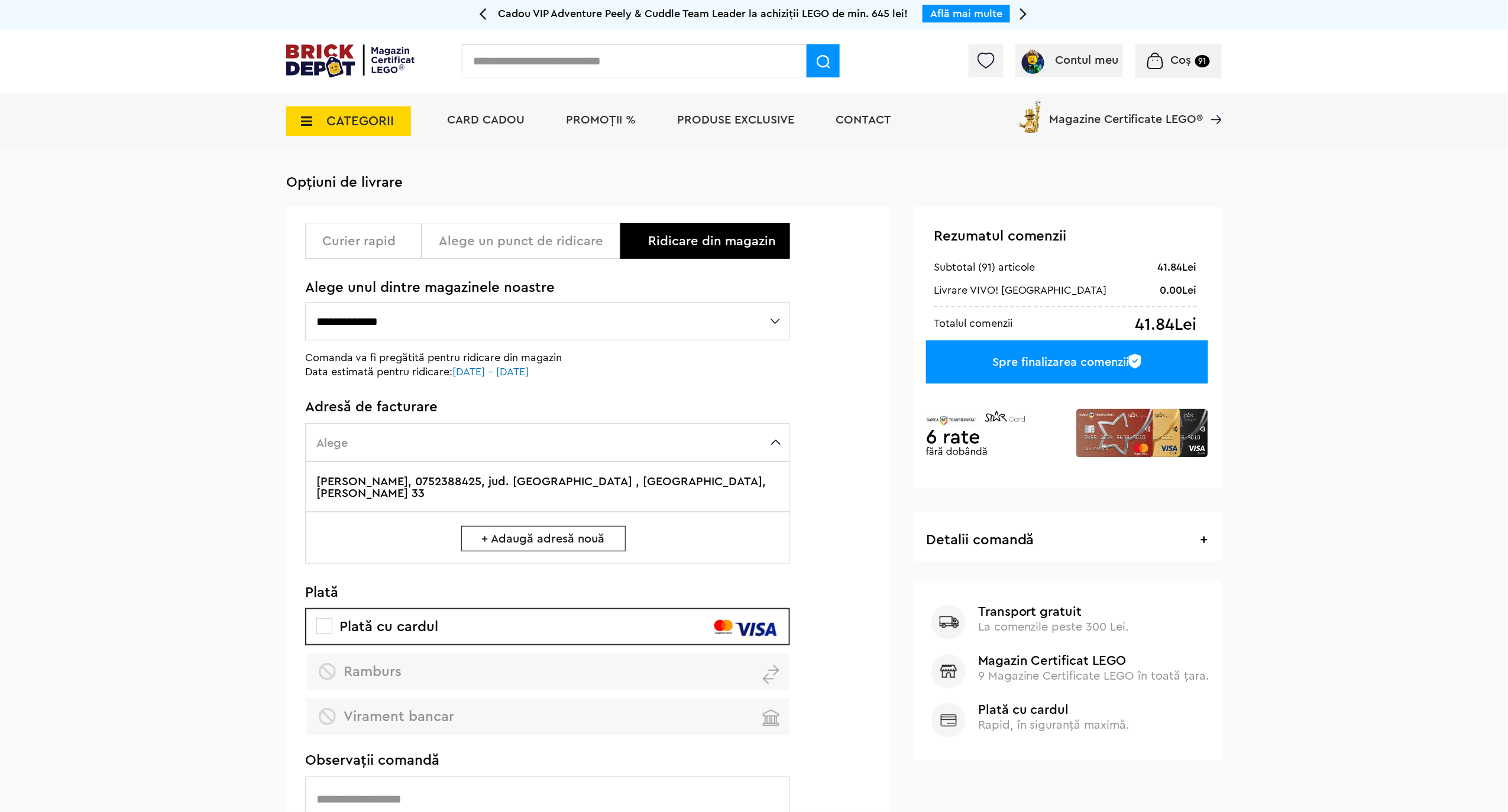
click at [329, 618] on span at bounding box center [324, 626] width 16 height 16
click at [1084, 360] on div "Spre finalizarea comenzii" at bounding box center [1067, 362] width 282 height 43
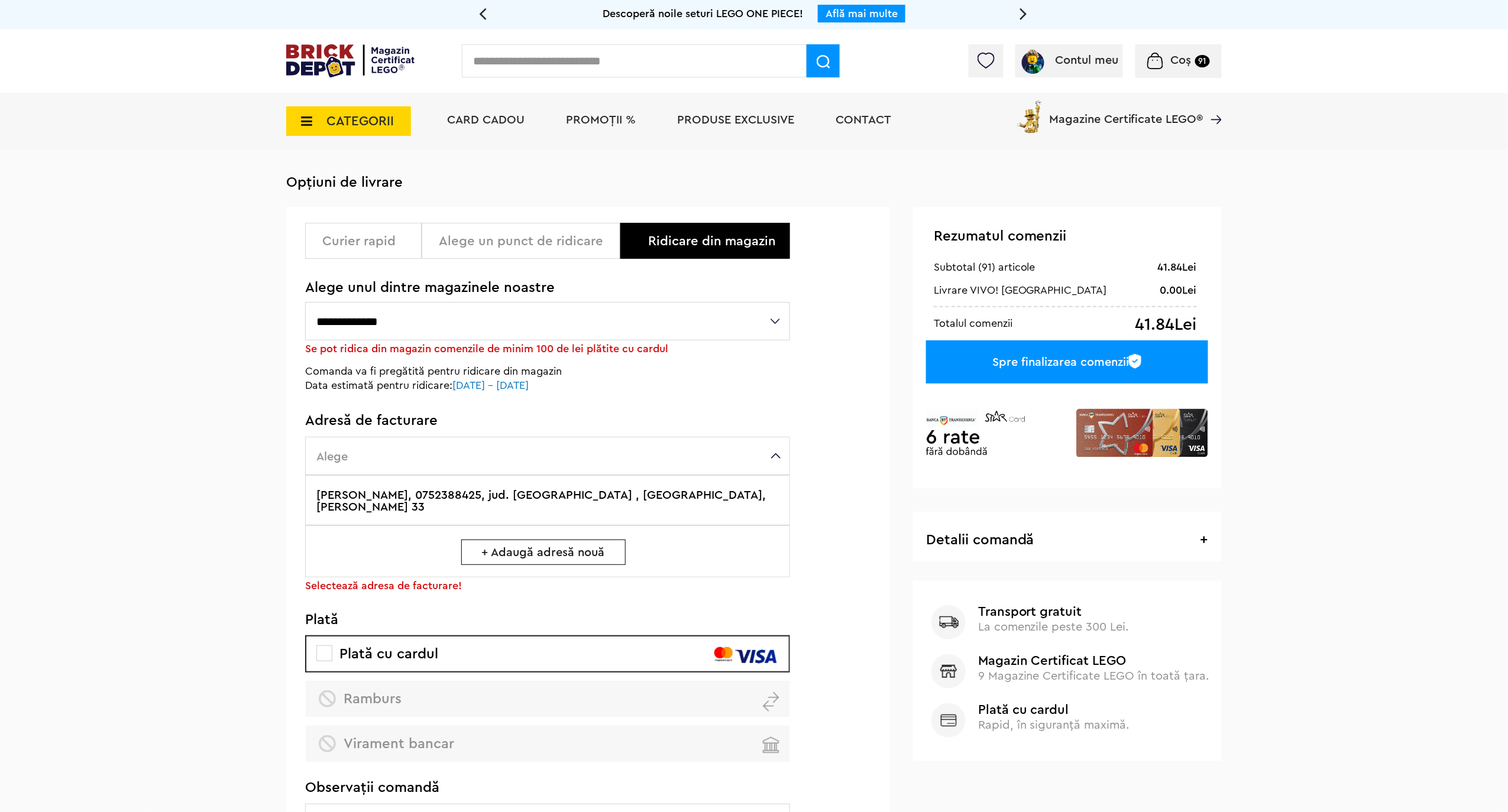
click at [357, 119] on span "CATEGORII" at bounding box center [360, 121] width 68 height 13
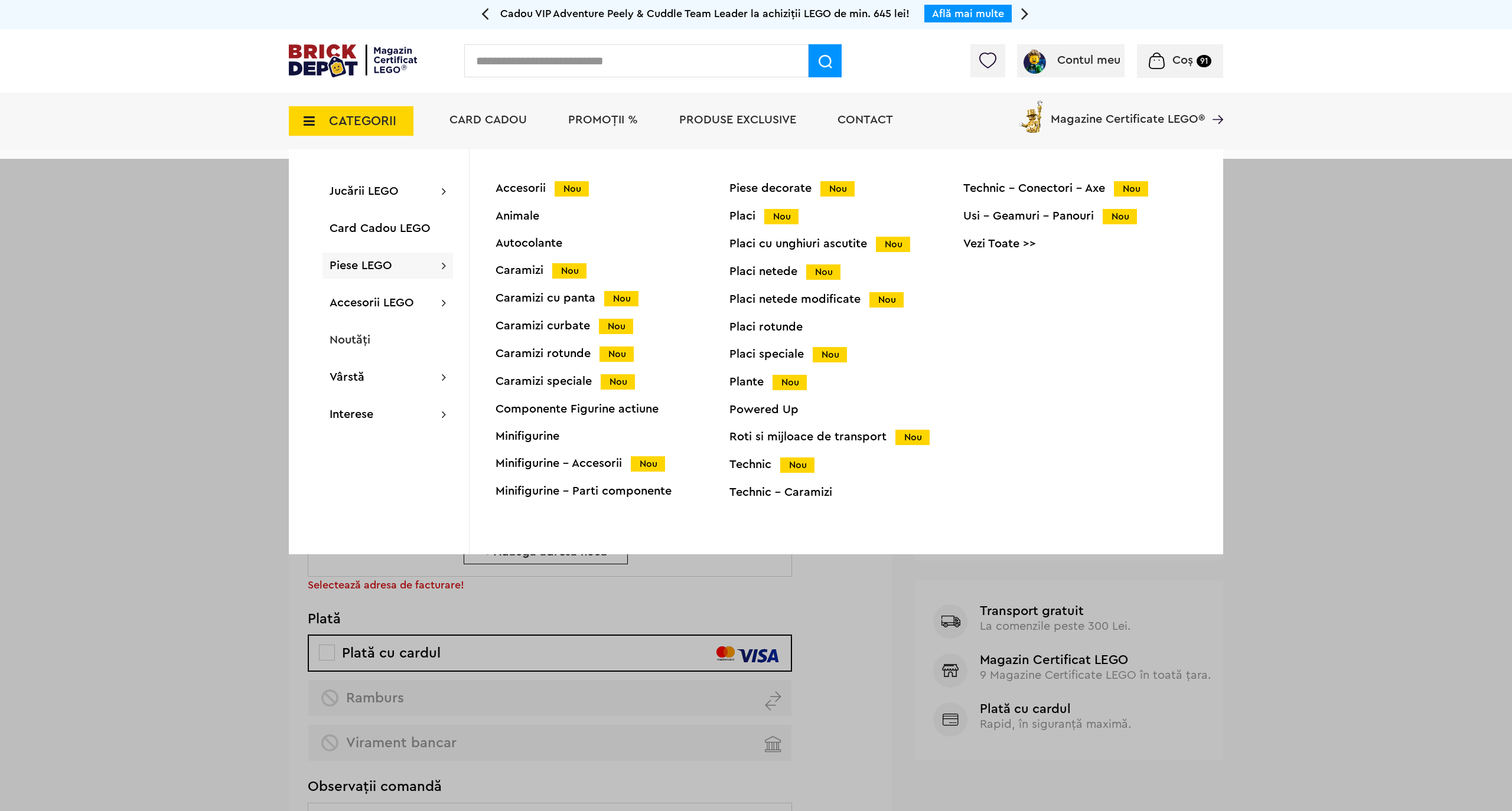
click at [530, 438] on div "Minifigurine" at bounding box center [612, 436] width 234 height 12
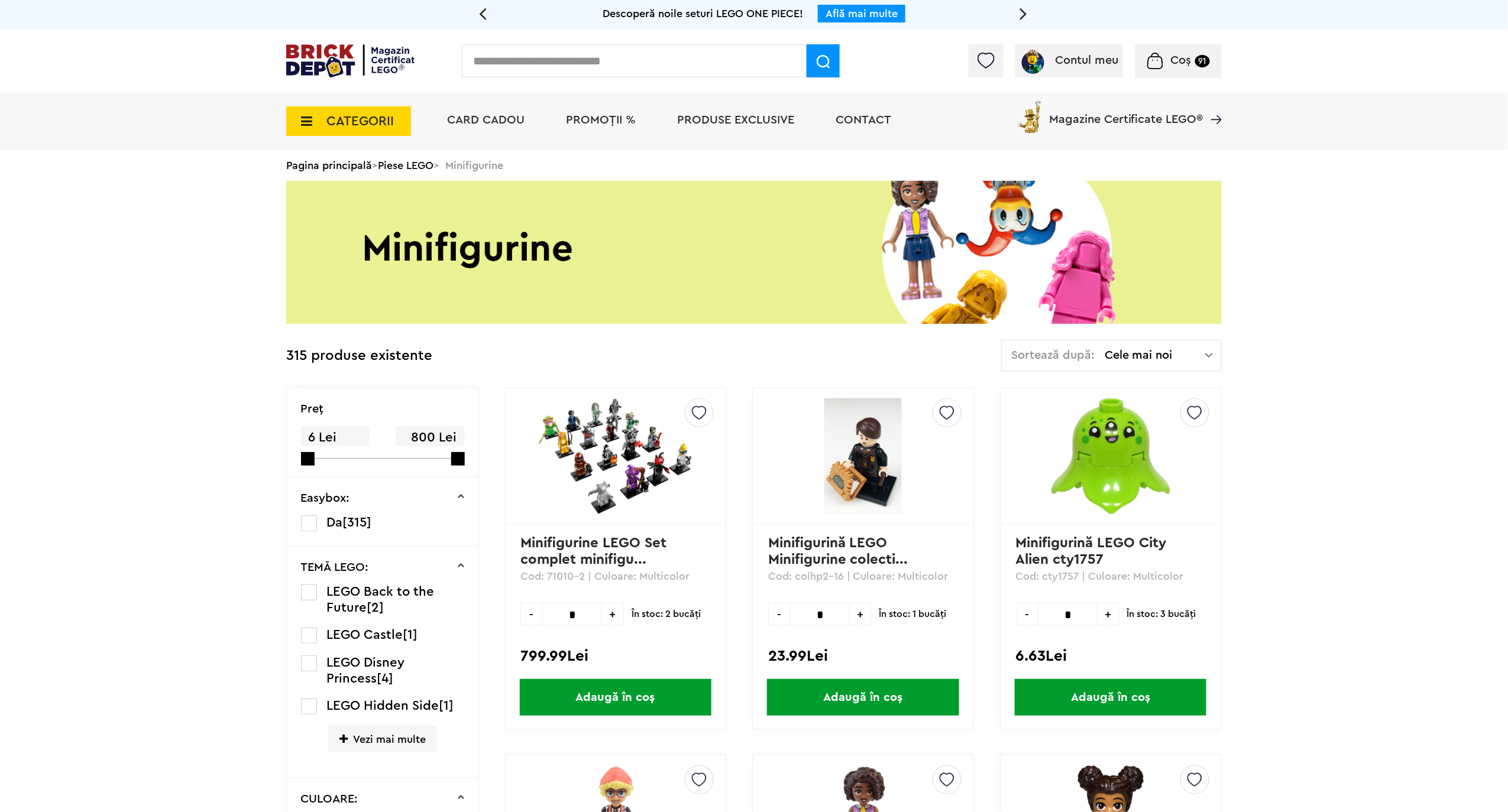
click at [1209, 352] on img at bounding box center [1209, 355] width 7 height 12
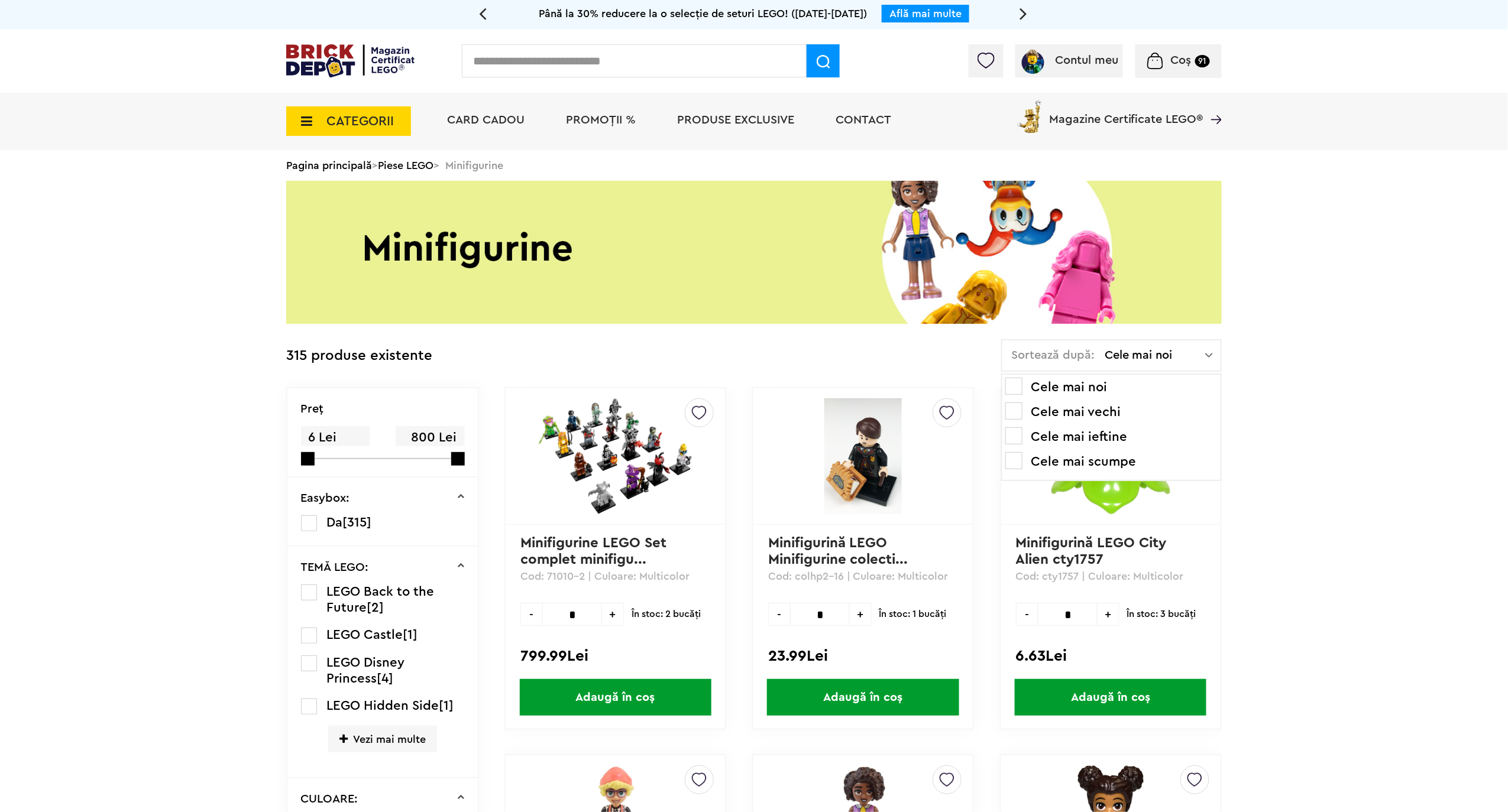
click at [1022, 433] on span at bounding box center [1014, 435] width 17 height 17
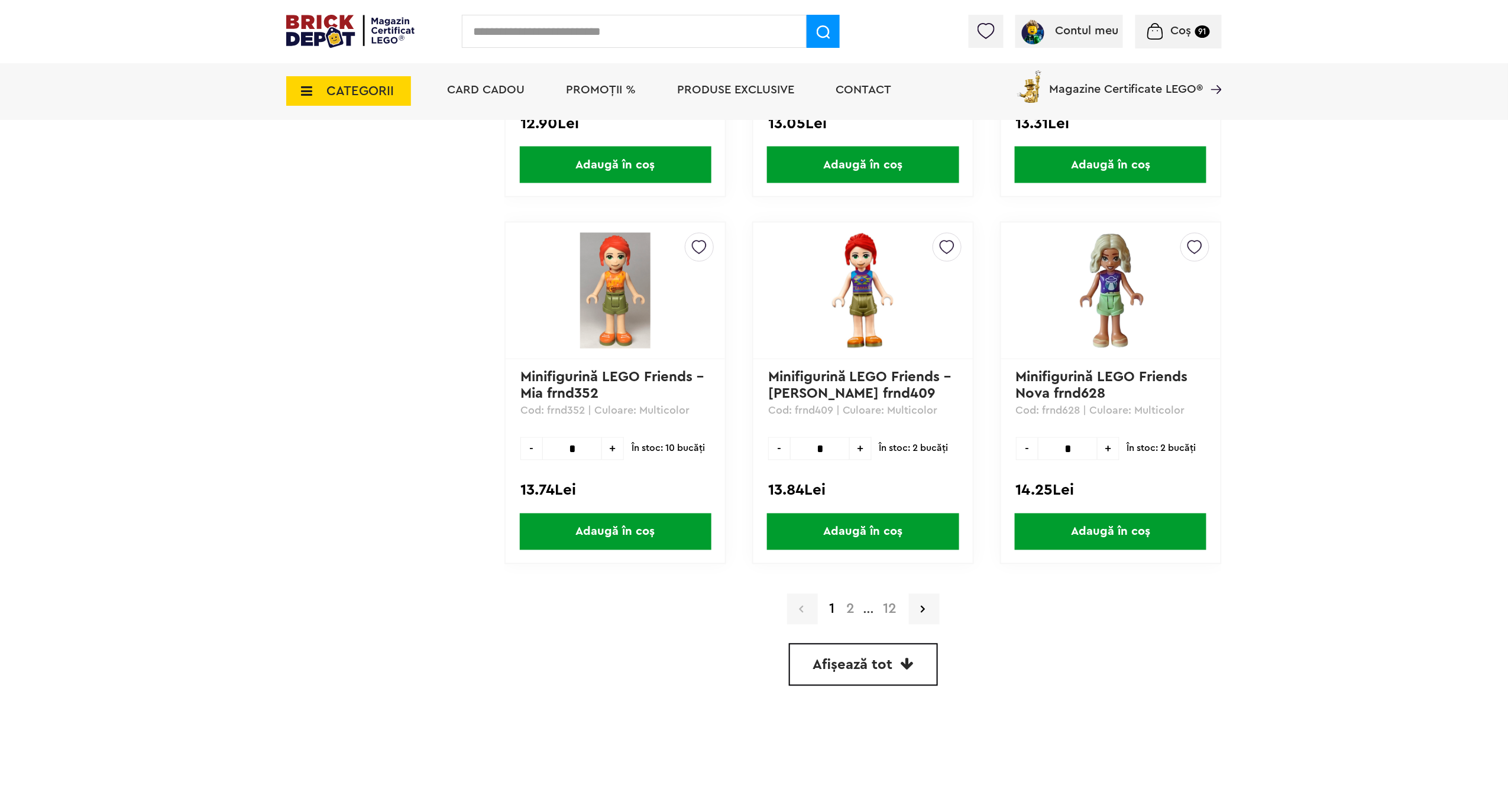
scroll to position [3231, 0]
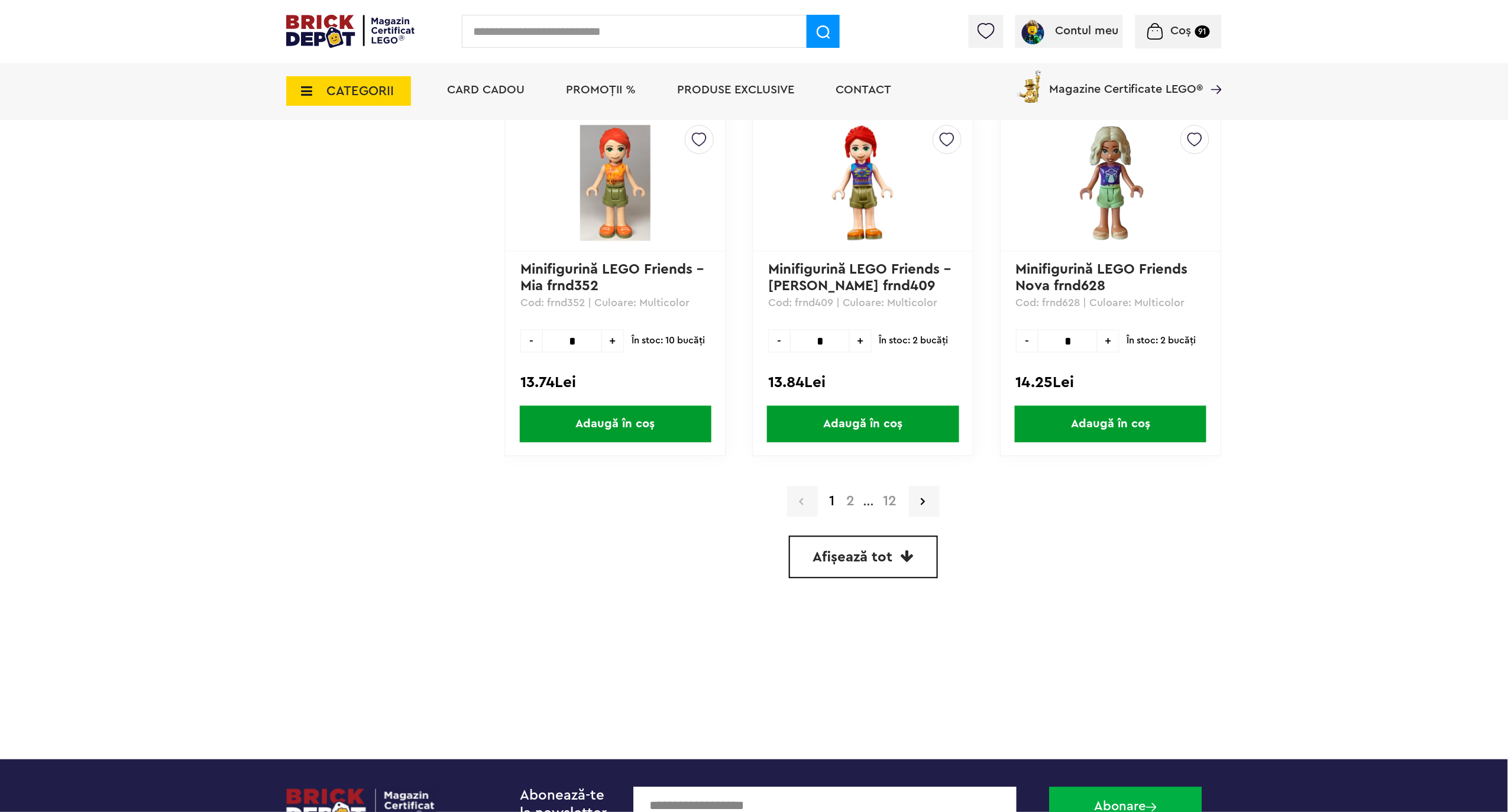
click at [860, 551] on span "Afișează tot" at bounding box center [853, 557] width 80 height 14
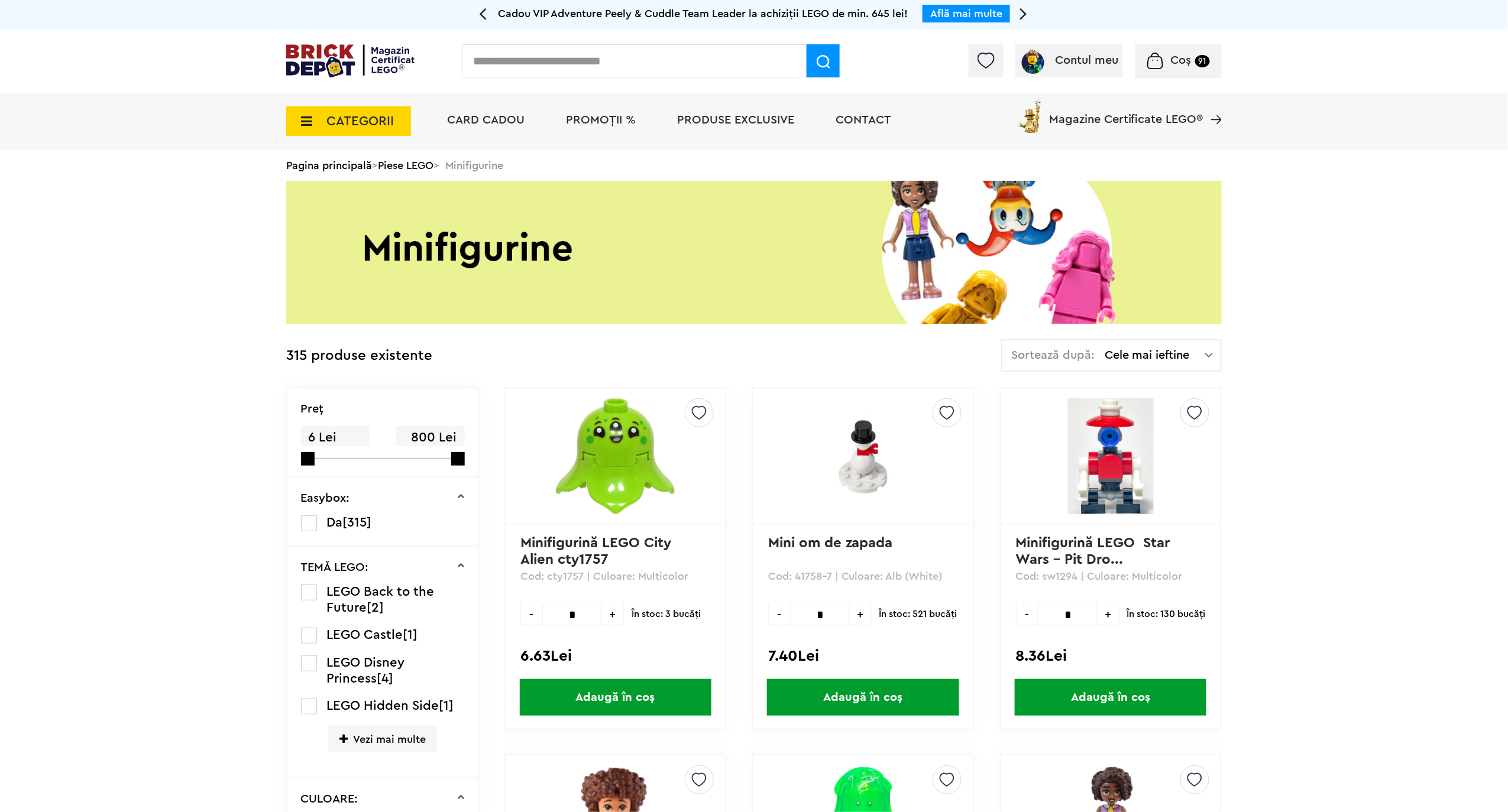
click at [579, 118] on span "PROMOȚII %" at bounding box center [601, 120] width 70 height 12
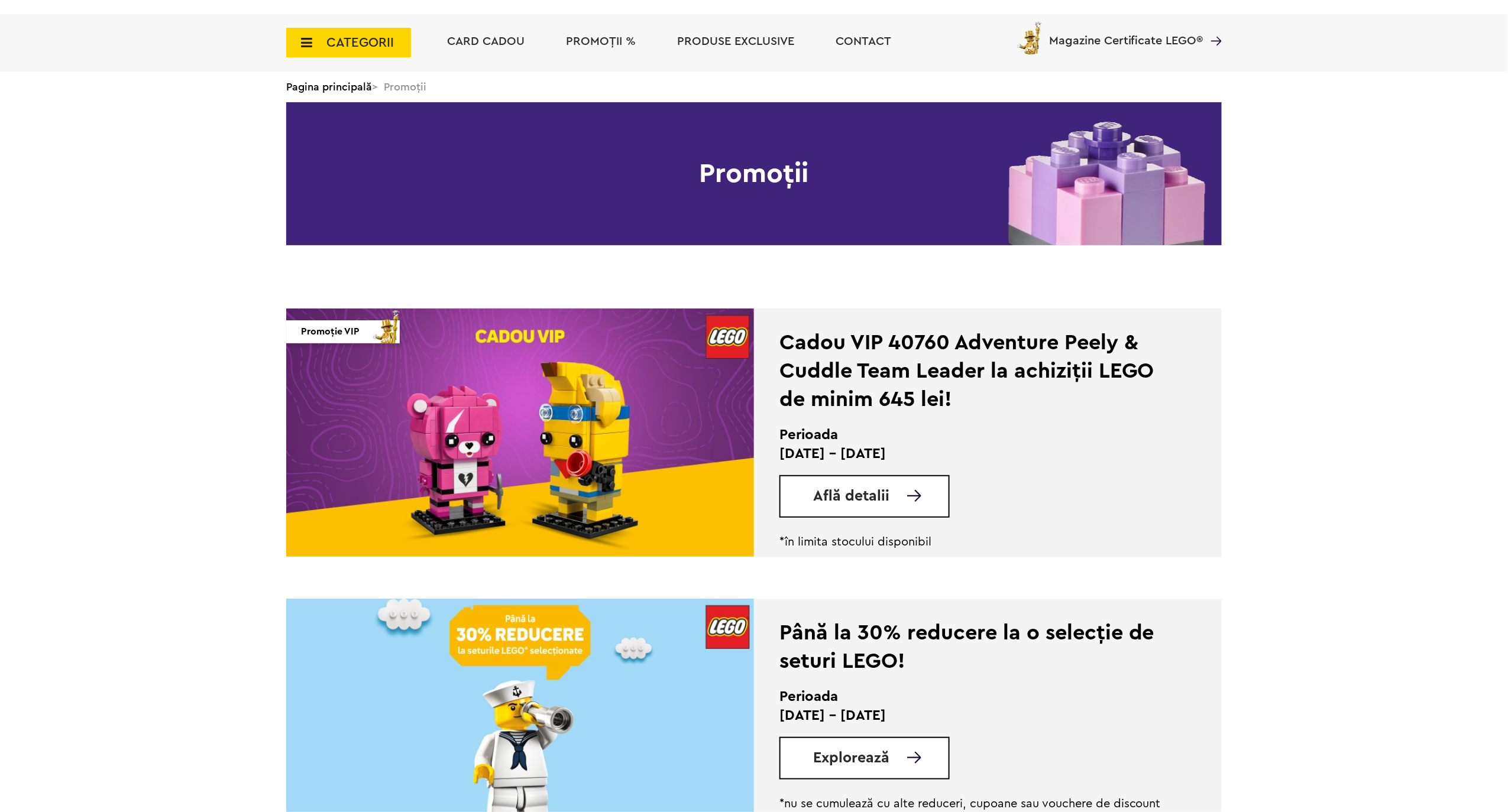
scroll to position [315, 0]
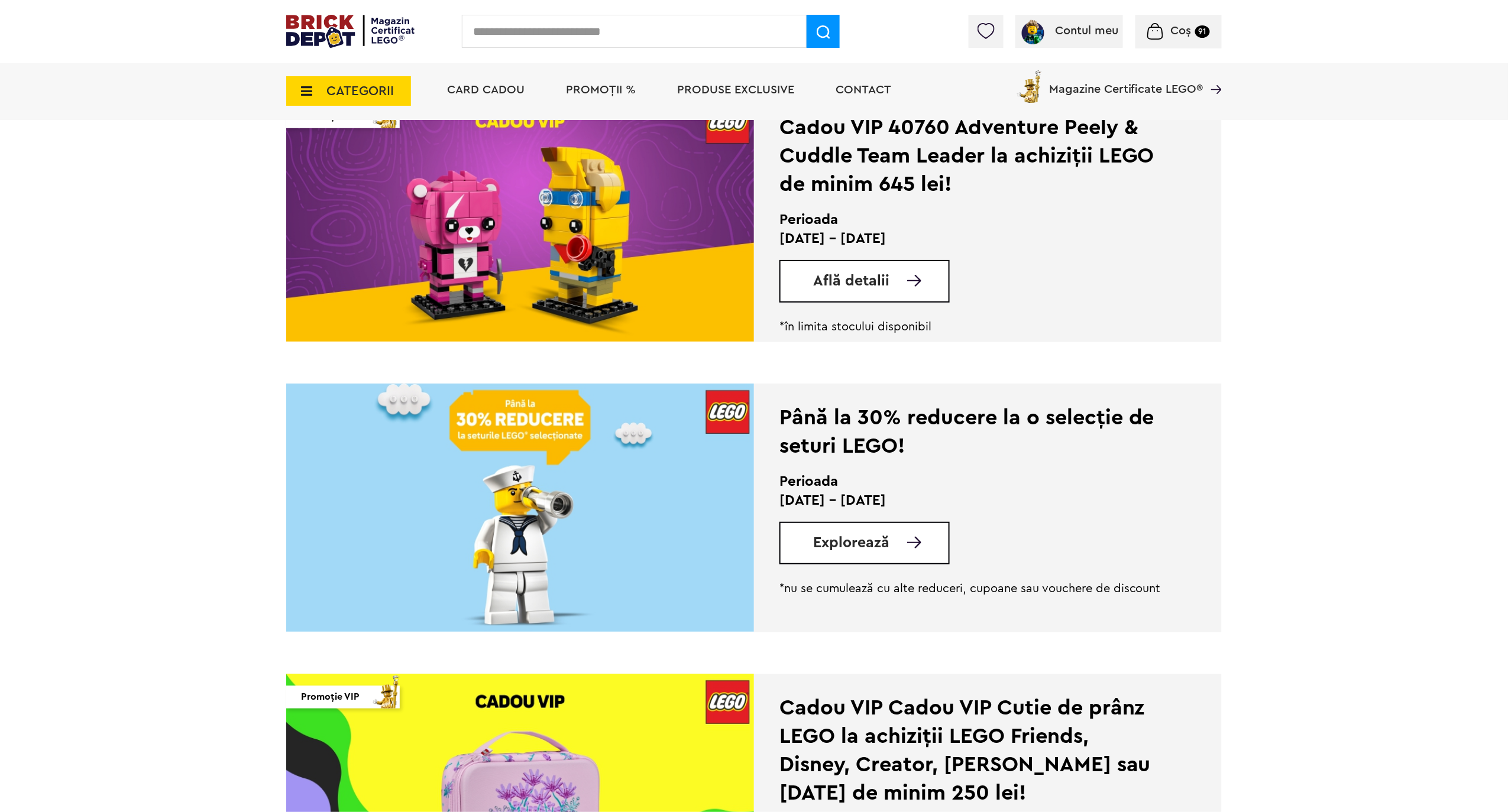
click at [573, 409] on img at bounding box center [520, 508] width 468 height 249
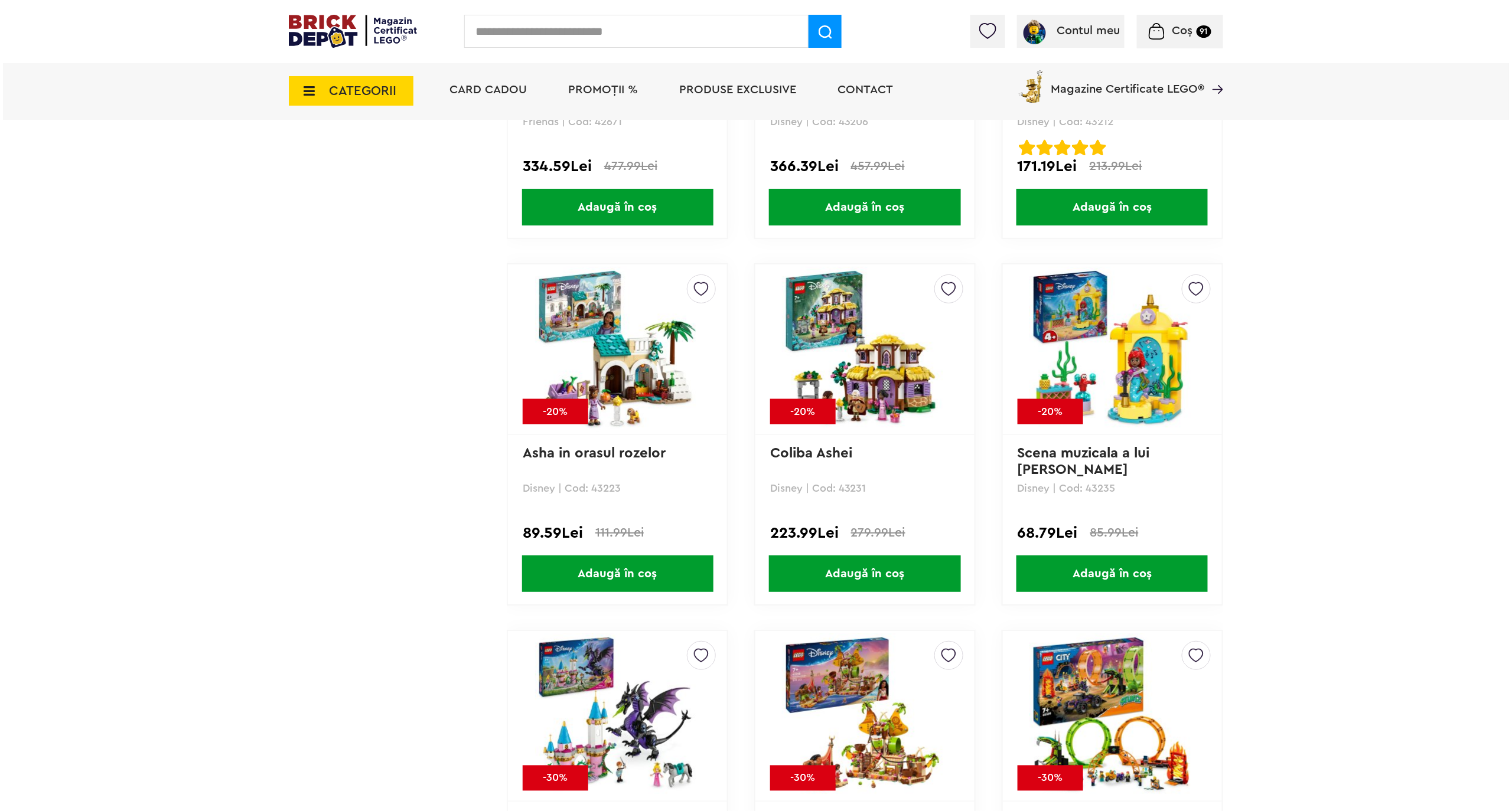
scroll to position [2282, 0]
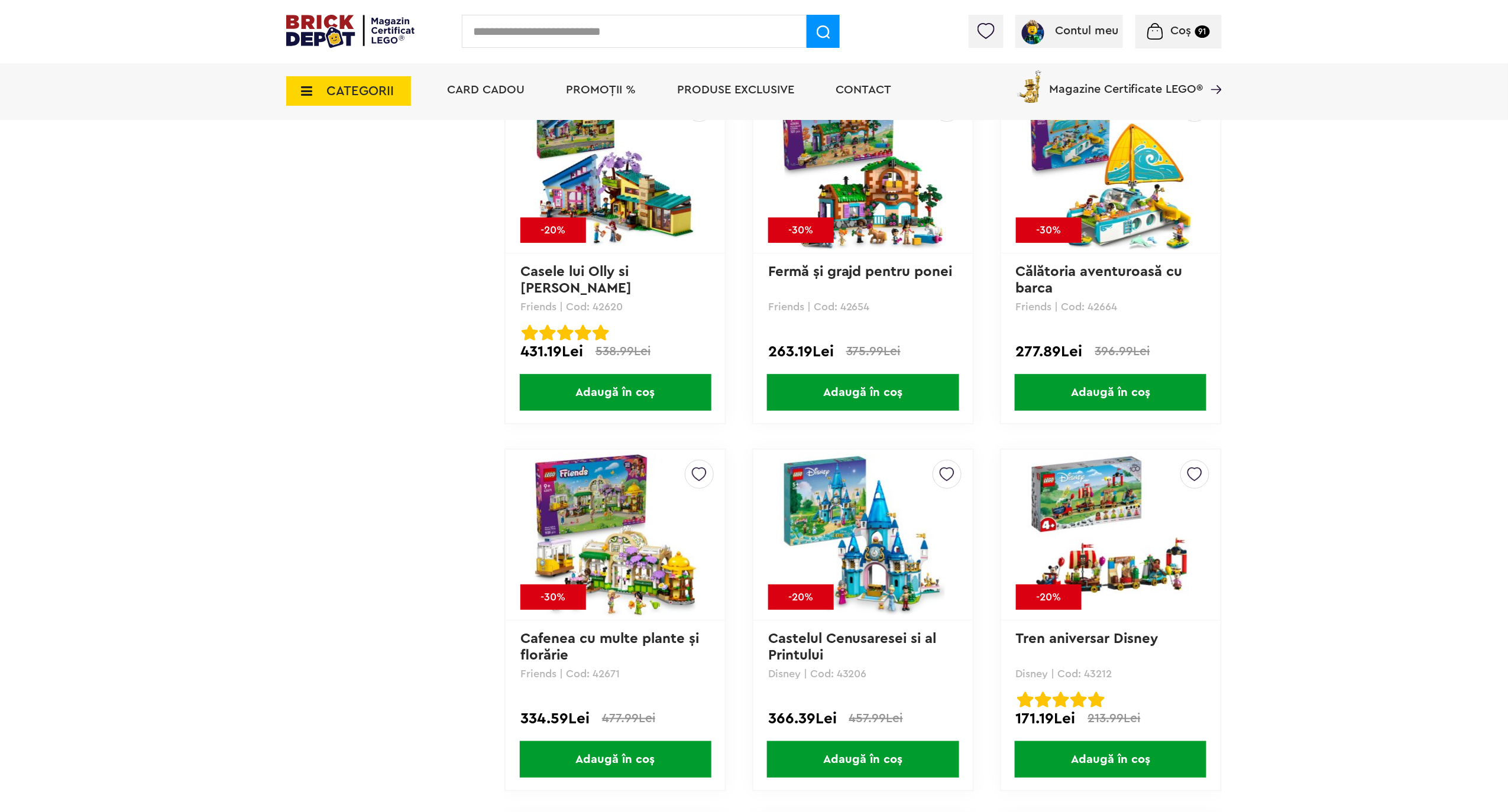
click at [575, 24] on input "text" at bounding box center [634, 31] width 345 height 33
type input "****"
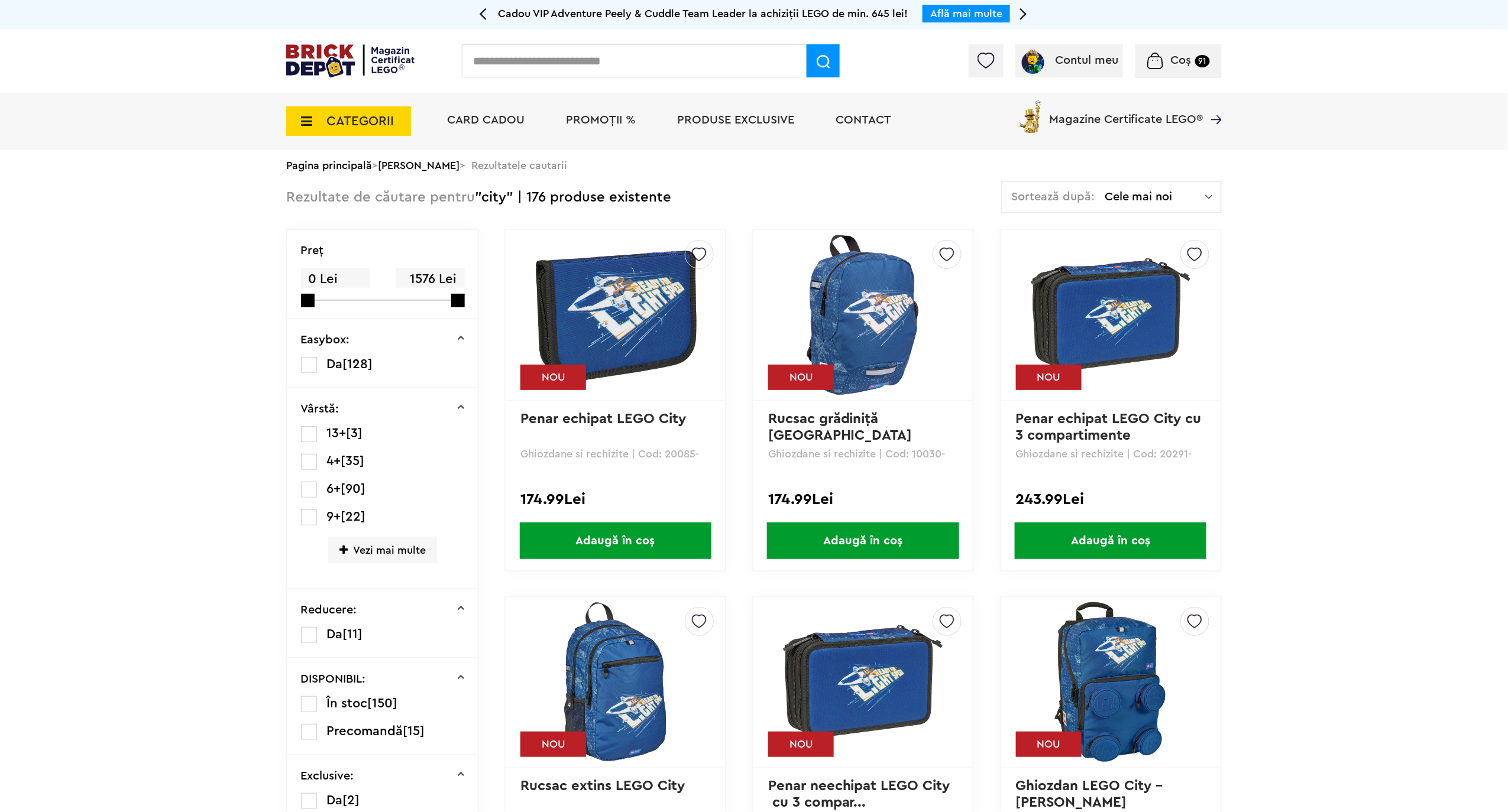
click at [1209, 197] on img at bounding box center [1209, 197] width 7 height 12
click at [1104, 279] on li "Cele mai ieftine" at bounding box center [1111, 278] width 212 height 19
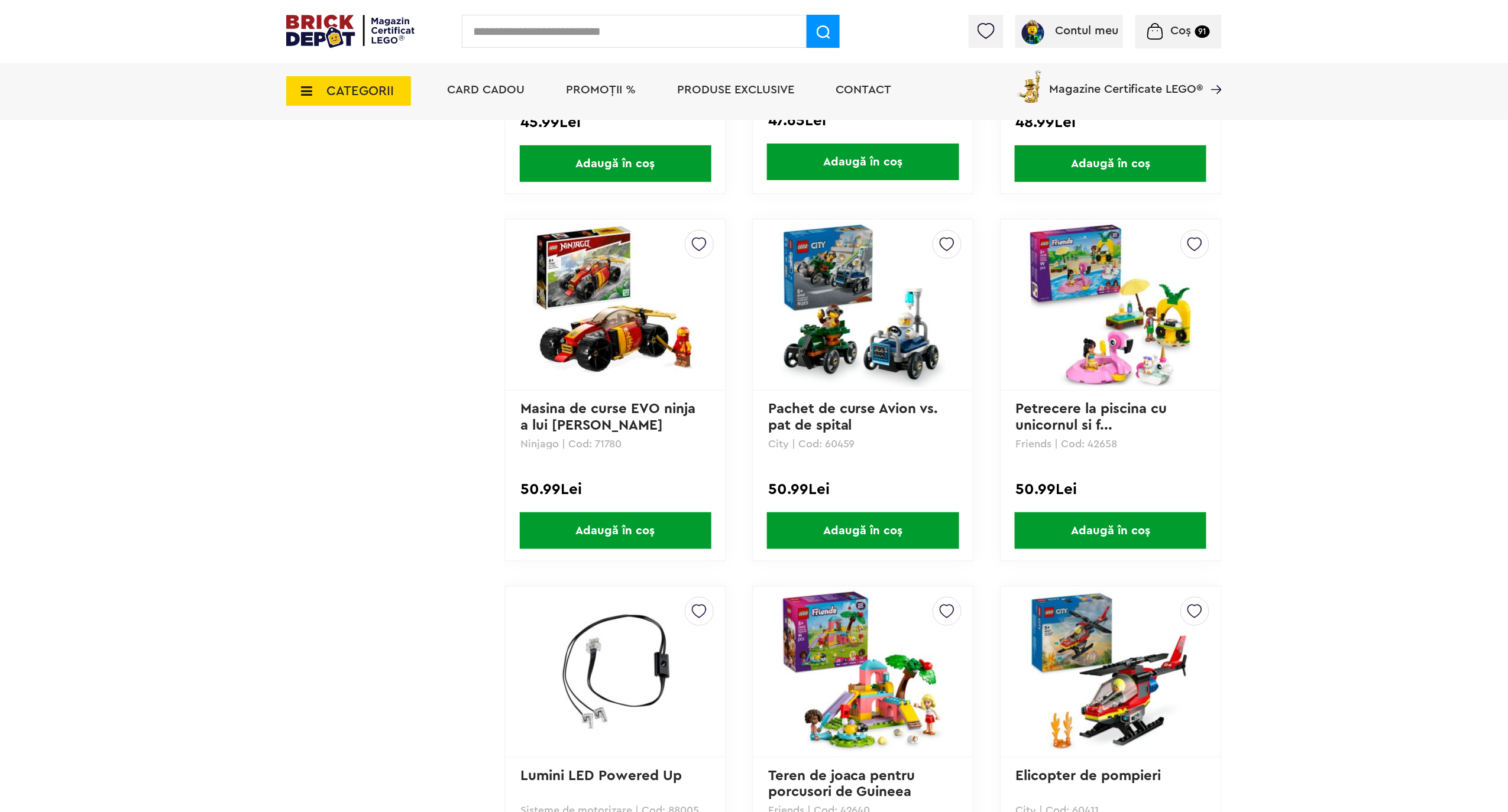
scroll to position [3074, 0]
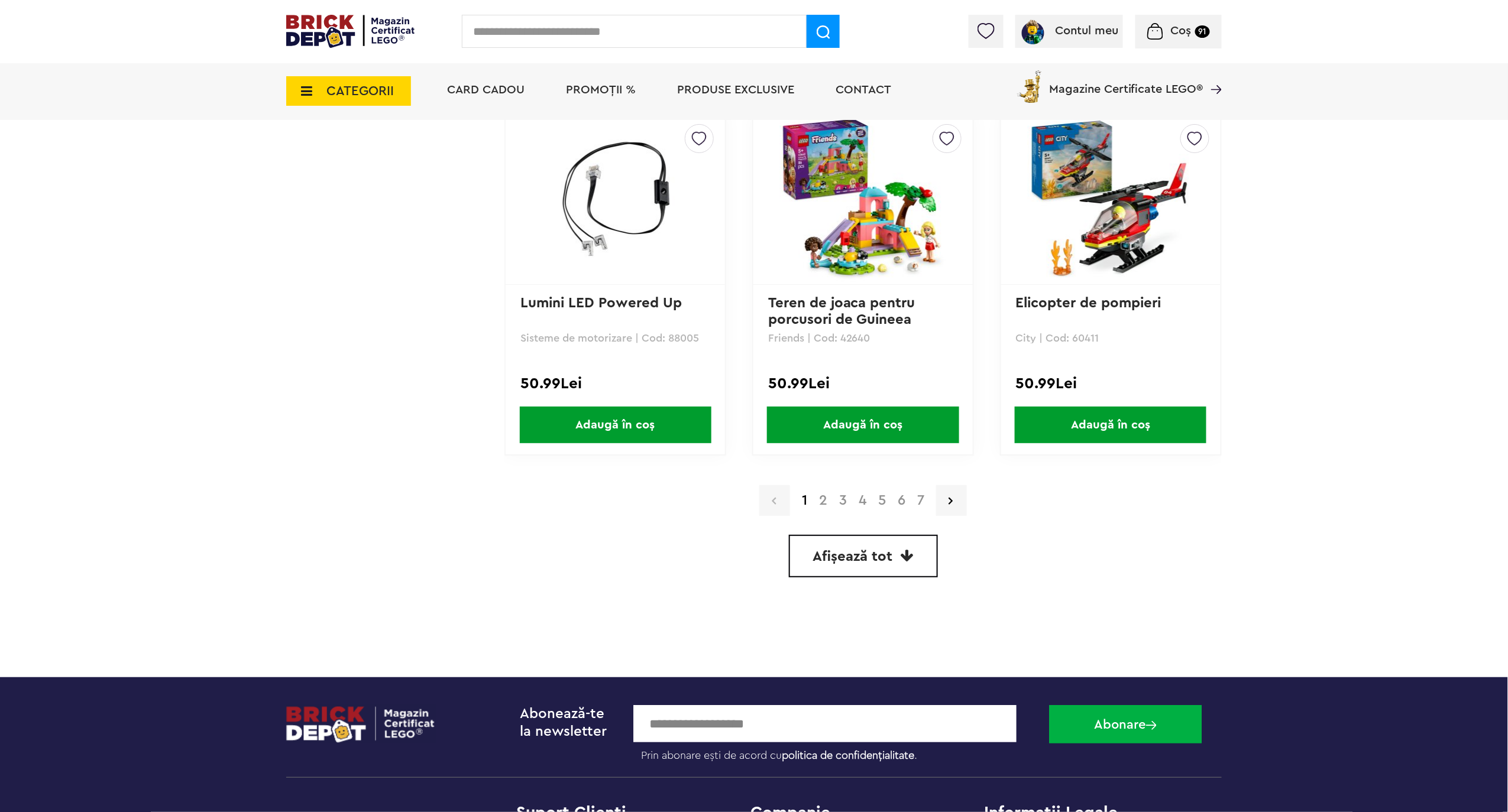
click at [827, 494] on link "2" at bounding box center [823, 500] width 20 height 14
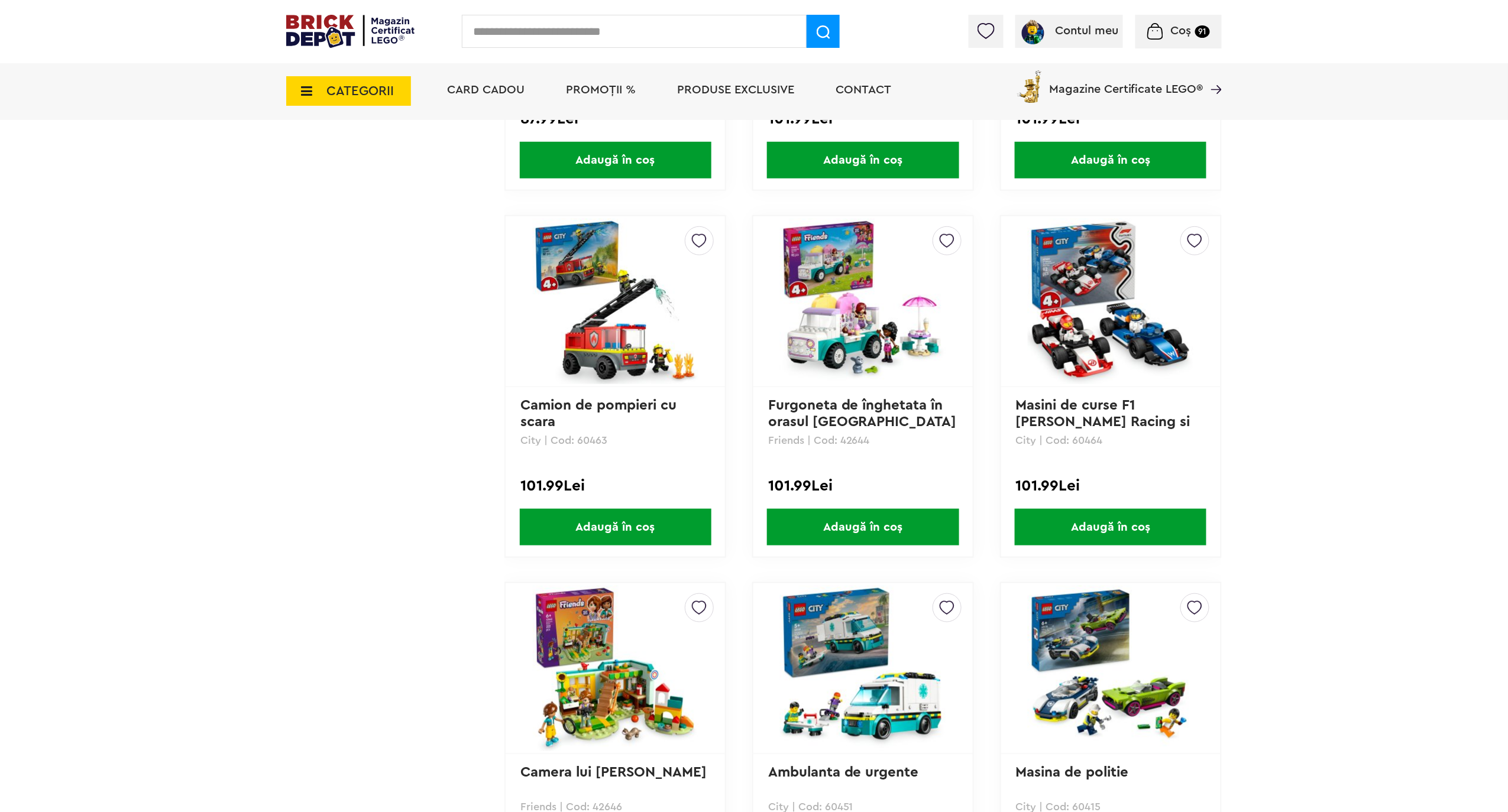
scroll to position [2420, 0]
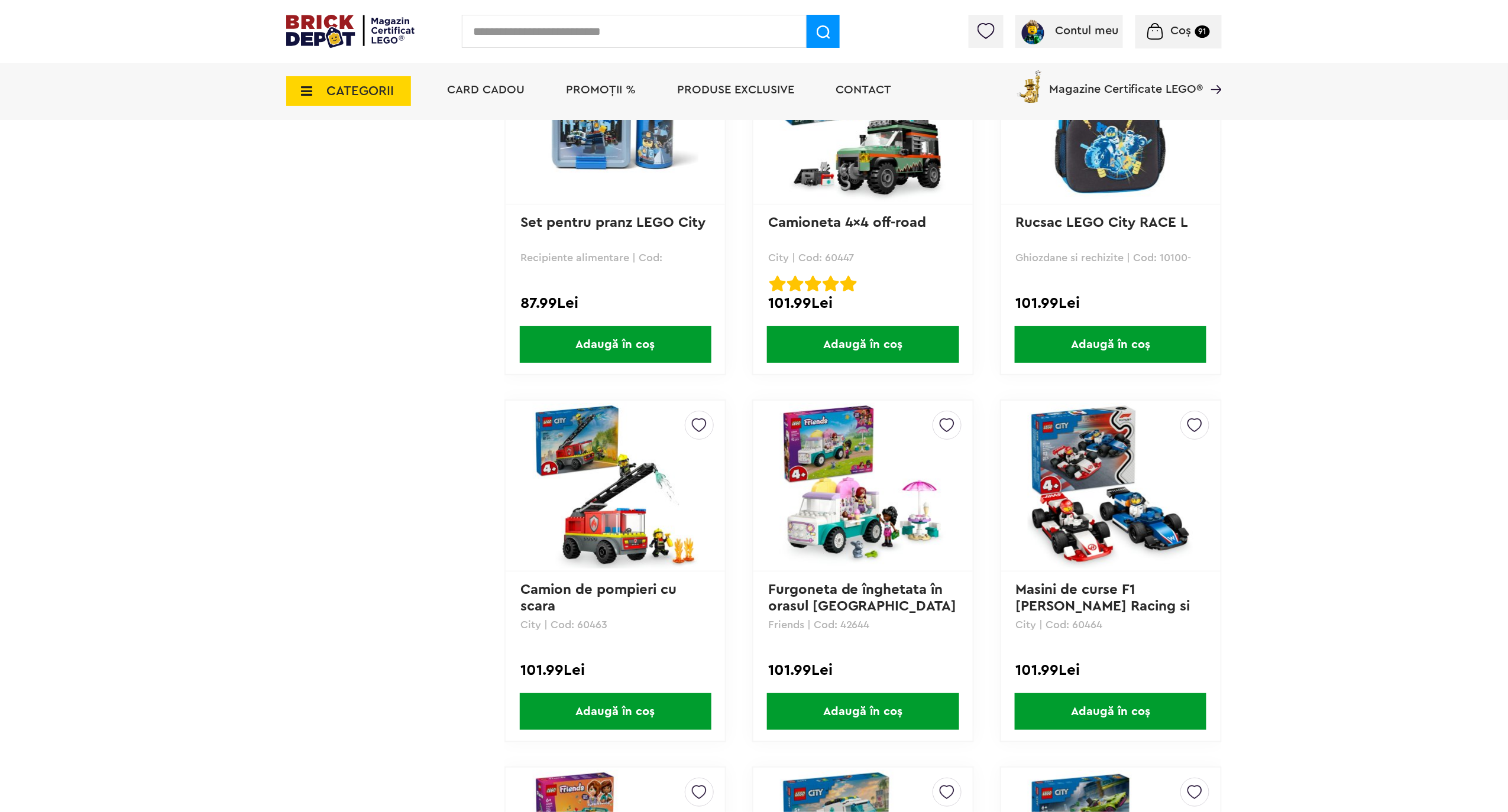
click at [1171, 39] on div "Coș 91" at bounding box center [1179, 31] width 86 height 33
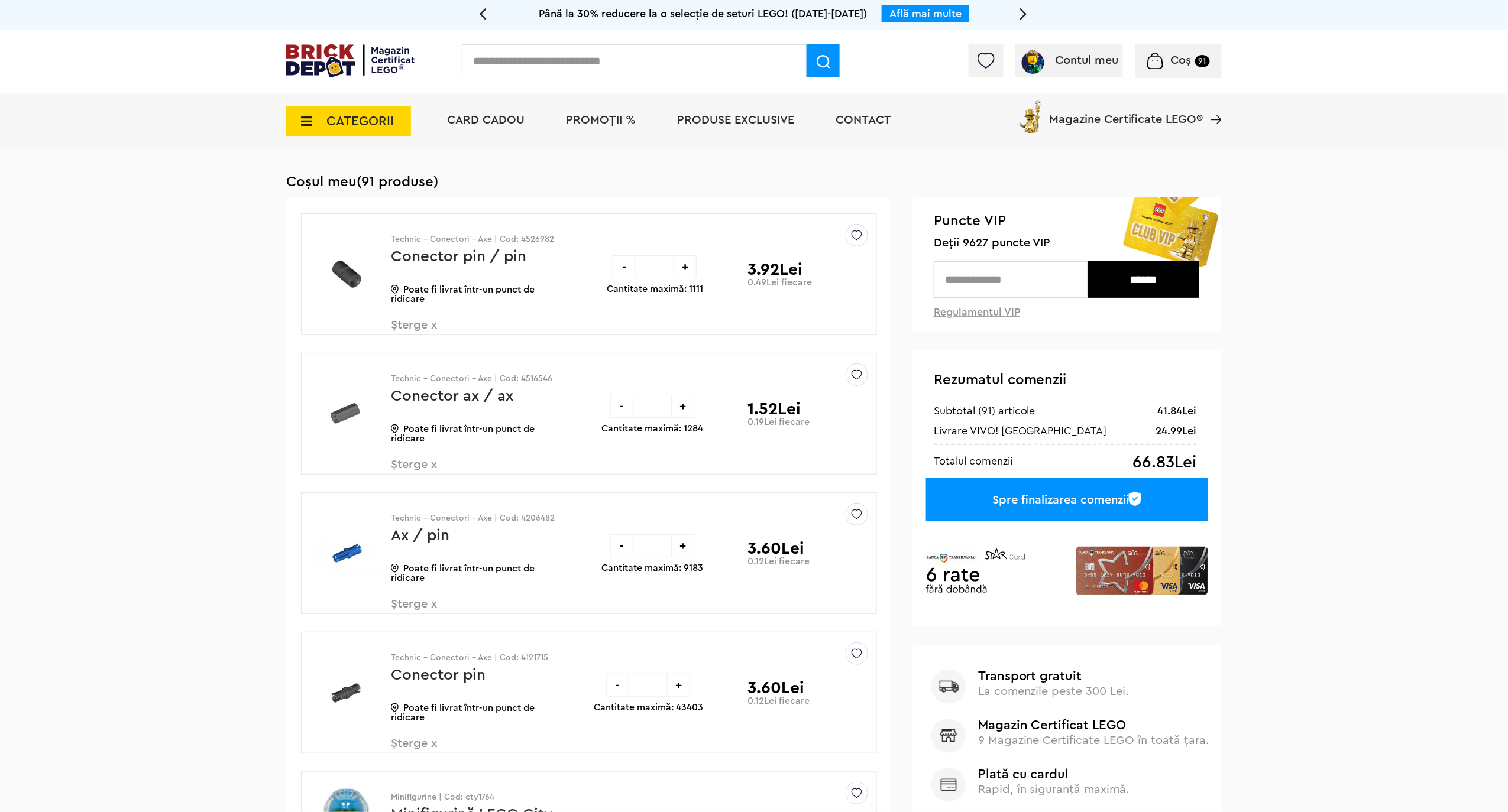
click at [1035, 504] on div "Spre finalizarea comenzii" at bounding box center [1067, 500] width 282 height 43
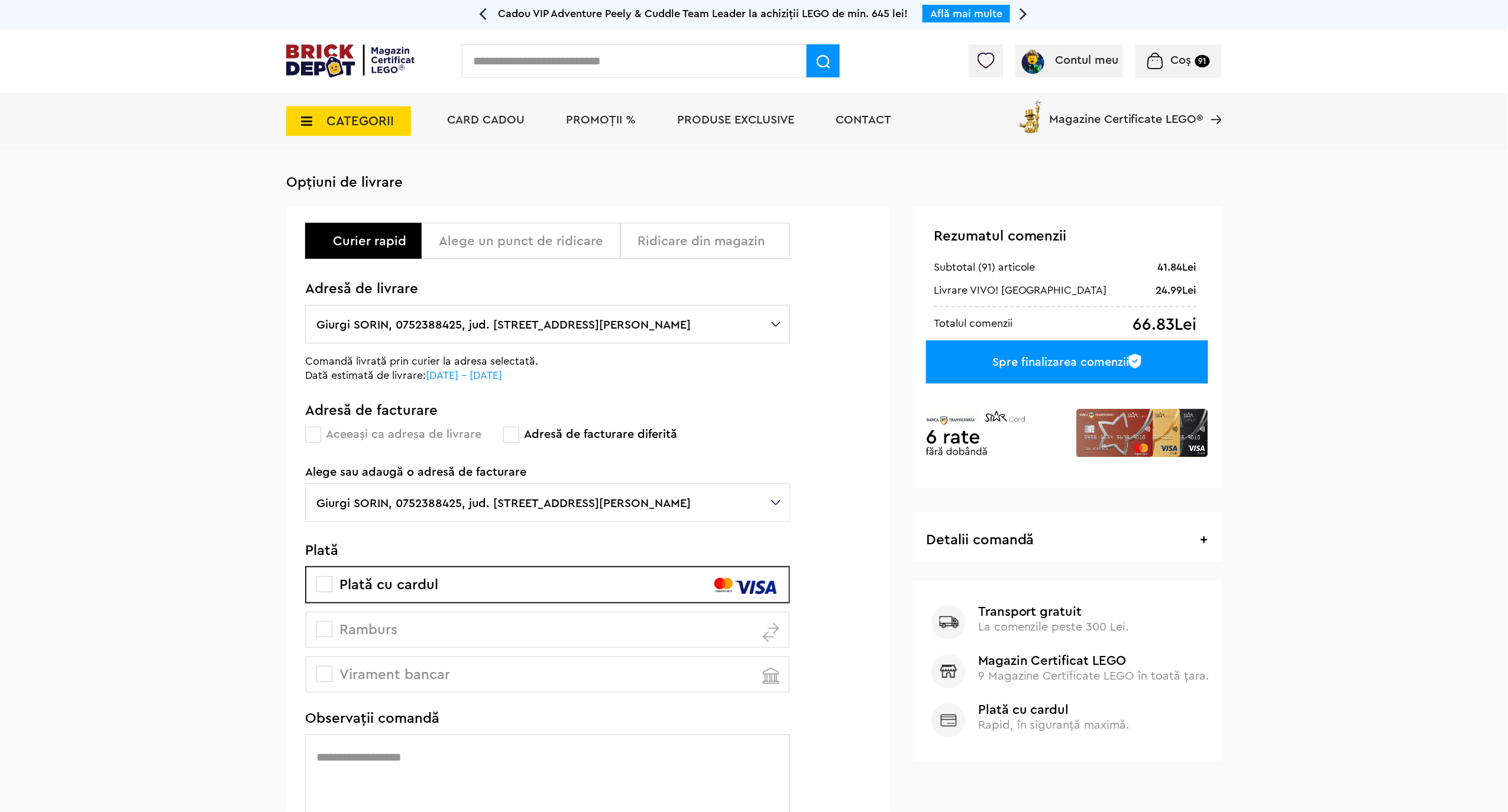
click at [521, 251] on div "Alege un punct de ridicare" at bounding box center [521, 240] width 199 height 36
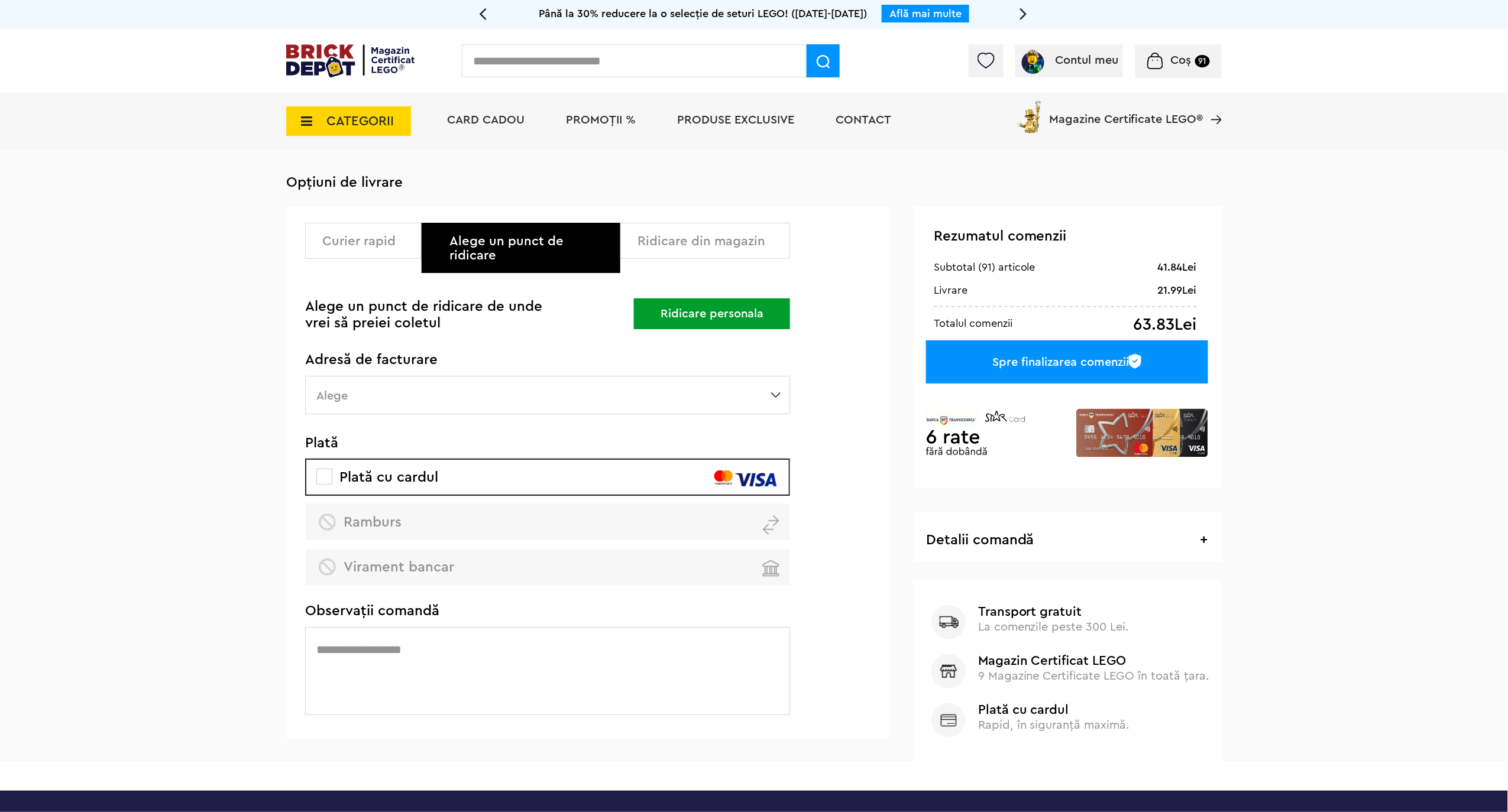
click at [780, 382] on label "Alege" at bounding box center [547, 395] width 485 height 39
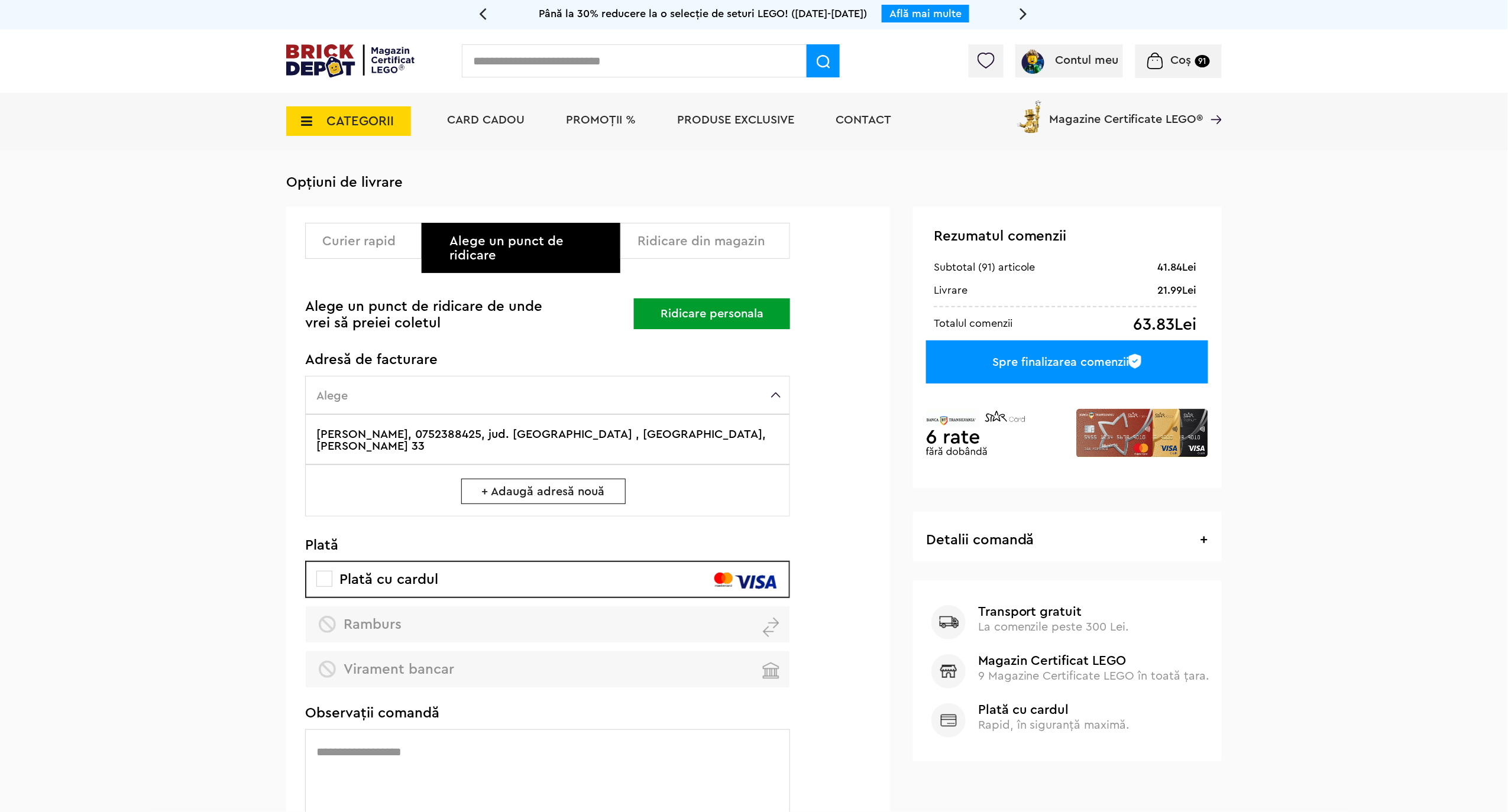
click at [389, 247] on div "Curier rapid" at bounding box center [368, 240] width 91 height 14
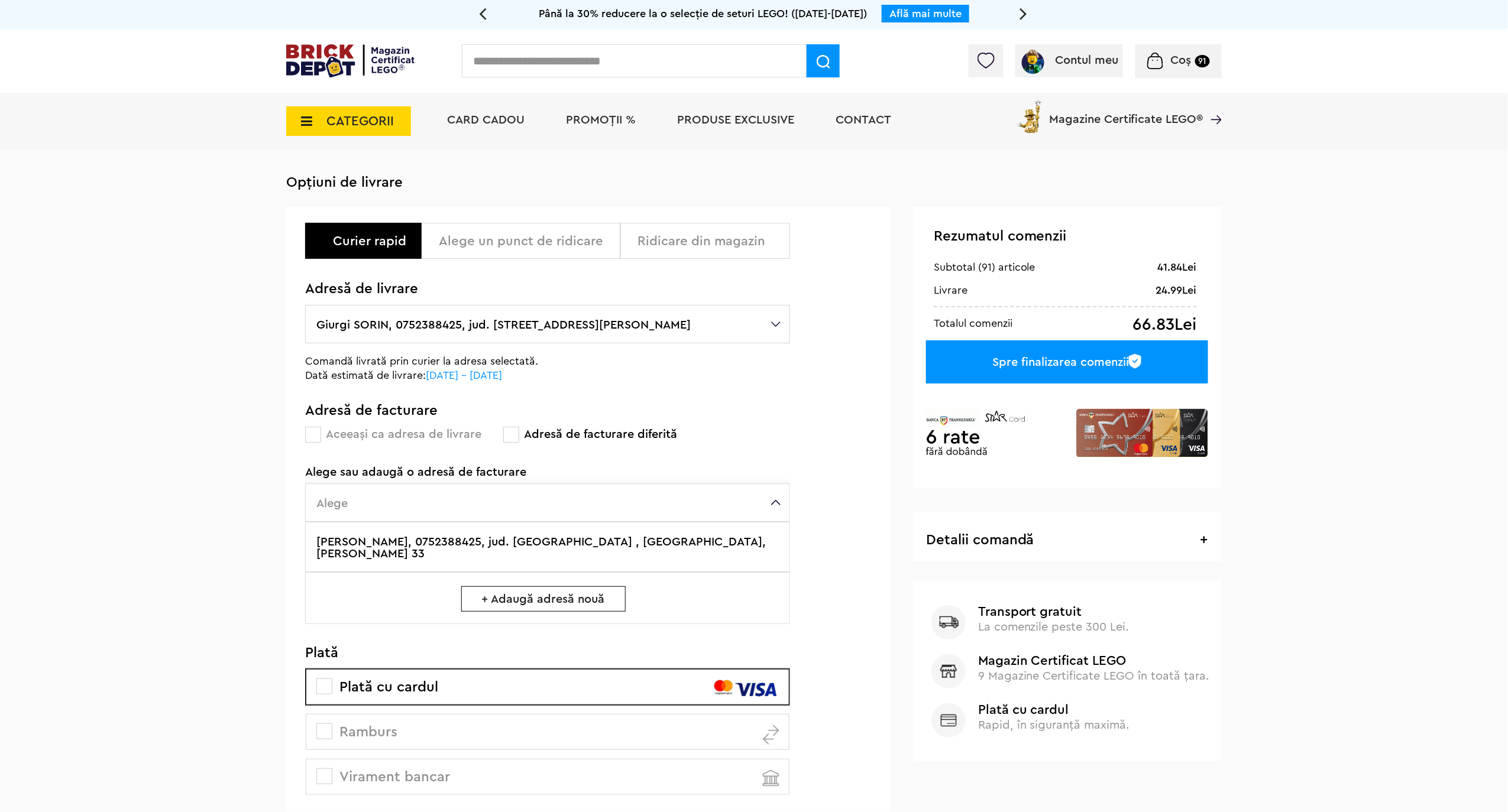
click at [510, 244] on div "Alege un punct de ridicare" at bounding box center [525, 240] width 173 height 14
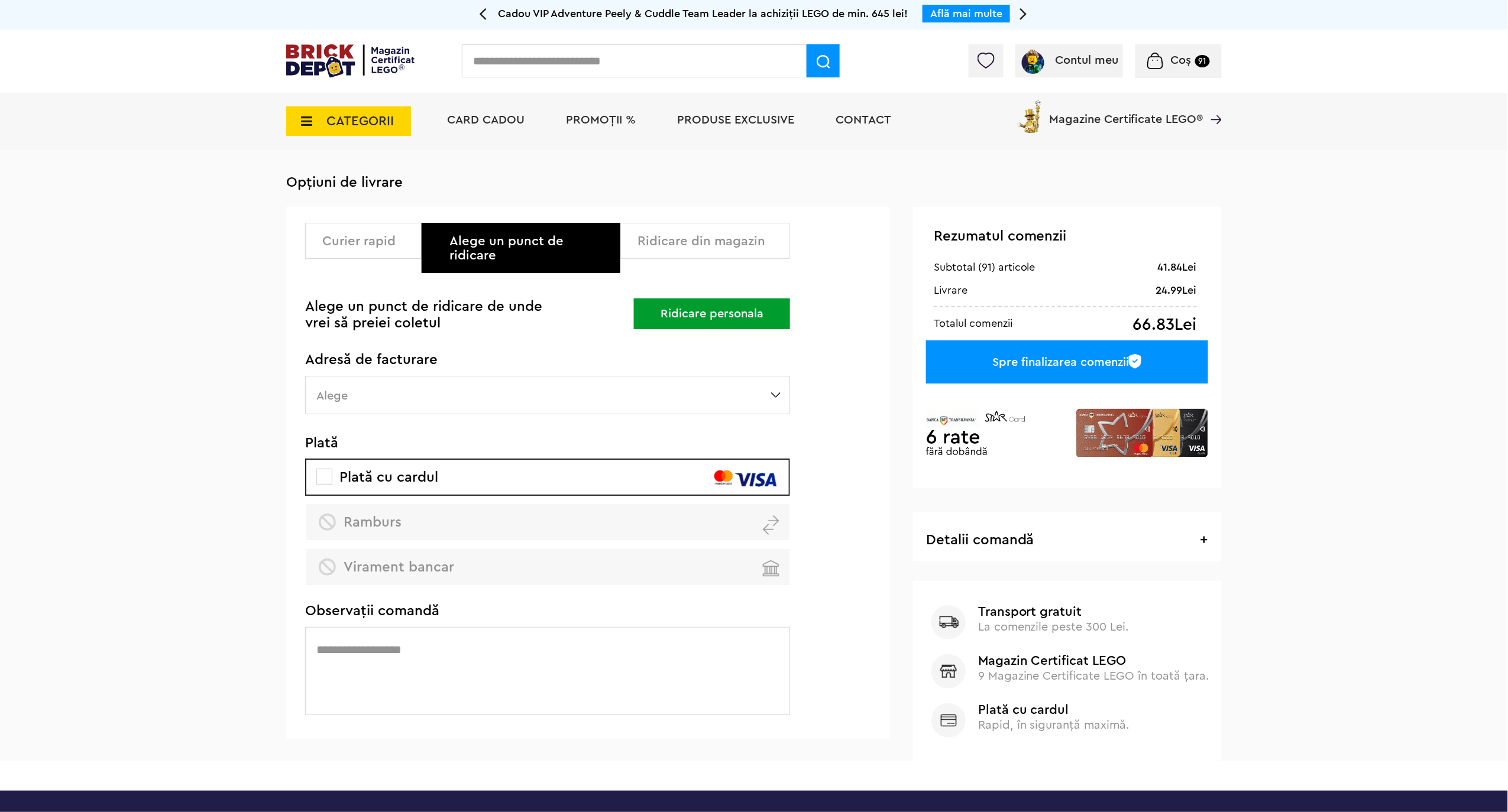
click at [640, 381] on label "Alege" at bounding box center [547, 395] width 485 height 39
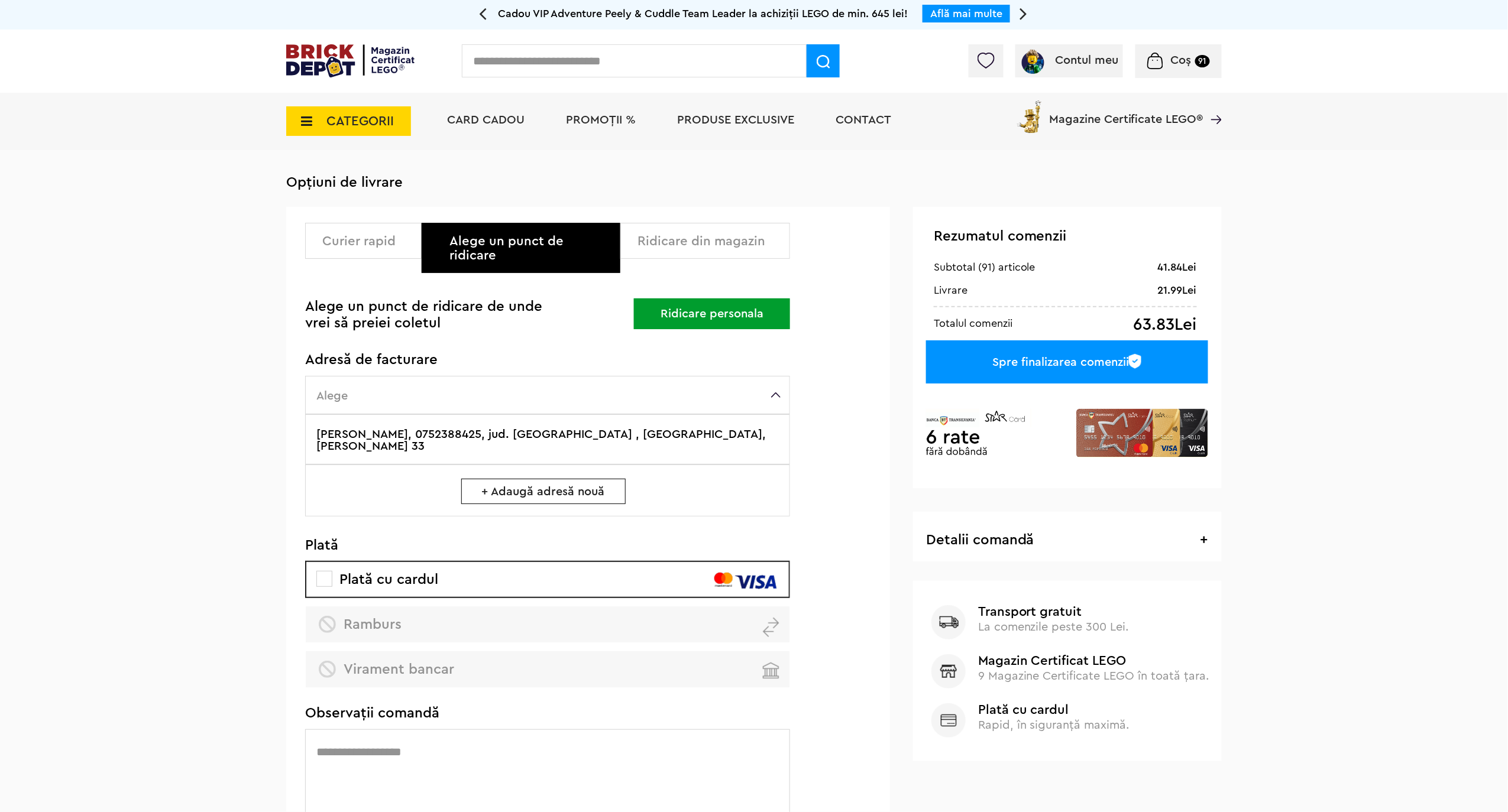
click at [760, 423] on label "Sorin Gr, 0752388425, jud. Cluj , CLUJ-NAPOCA, Gr Alexandrescu 33" at bounding box center [547, 440] width 485 height 51
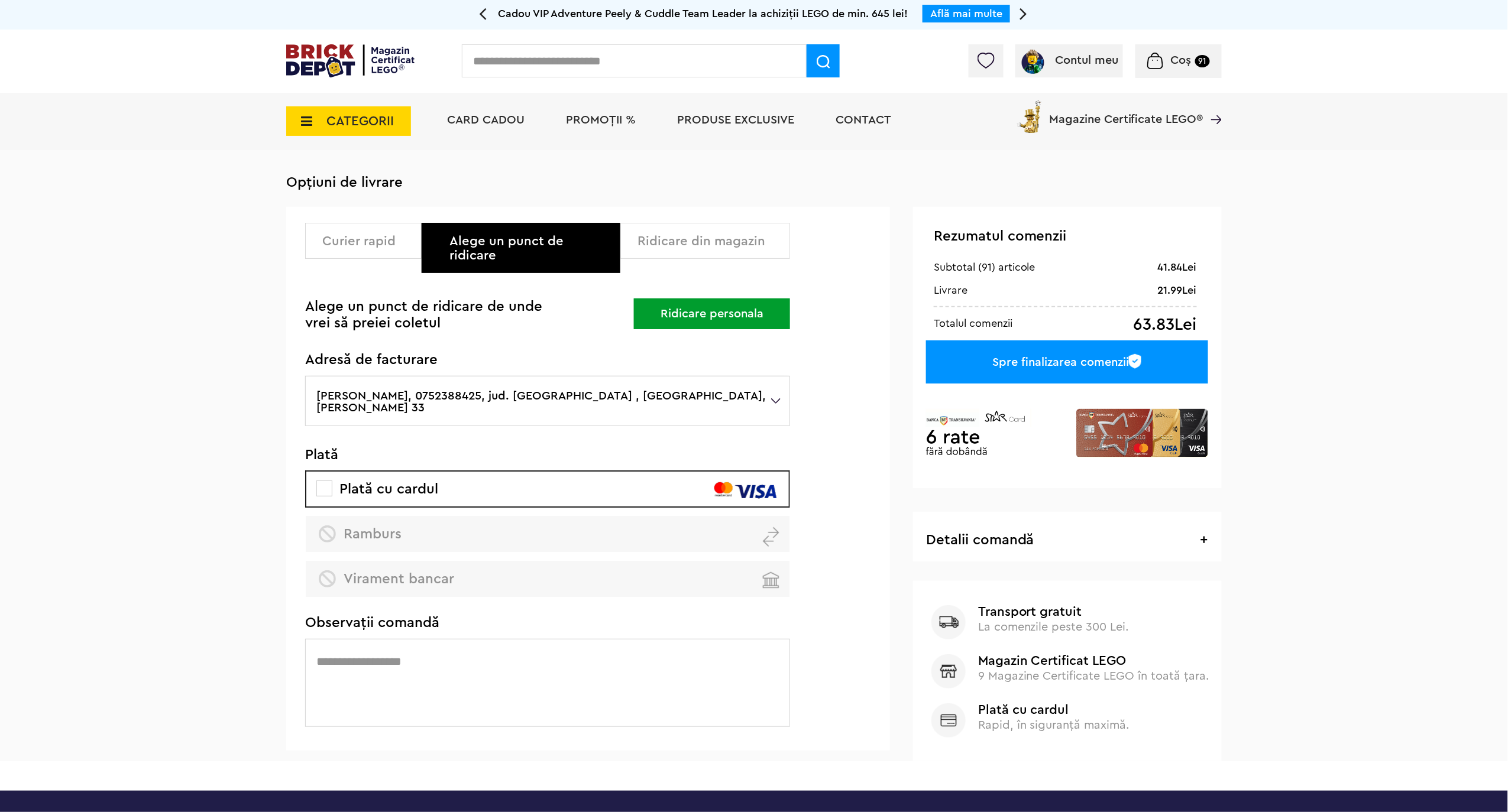
click at [318, 50] on img at bounding box center [350, 61] width 128 height 33
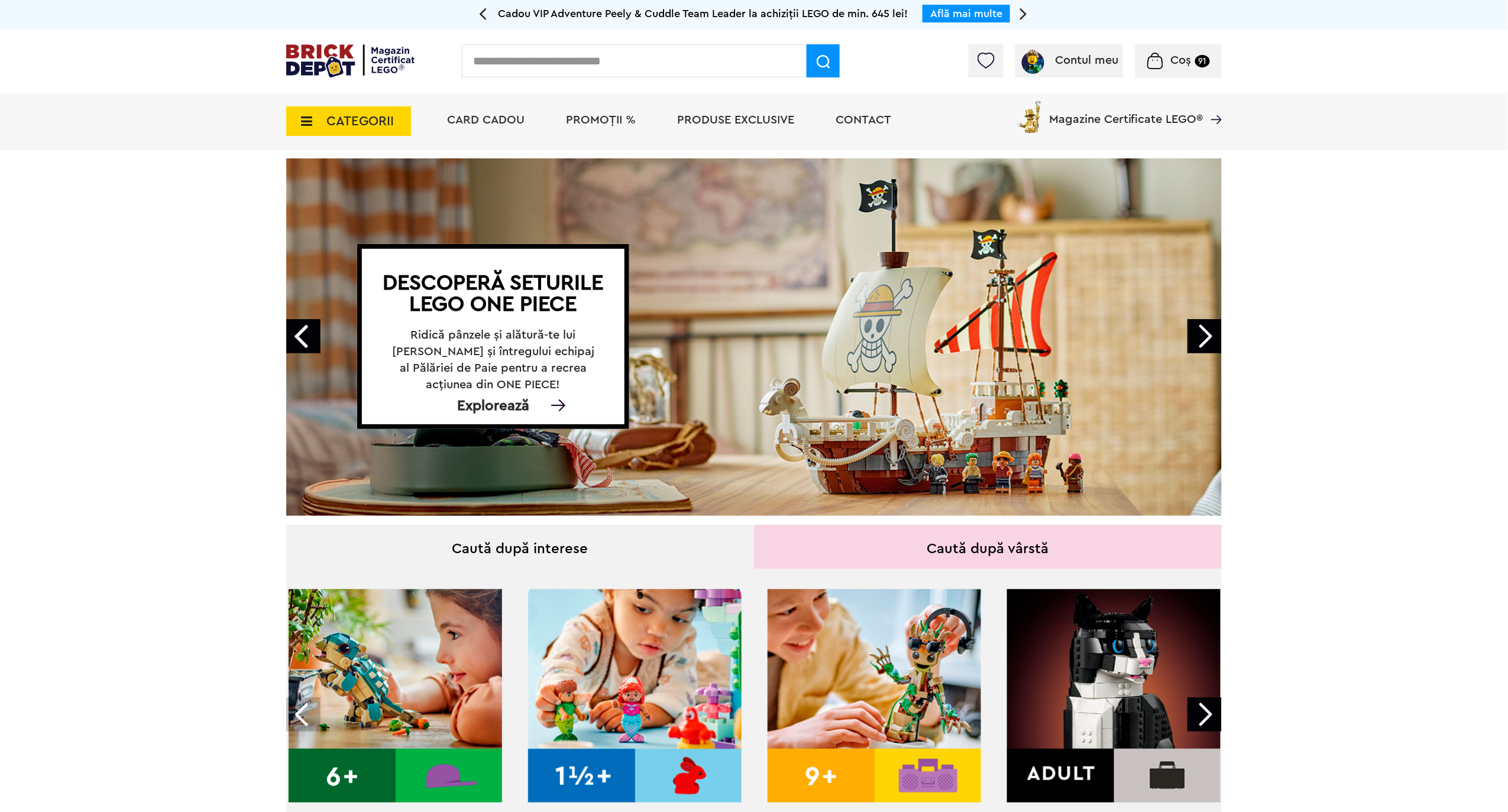
click at [481, 118] on span "Card Cadou" at bounding box center [486, 120] width 77 height 12
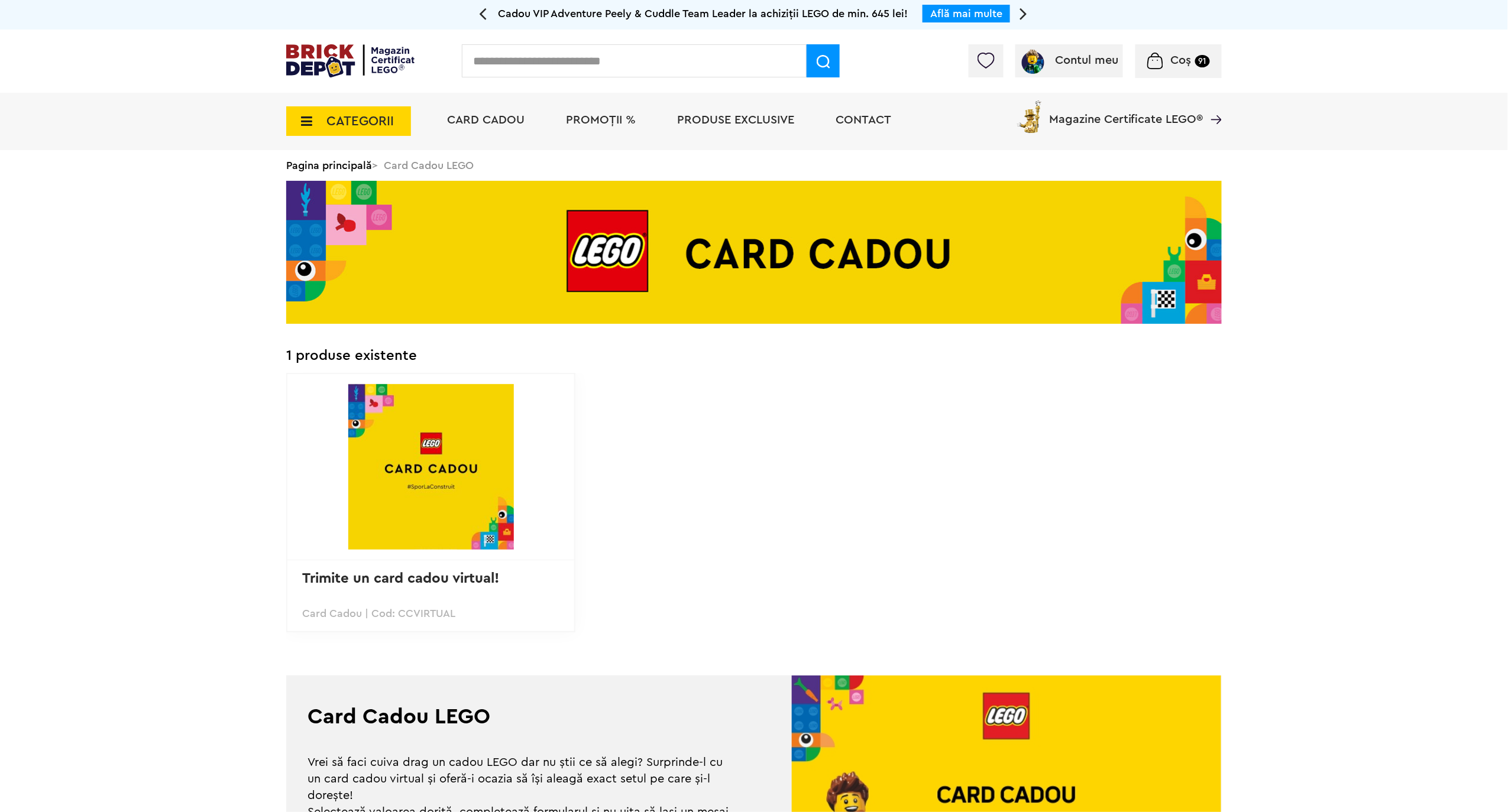
click at [366, 116] on span "CATEGORII" at bounding box center [360, 121] width 68 height 13
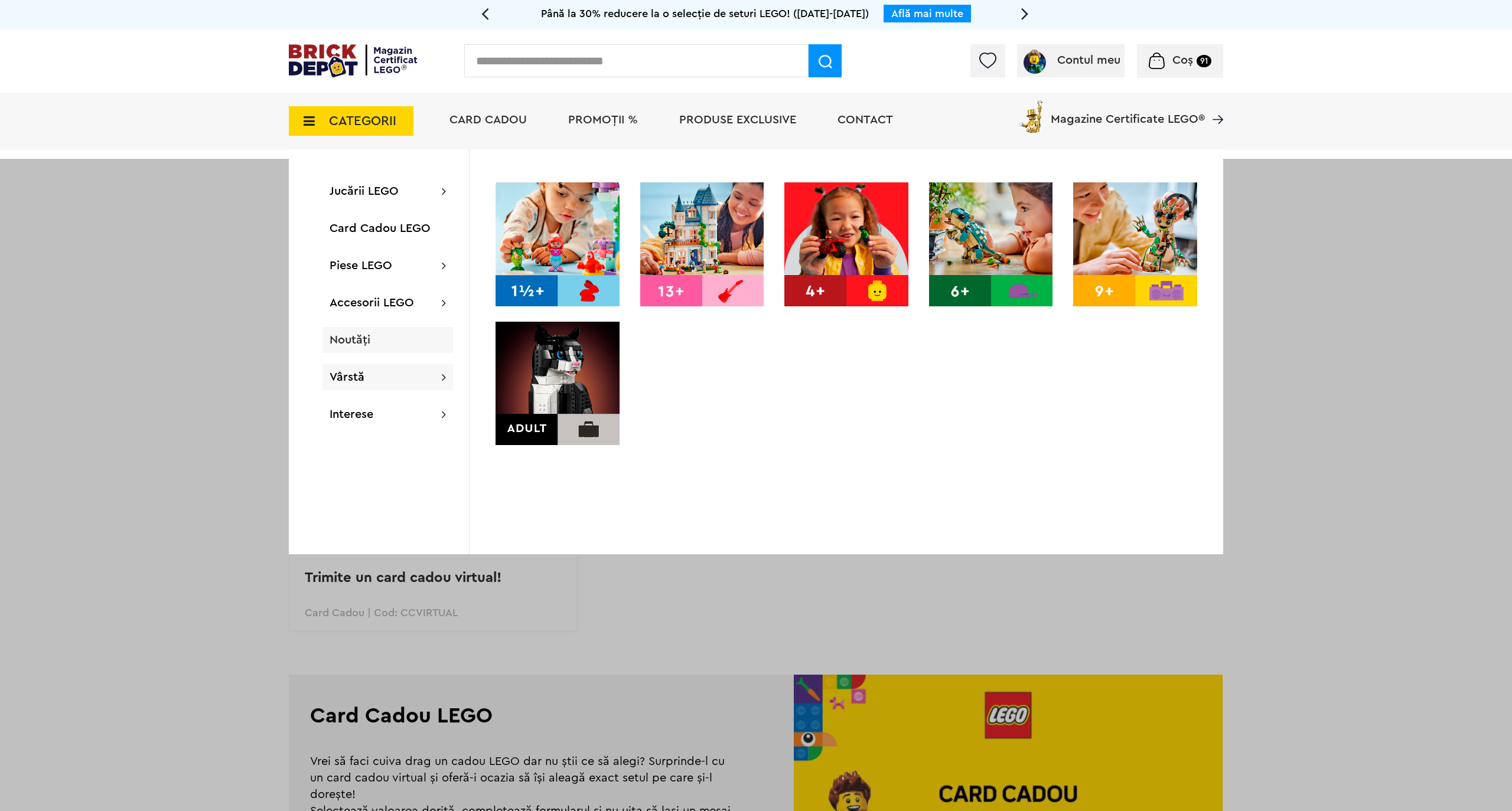
click at [350, 343] on span "Noutăți" at bounding box center [350, 340] width 41 height 12
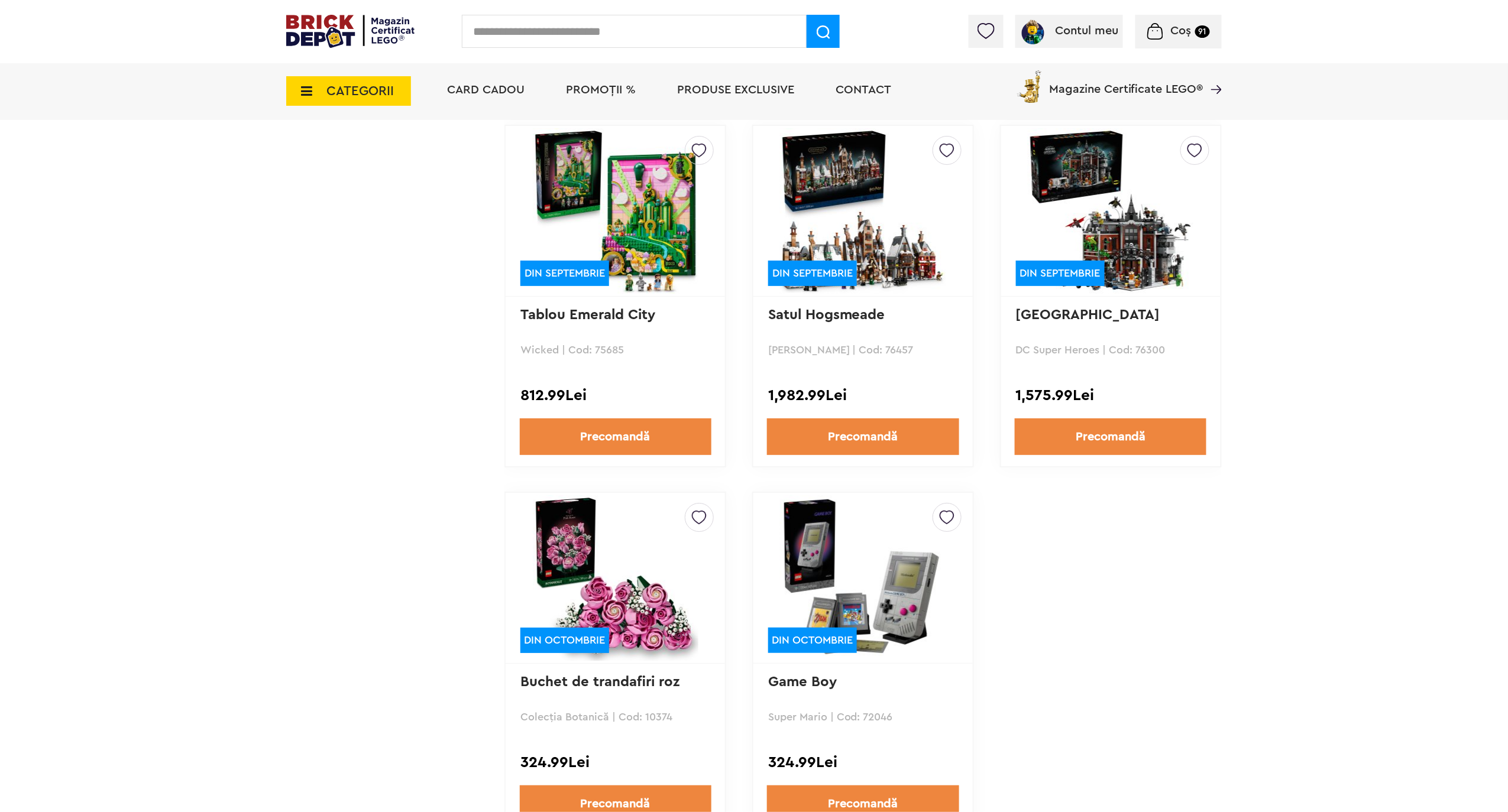
scroll to position [11031, 0]
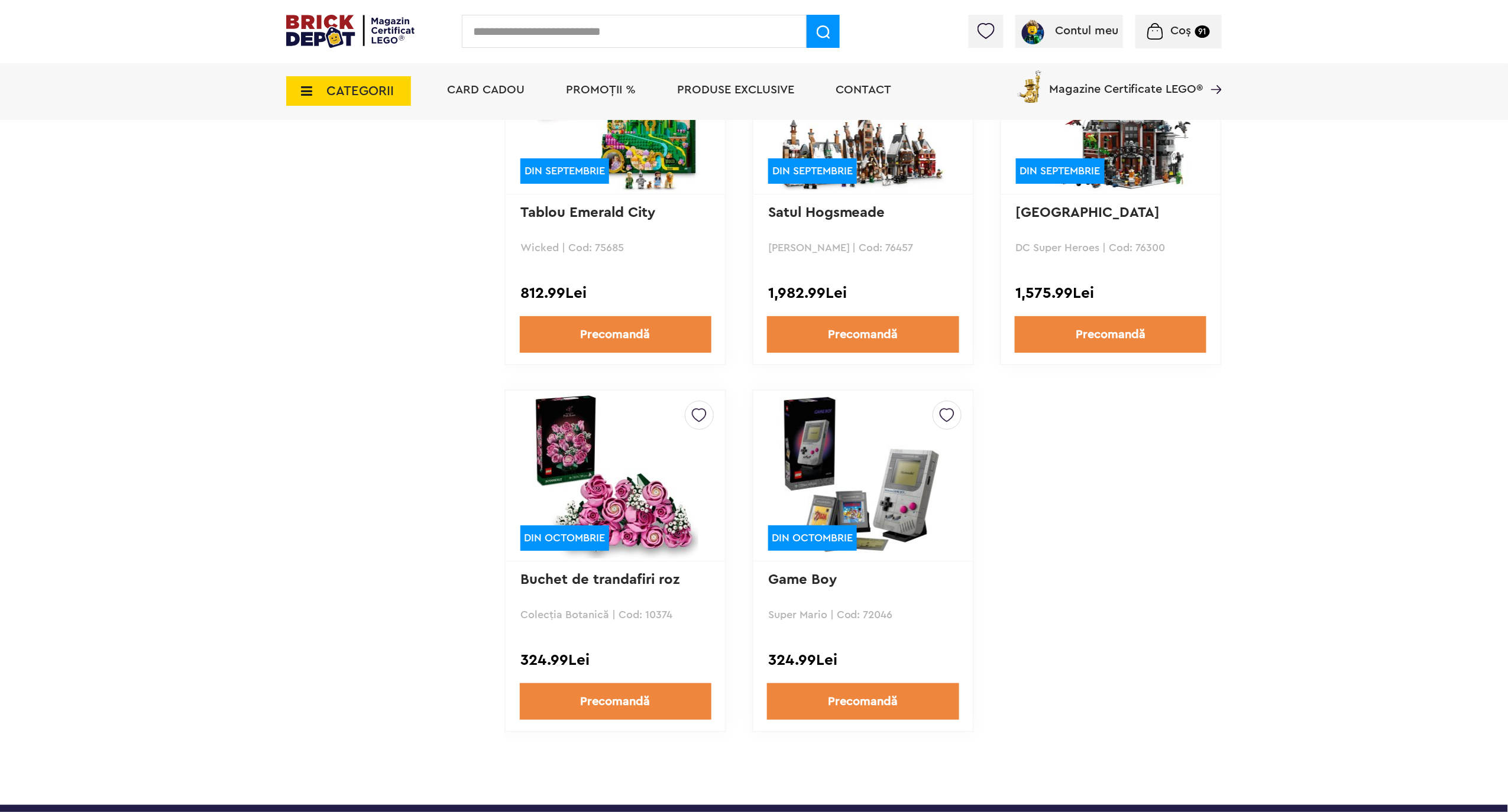
click at [351, 79] on span "CATEGORII" at bounding box center [349, 91] width 125 height 30
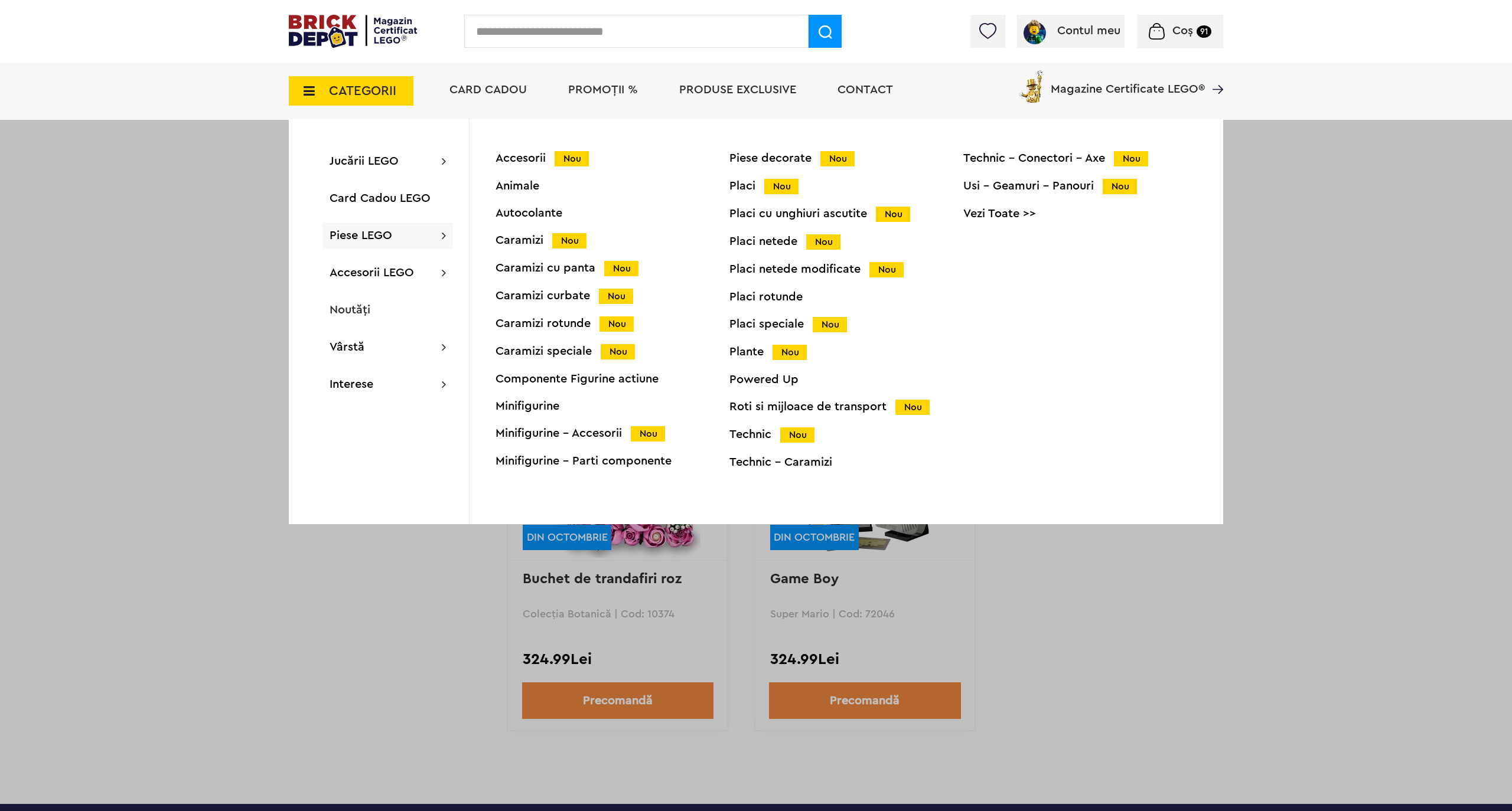
click at [541, 401] on div "Minifigurine" at bounding box center [612, 406] width 234 height 12
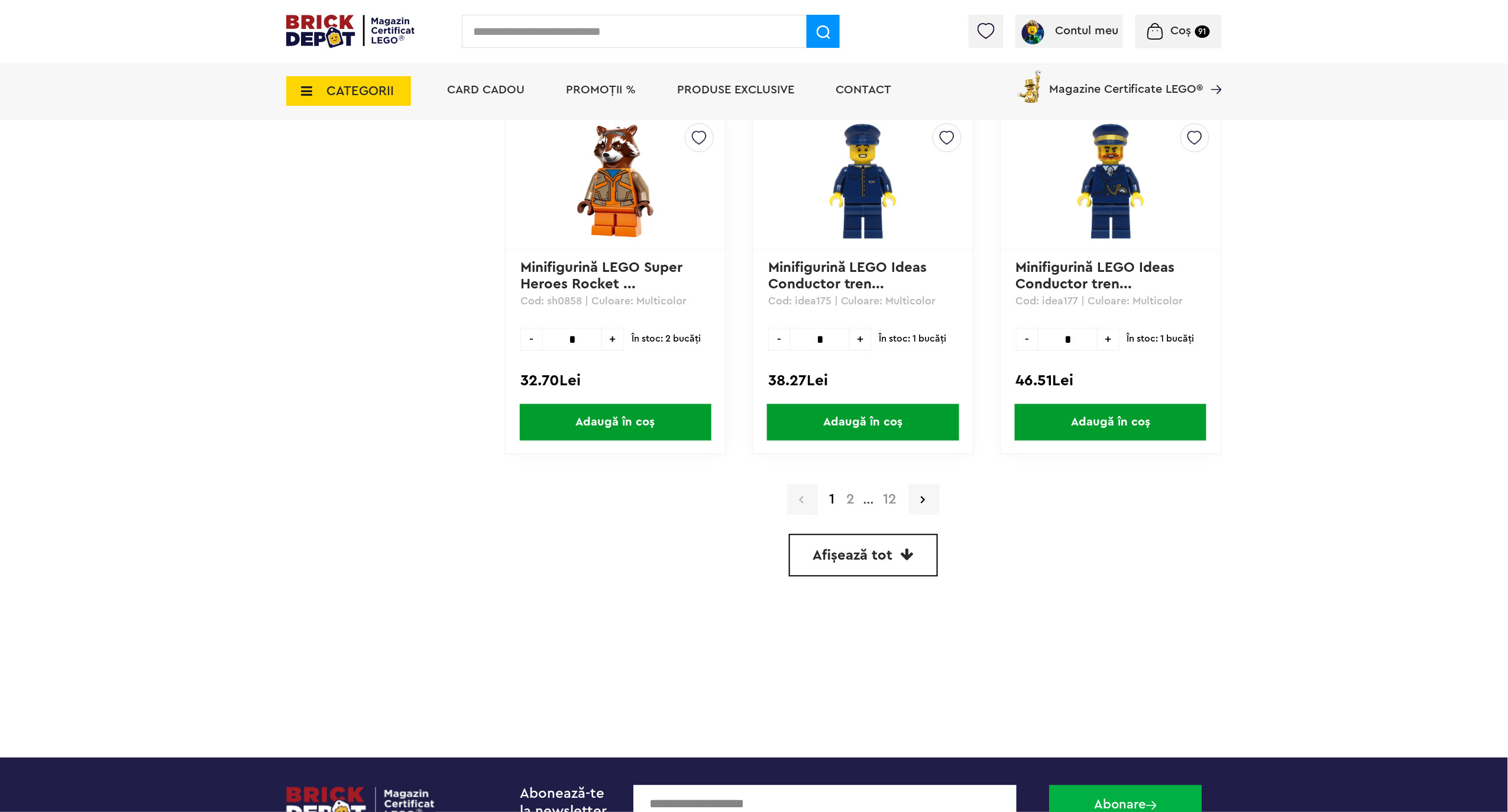
scroll to position [3468, 0]
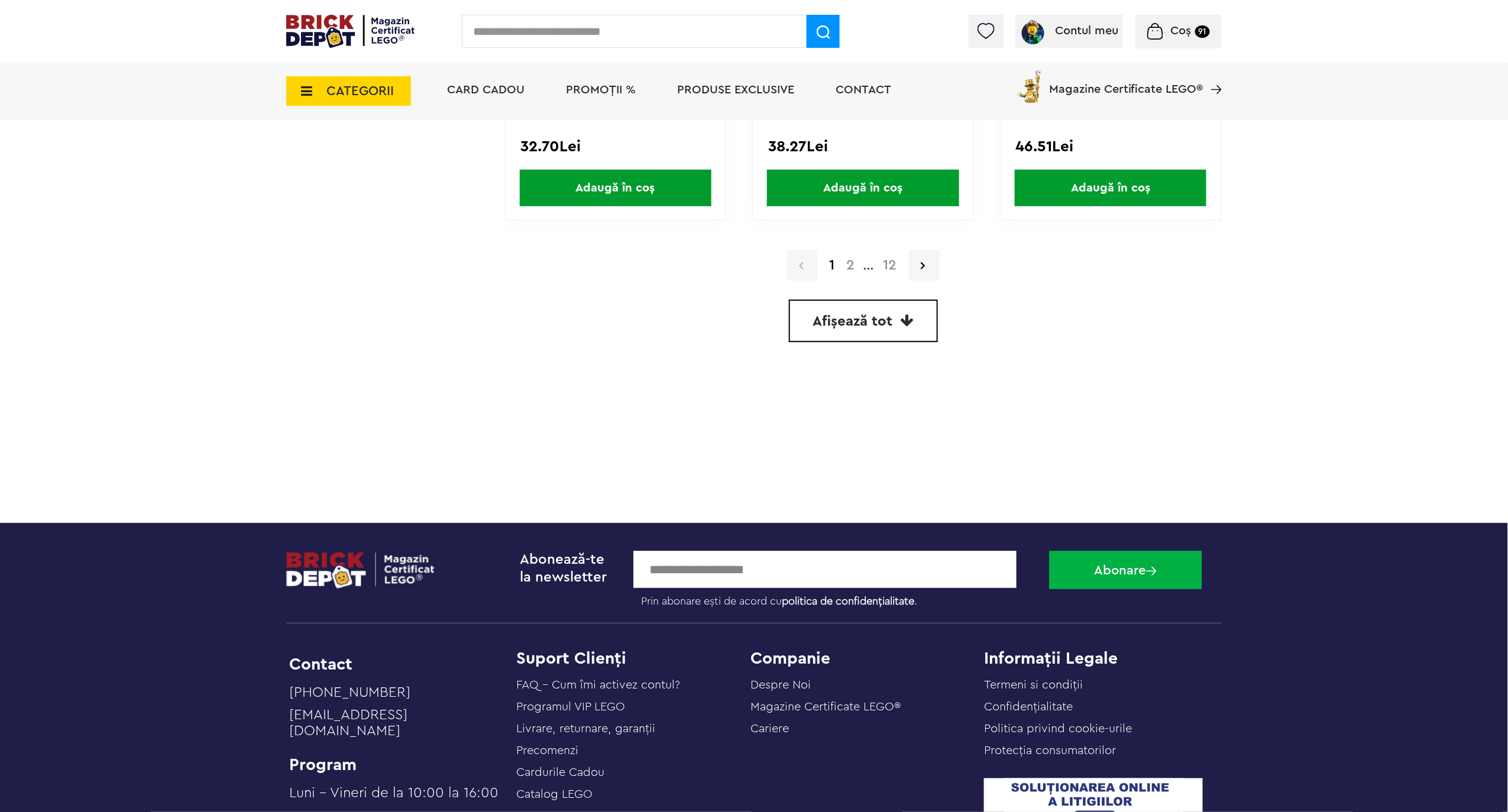
click at [844, 315] on span "Afișează tot" at bounding box center [853, 322] width 80 height 14
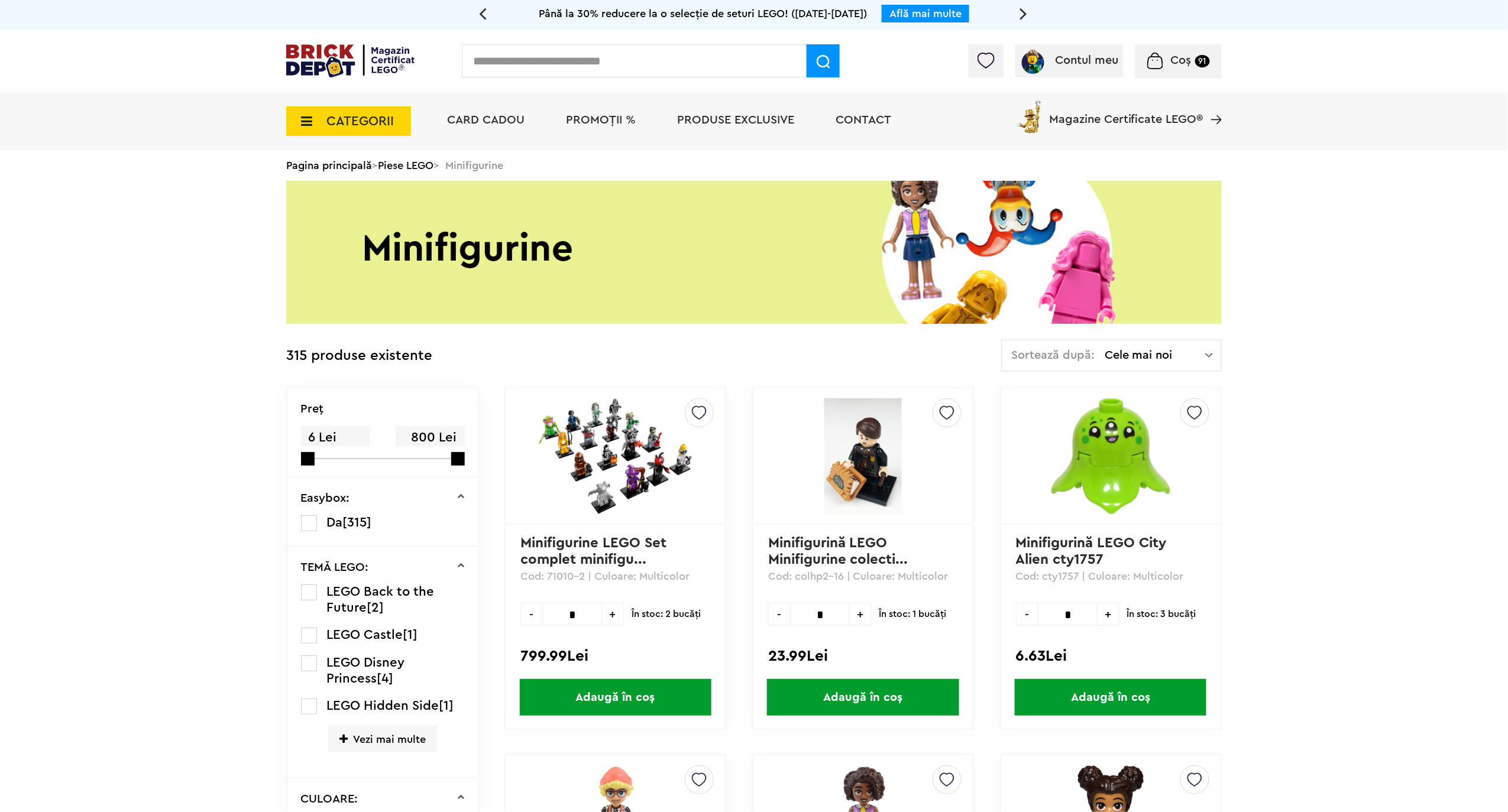
click at [1217, 359] on div "Sortează după: Cele mai noi Cele mai noi Cele mai vechi Cele mai ieftine Cele m…" at bounding box center [1112, 356] width 220 height 33
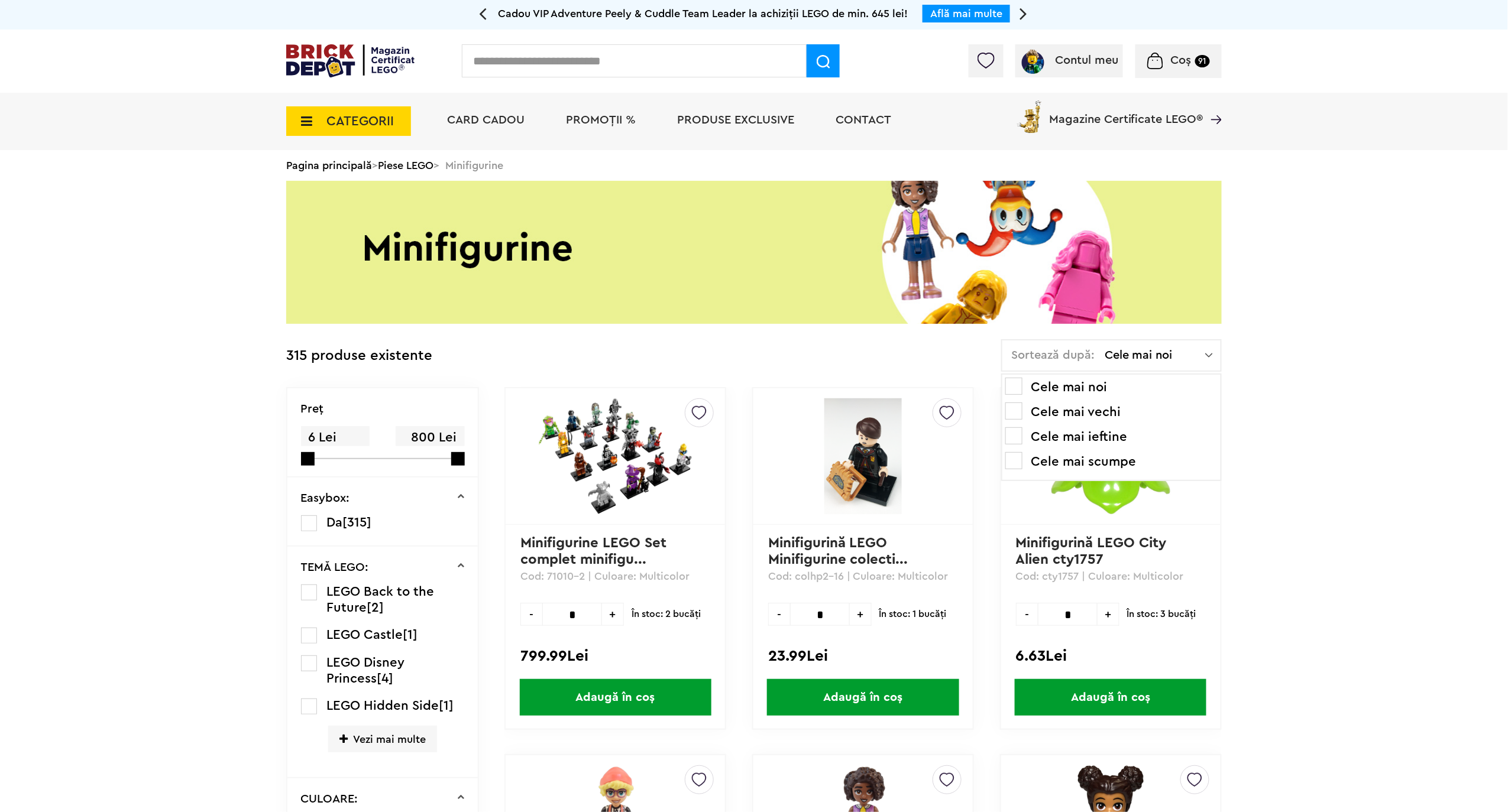
click at [1098, 432] on li "Cele mai ieftine" at bounding box center [1111, 436] width 212 height 19
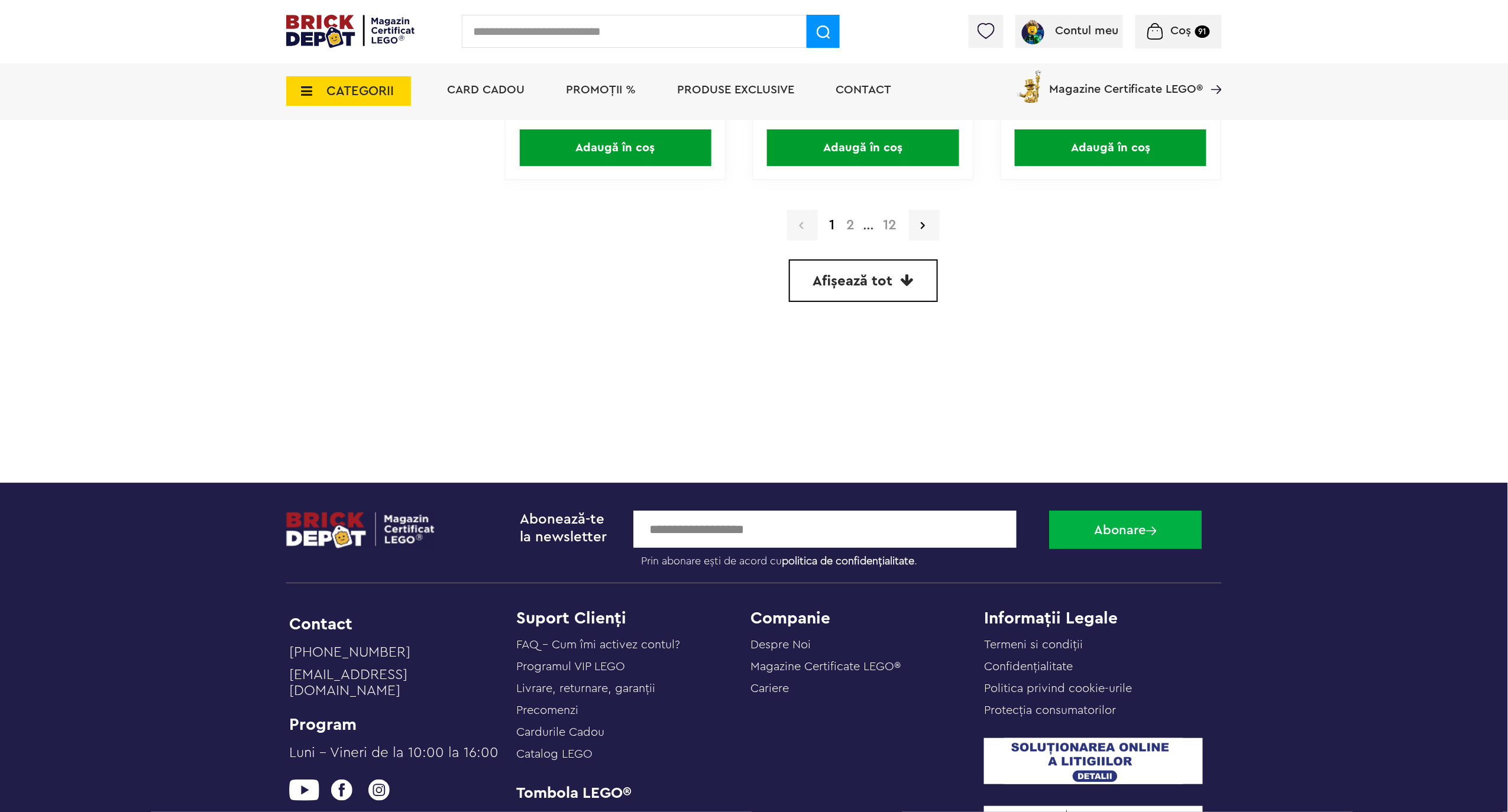
scroll to position [3290, 0]
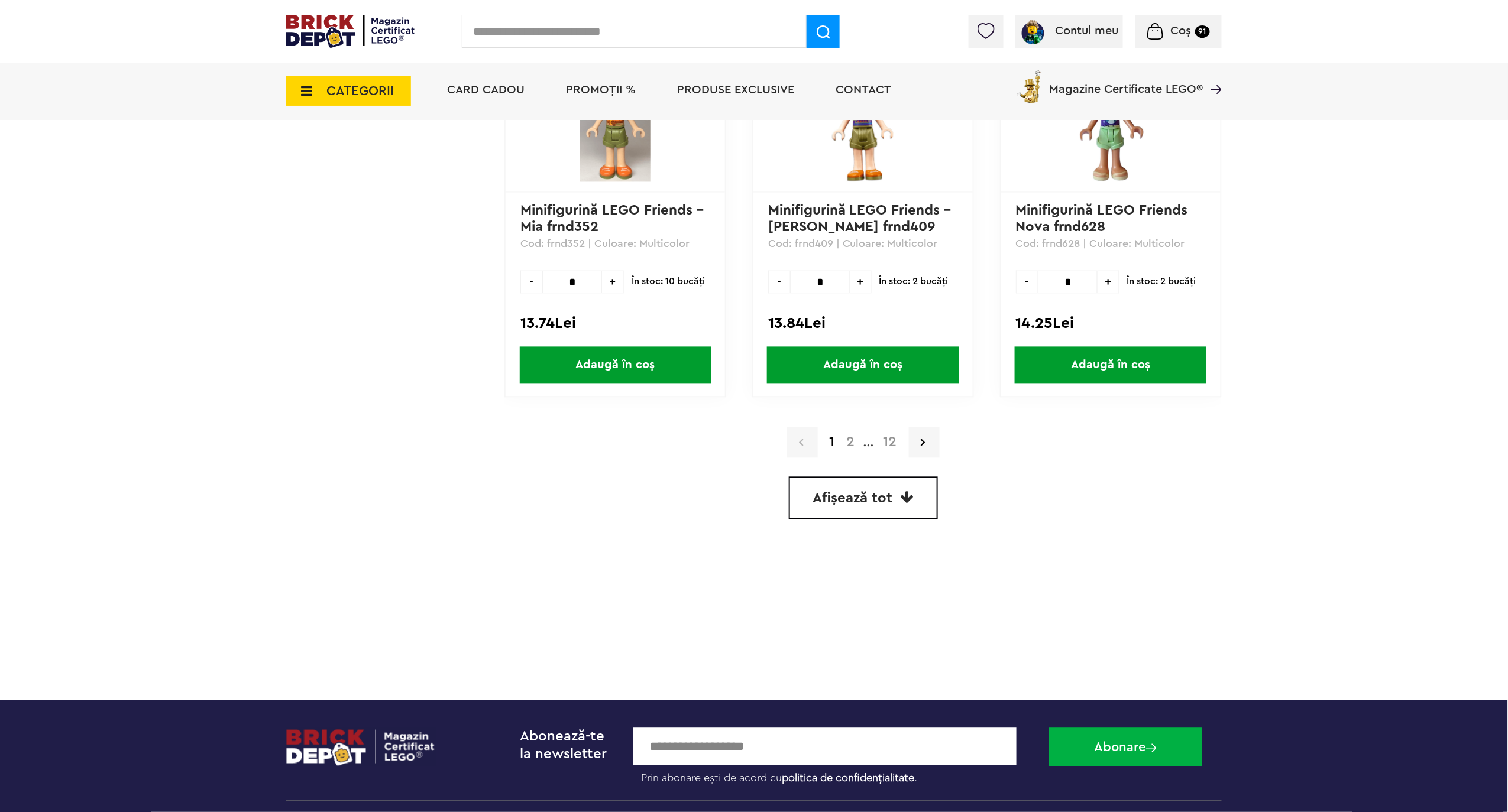
click at [869, 492] on span "Afișează tot" at bounding box center [853, 499] width 80 height 14
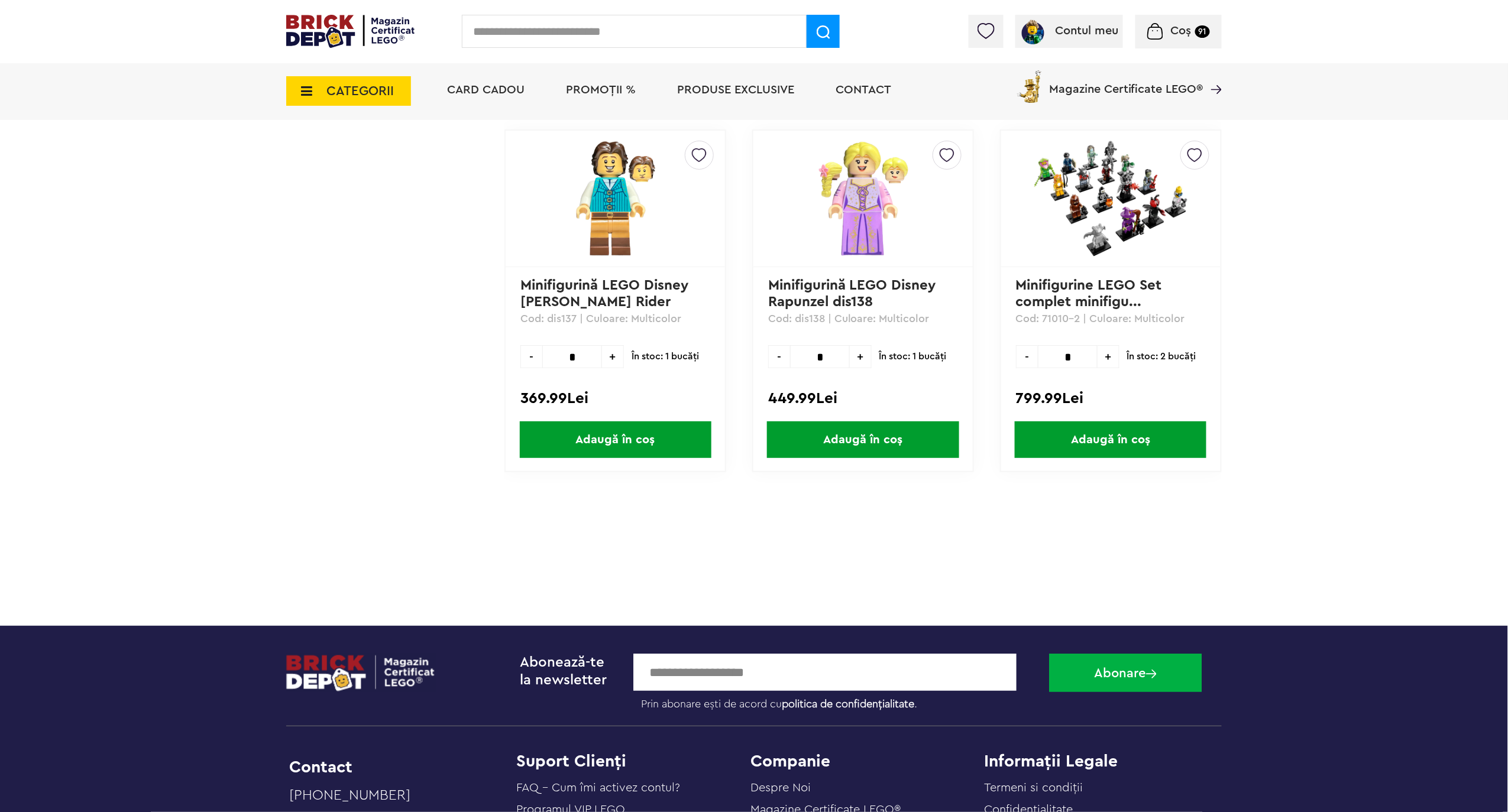
scroll to position [38558, 0]
